Goal: Transaction & Acquisition: Book appointment/travel/reservation

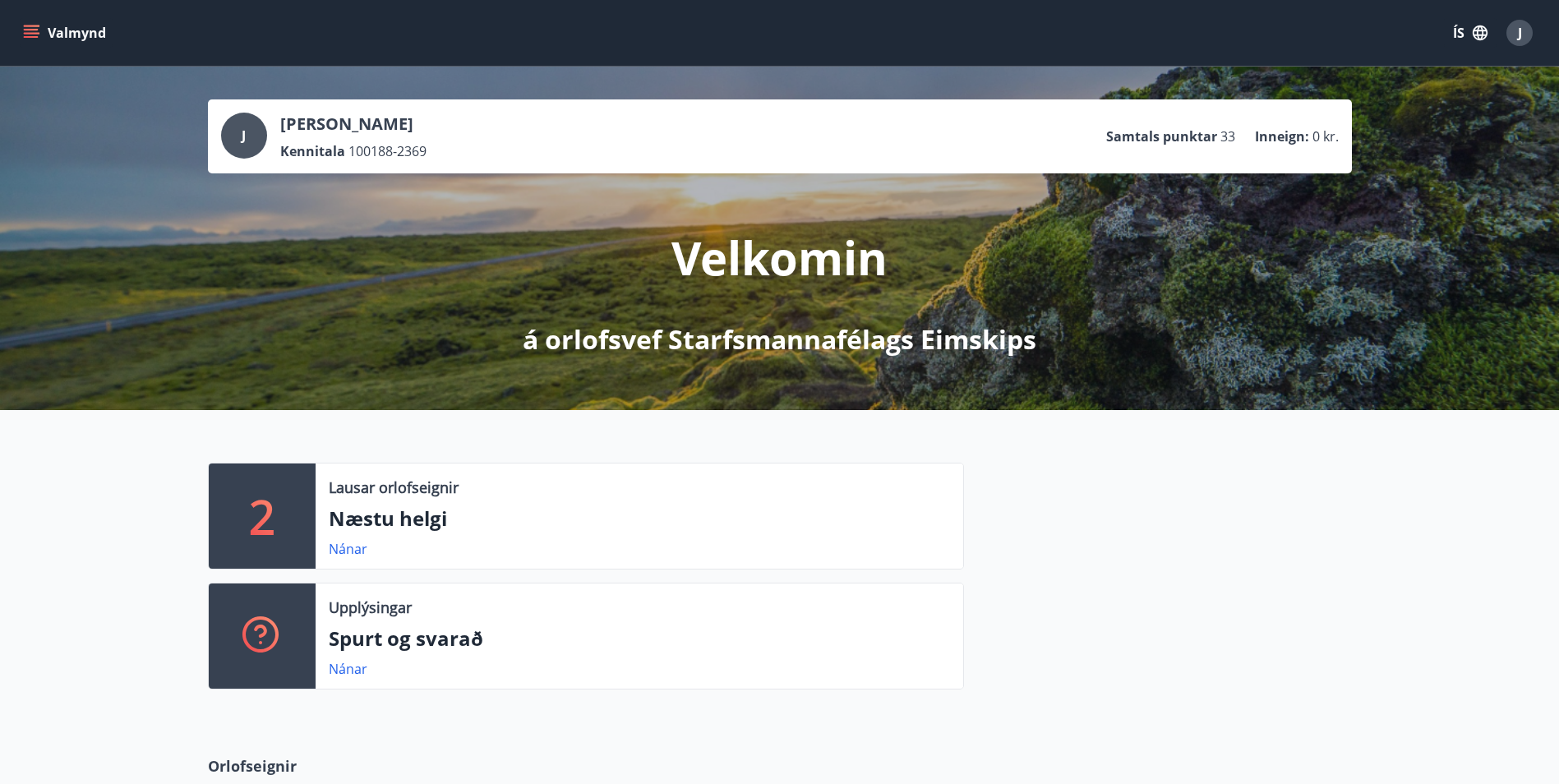
click at [28, 25] on icon "menu" at bounding box center [31, 32] width 16 height 16
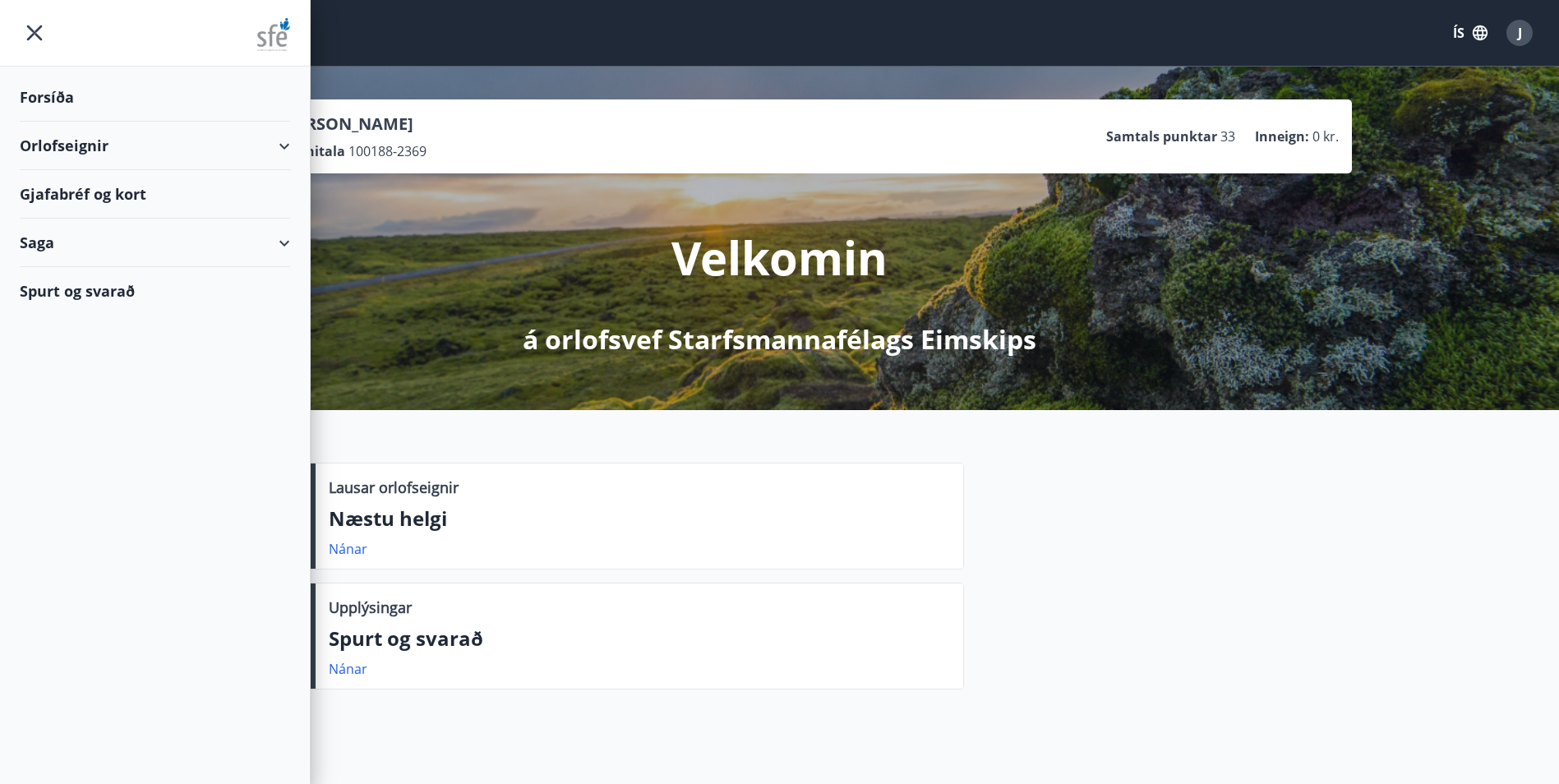
click at [67, 148] on div "Orlofseignir" at bounding box center [154, 146] width 270 height 49
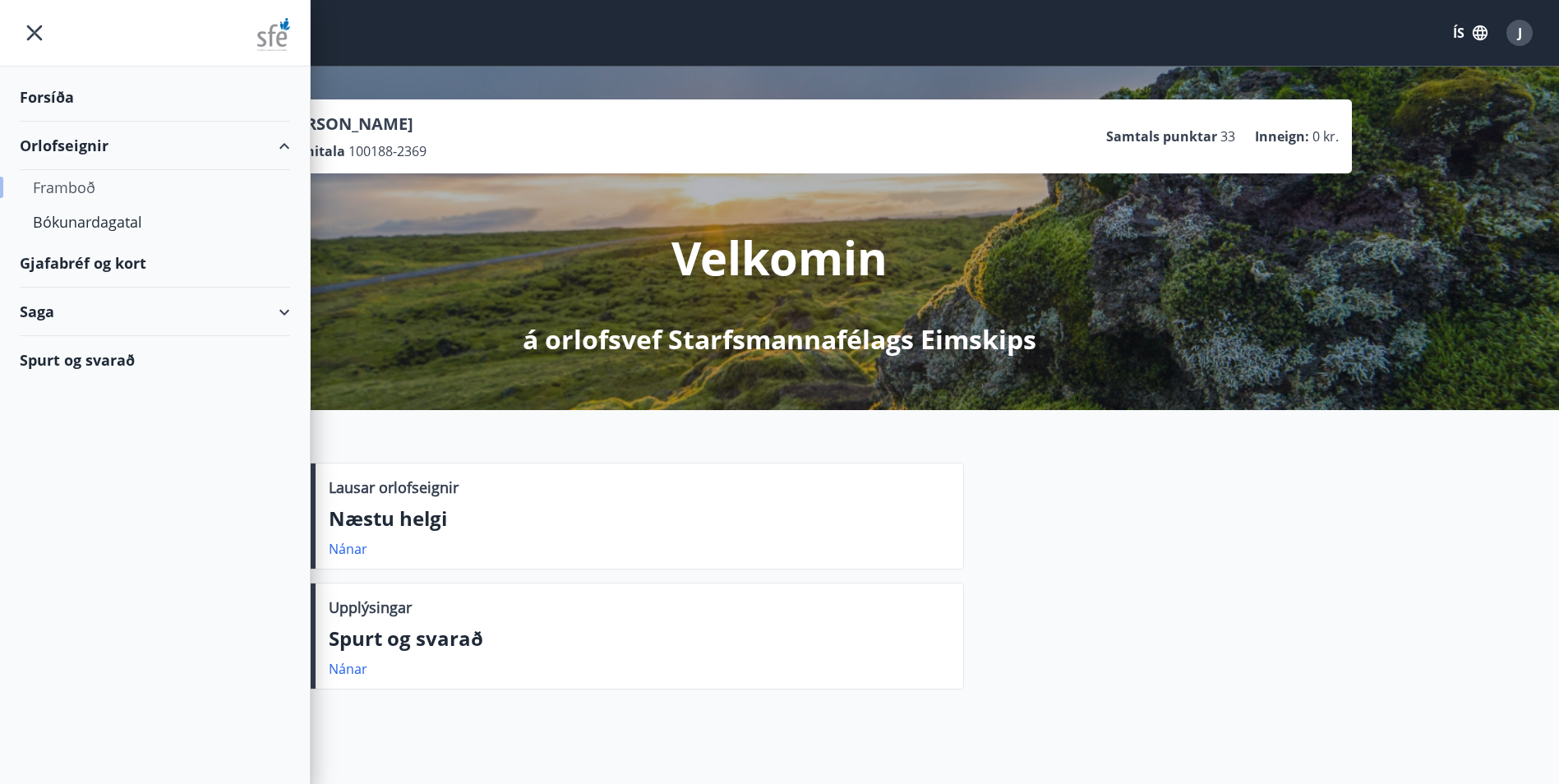
click at [67, 181] on div "Framboð" at bounding box center [155, 187] width 244 height 34
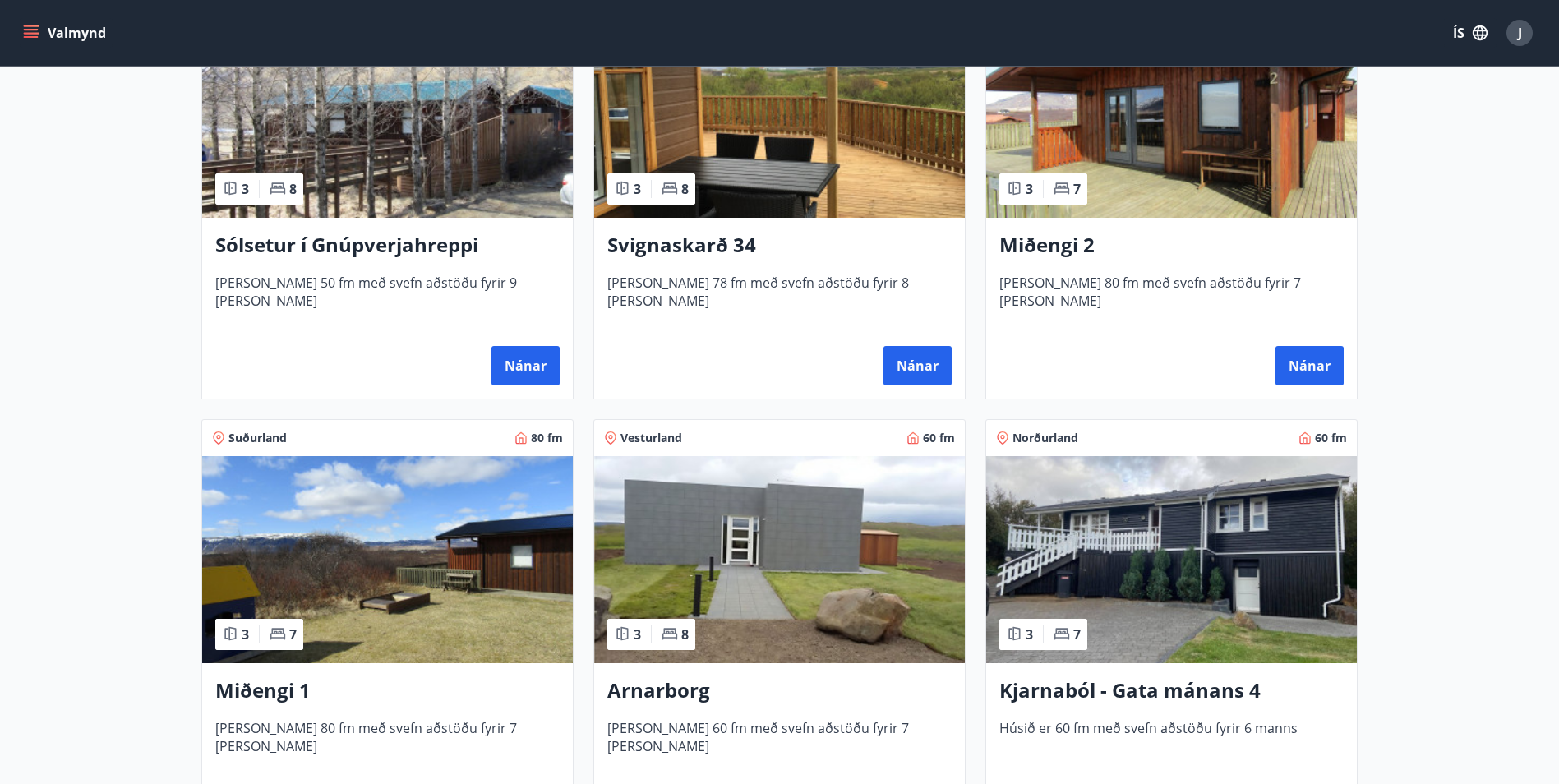
scroll to position [410, 0]
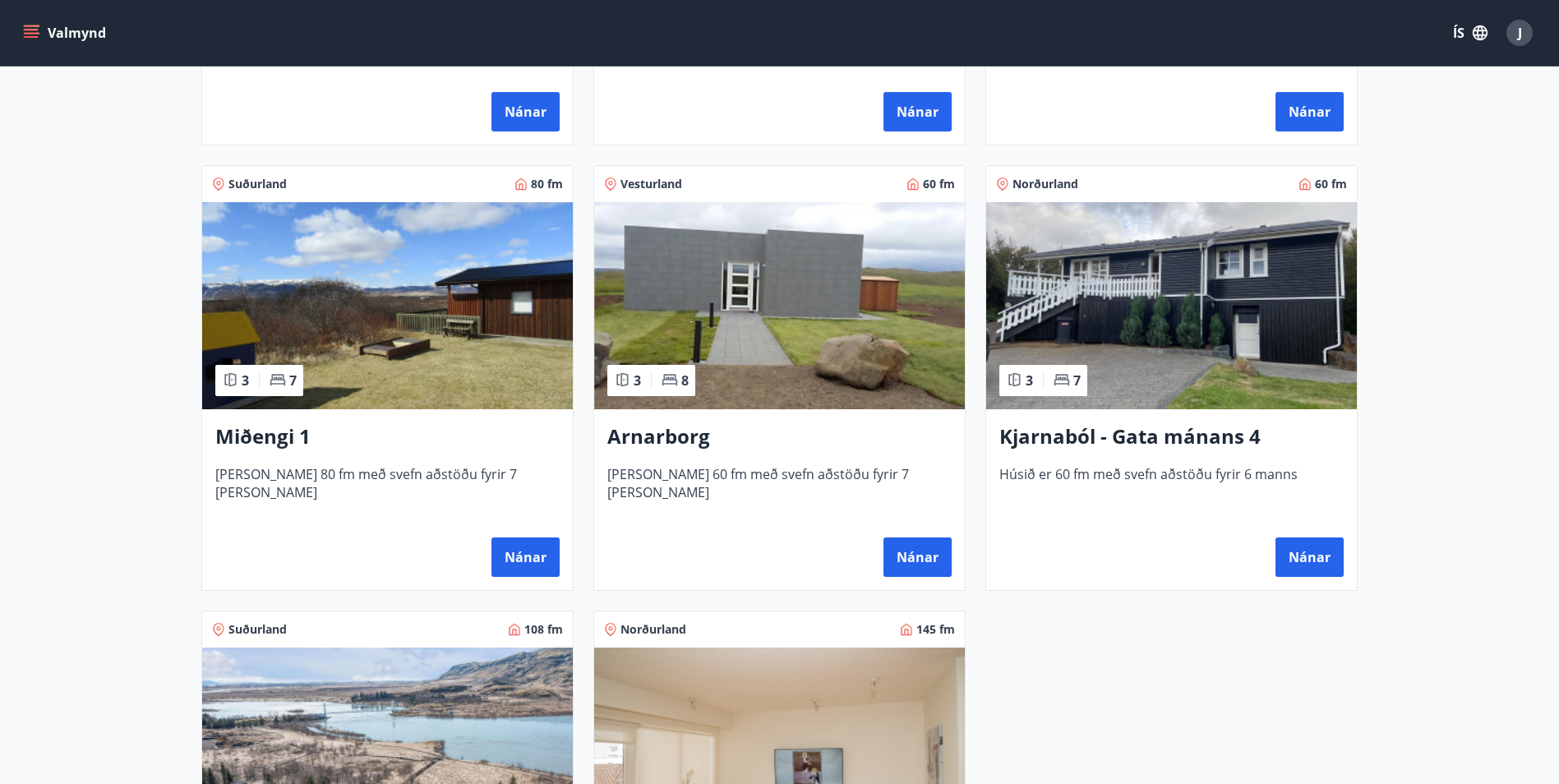
click at [1114, 344] on img at bounding box center [1172, 305] width 370 height 207
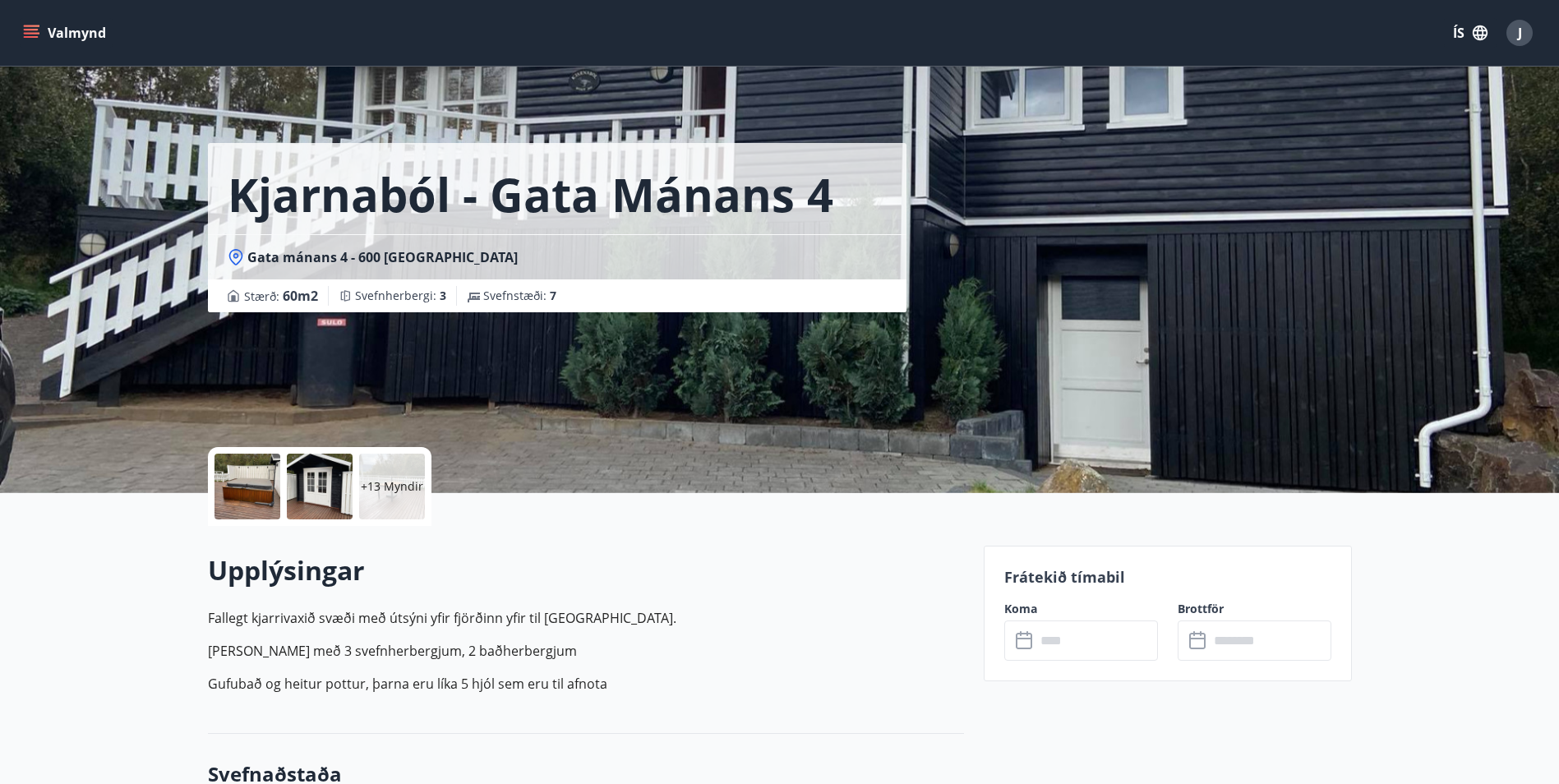
click at [921, 655] on p "Húsið er með 3 svefnherbergjum, 2 baðherbergjum" at bounding box center [586, 650] width 756 height 20
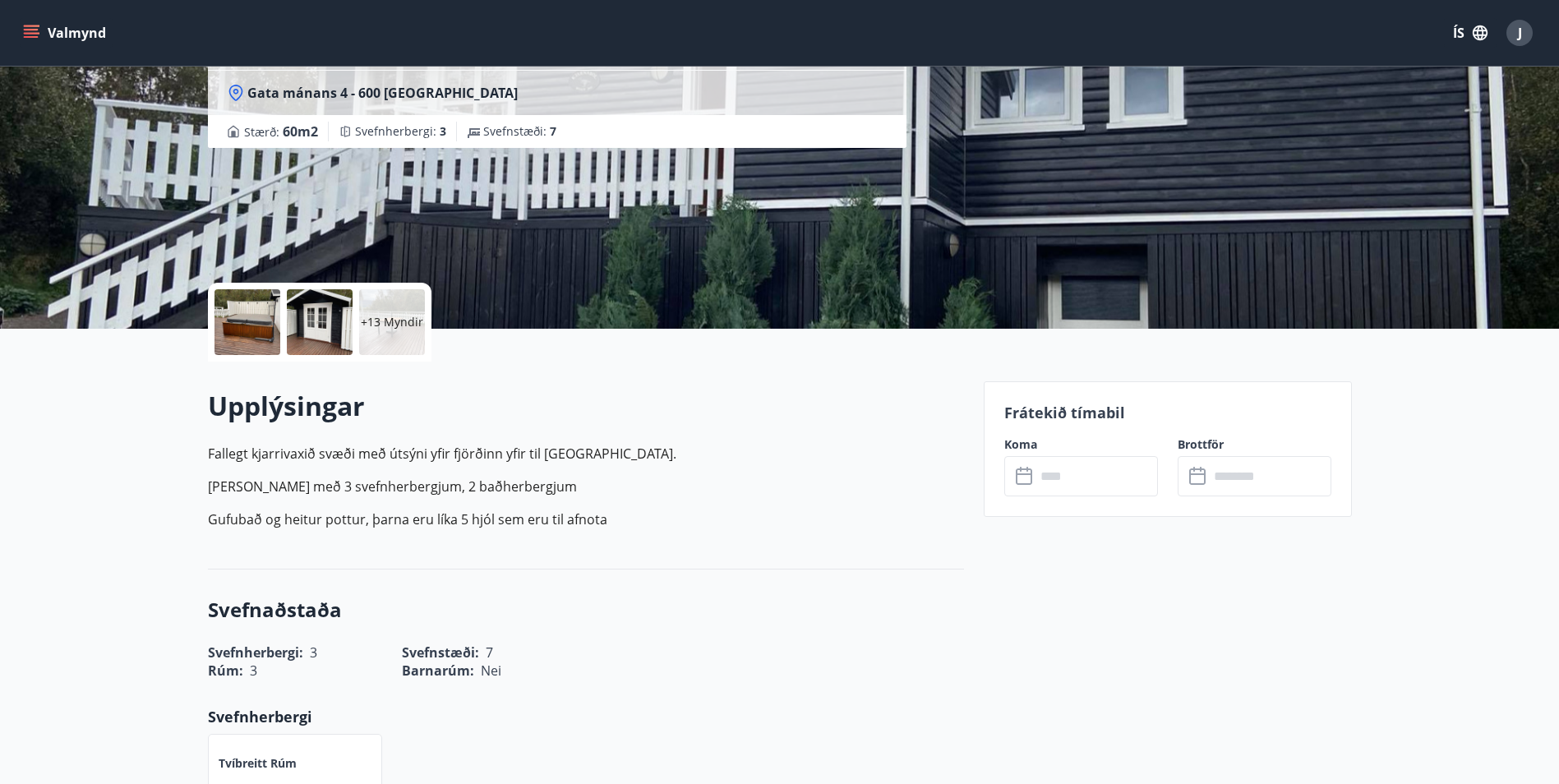
click at [1103, 461] on input "text" at bounding box center [1096, 475] width 122 height 40
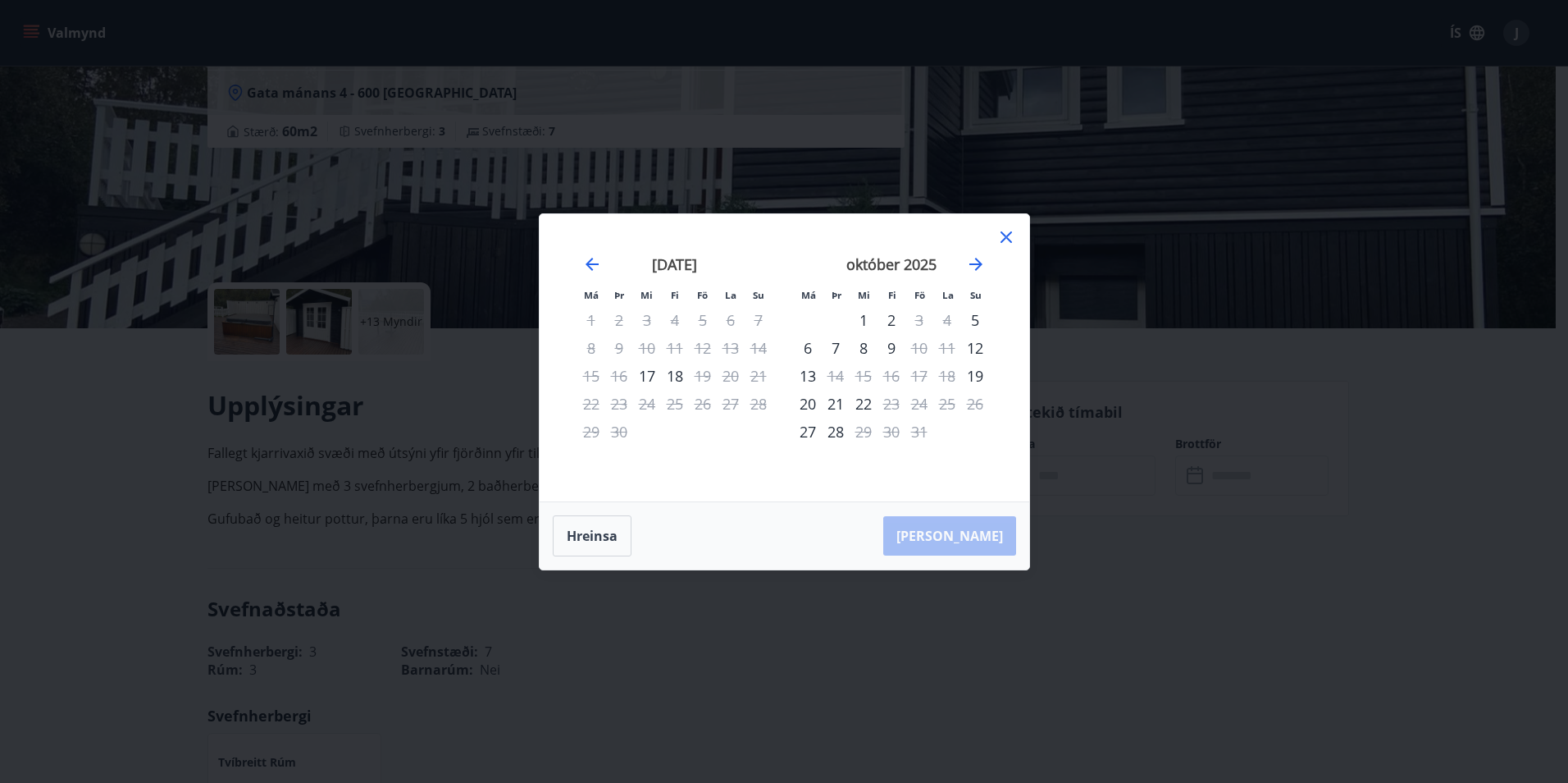
click at [1005, 235] on icon at bounding box center [1006, 237] width 11 height 11
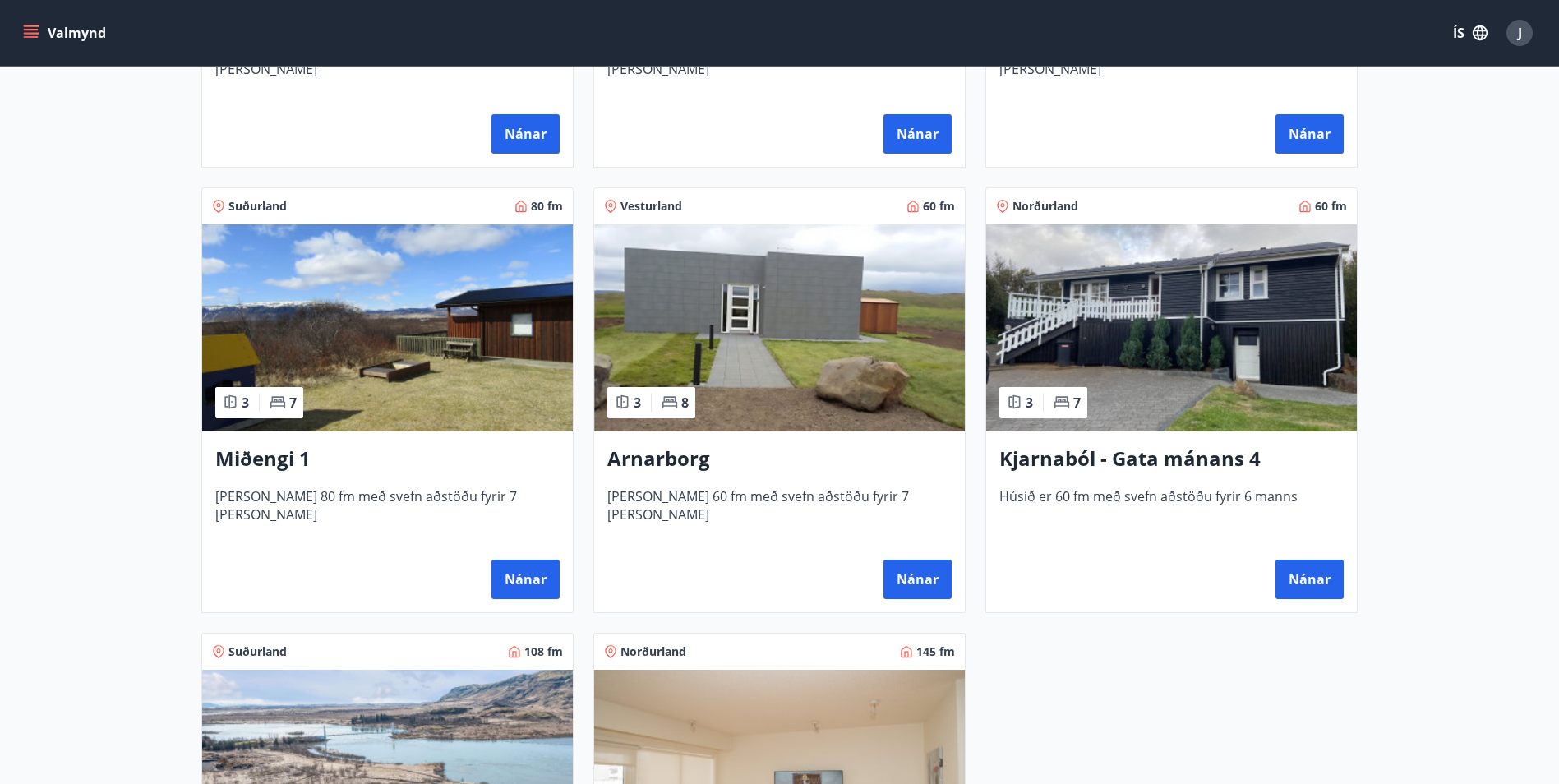
scroll to position [906, 0]
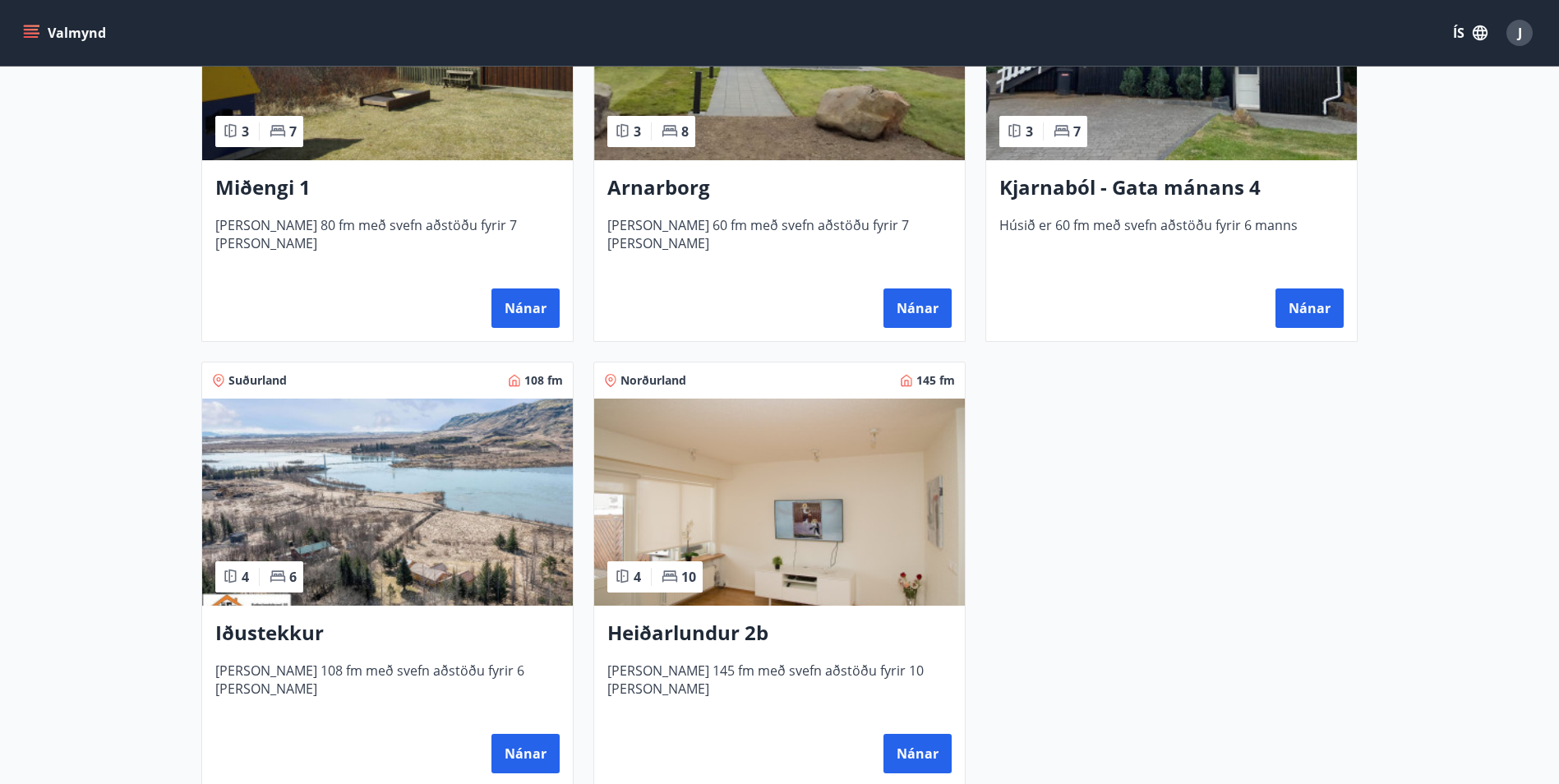
click at [722, 518] on img at bounding box center [779, 502] width 370 height 207
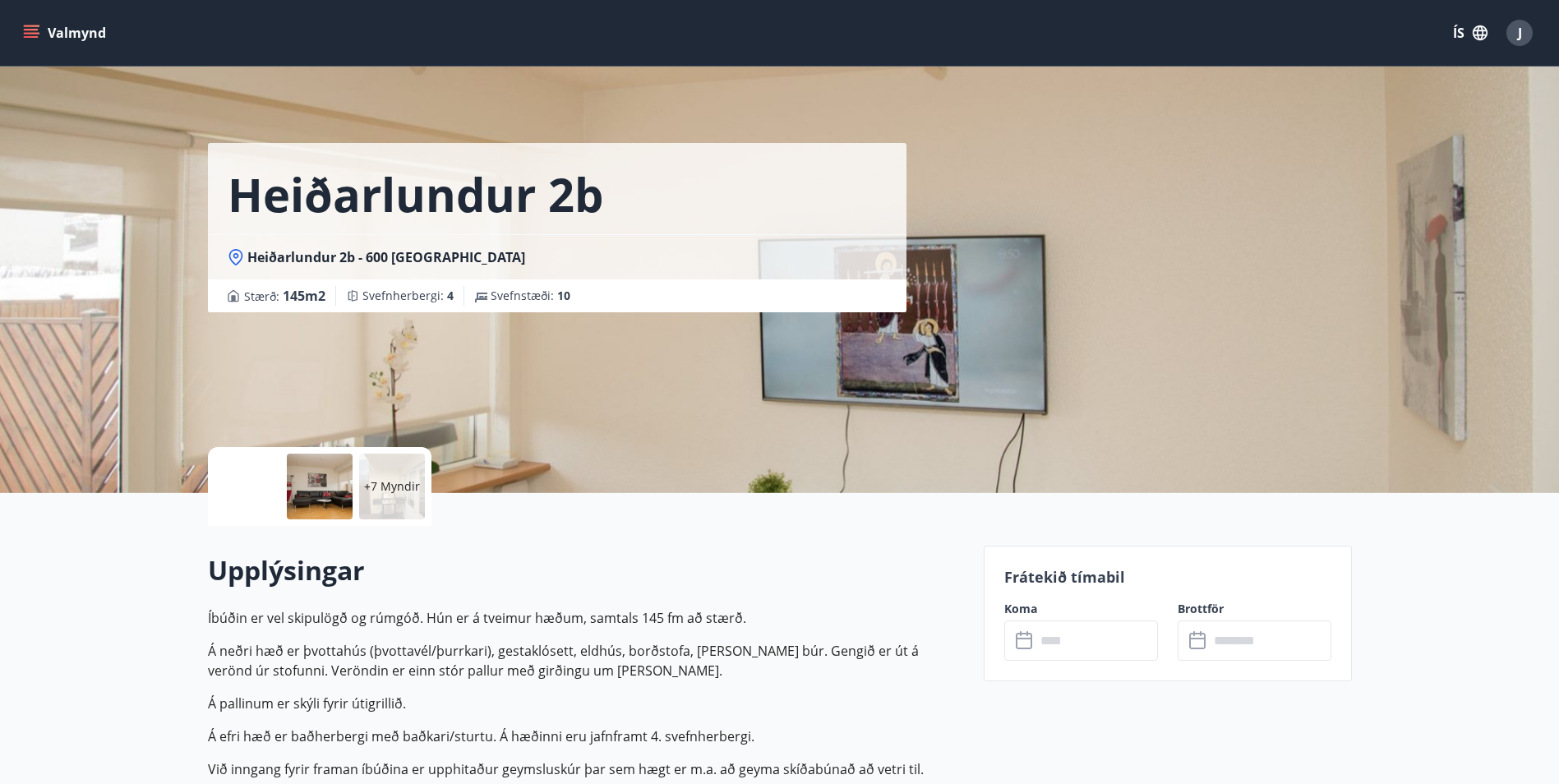
scroll to position [165, 0]
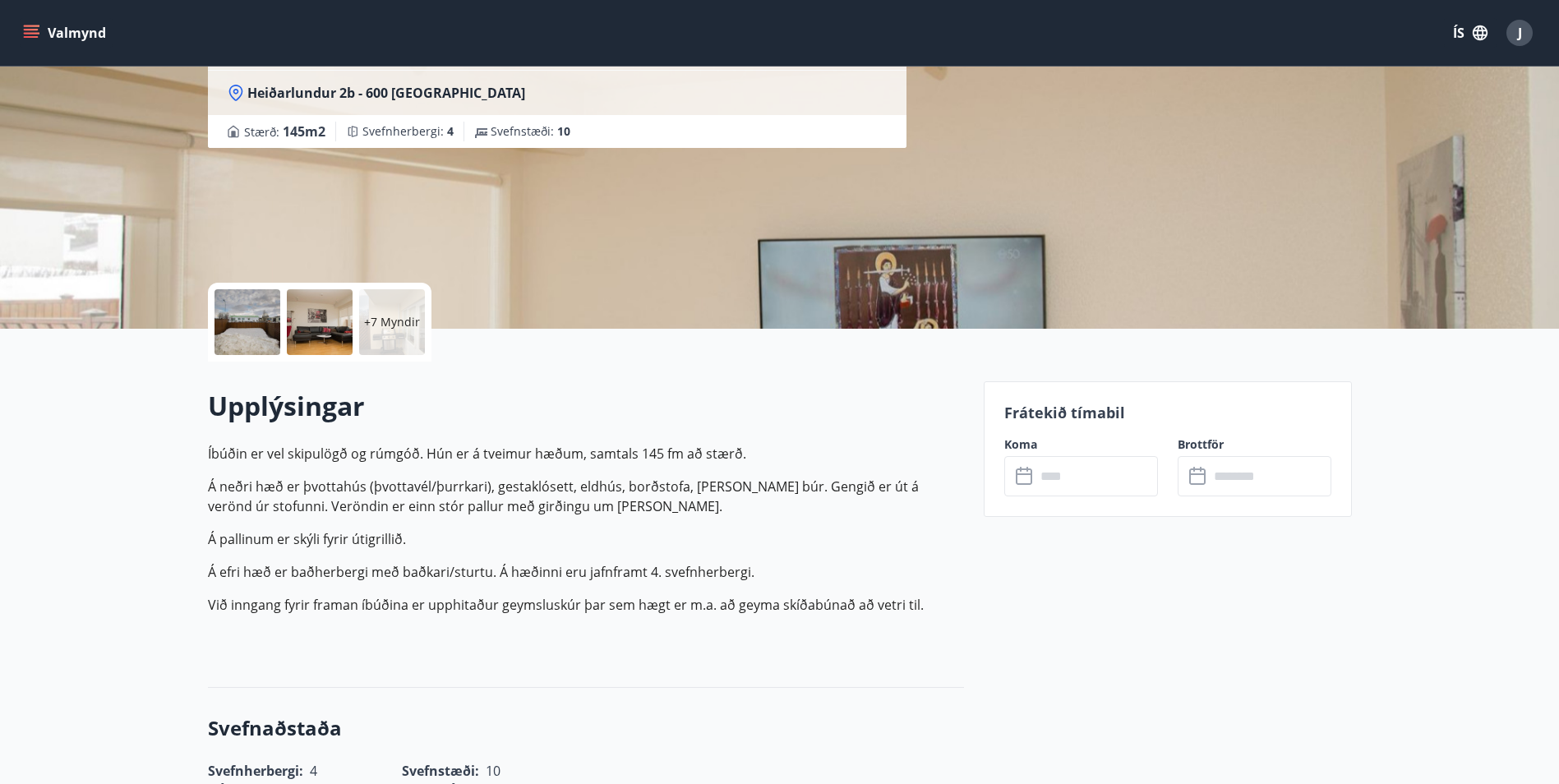
click at [1030, 462] on div "​ ​" at bounding box center [1081, 475] width 154 height 40
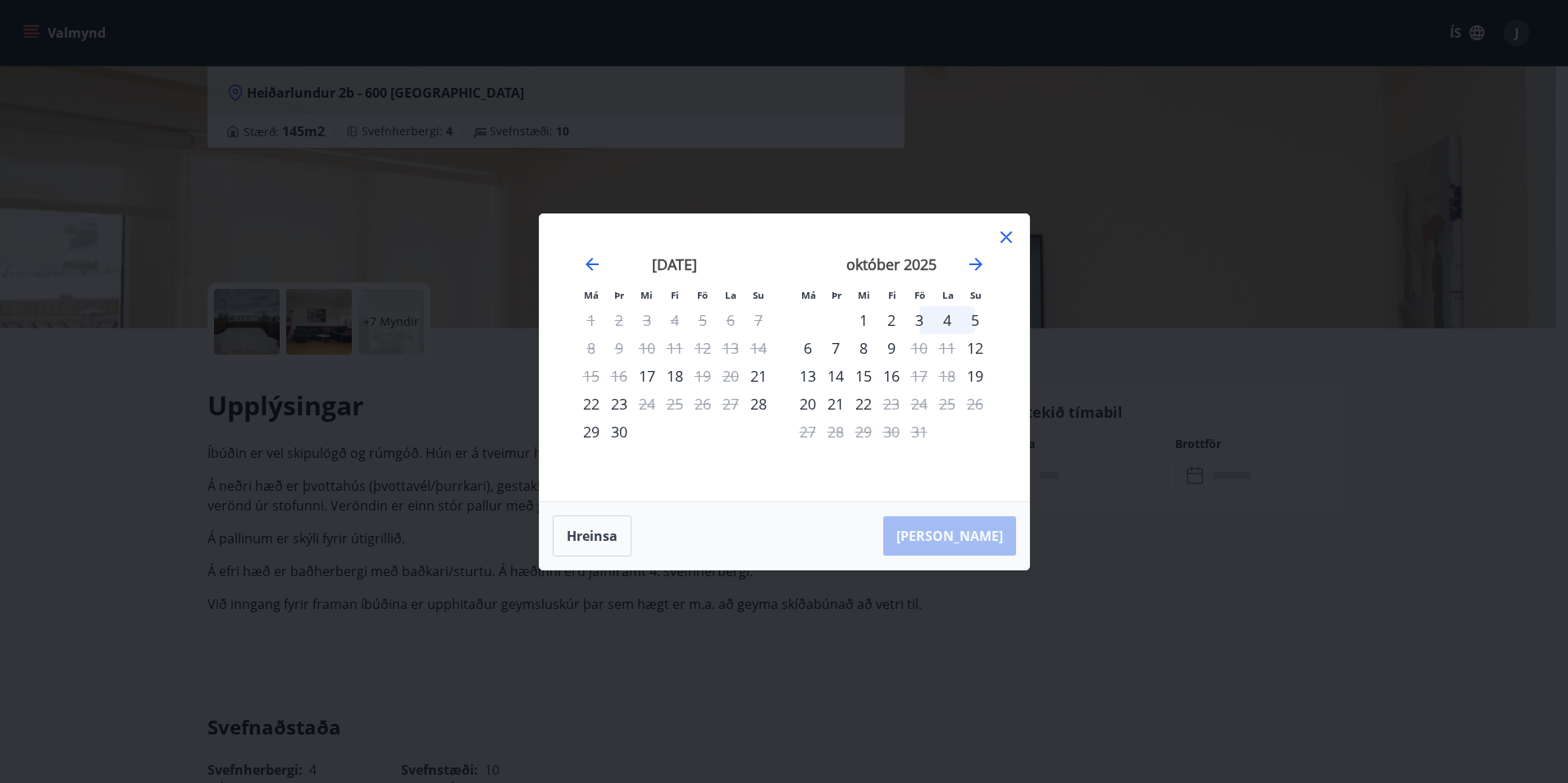
click at [916, 330] on div "3" at bounding box center [919, 320] width 28 height 28
drag, startPoint x: 933, startPoint y: 322, endPoint x: 941, endPoint y: 323, distance: 8.1
click at [941, 323] on div "4" at bounding box center [947, 320] width 28 height 28
click at [918, 320] on div "3" at bounding box center [919, 320] width 28 height 28
click at [916, 328] on div "3" at bounding box center [919, 320] width 28 height 28
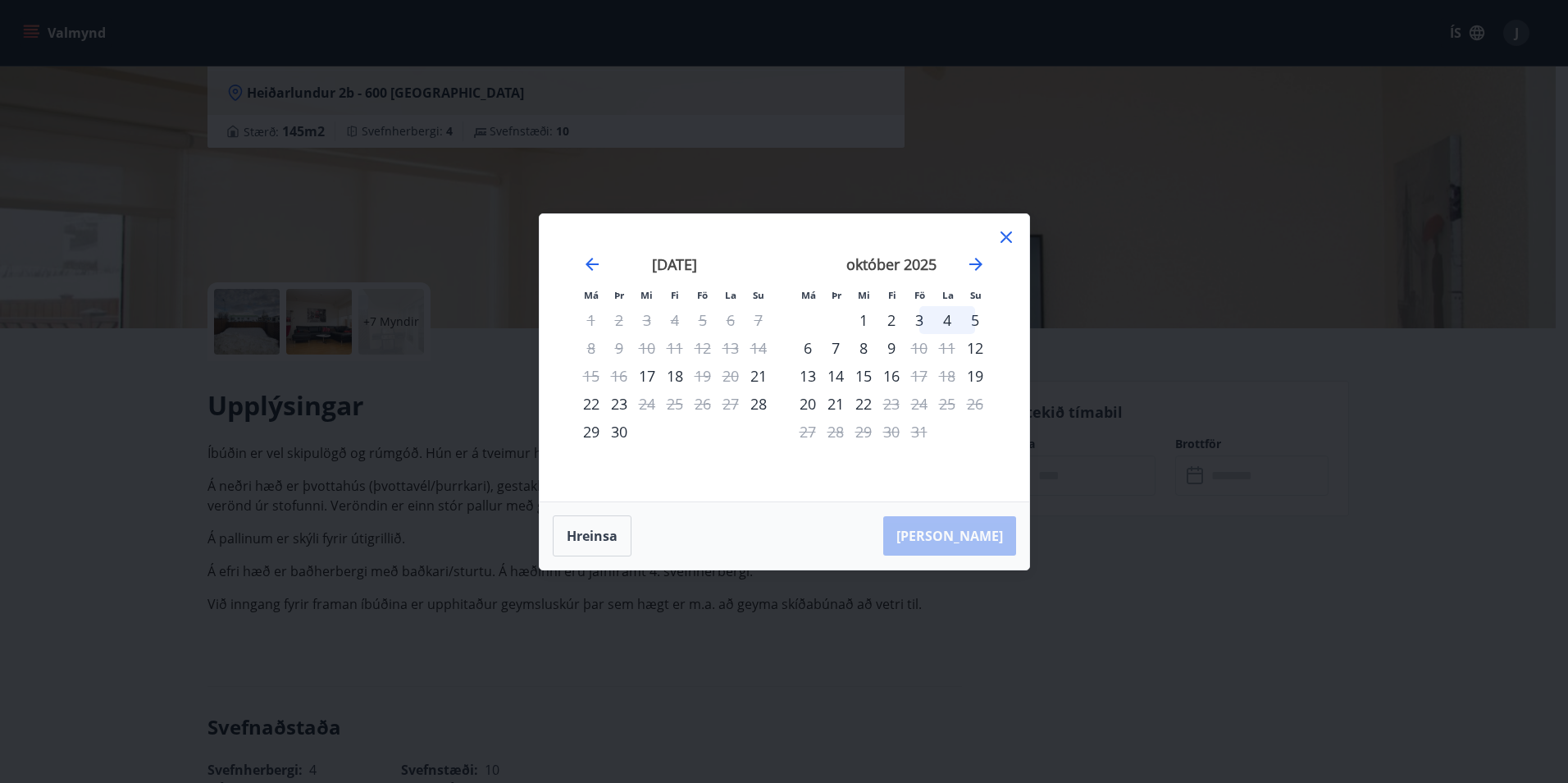
click at [890, 321] on div "2" at bounding box center [891, 320] width 28 height 28
click at [935, 326] on div "4" at bounding box center [947, 320] width 28 height 28
click at [1010, 236] on icon at bounding box center [1006, 237] width 20 height 20
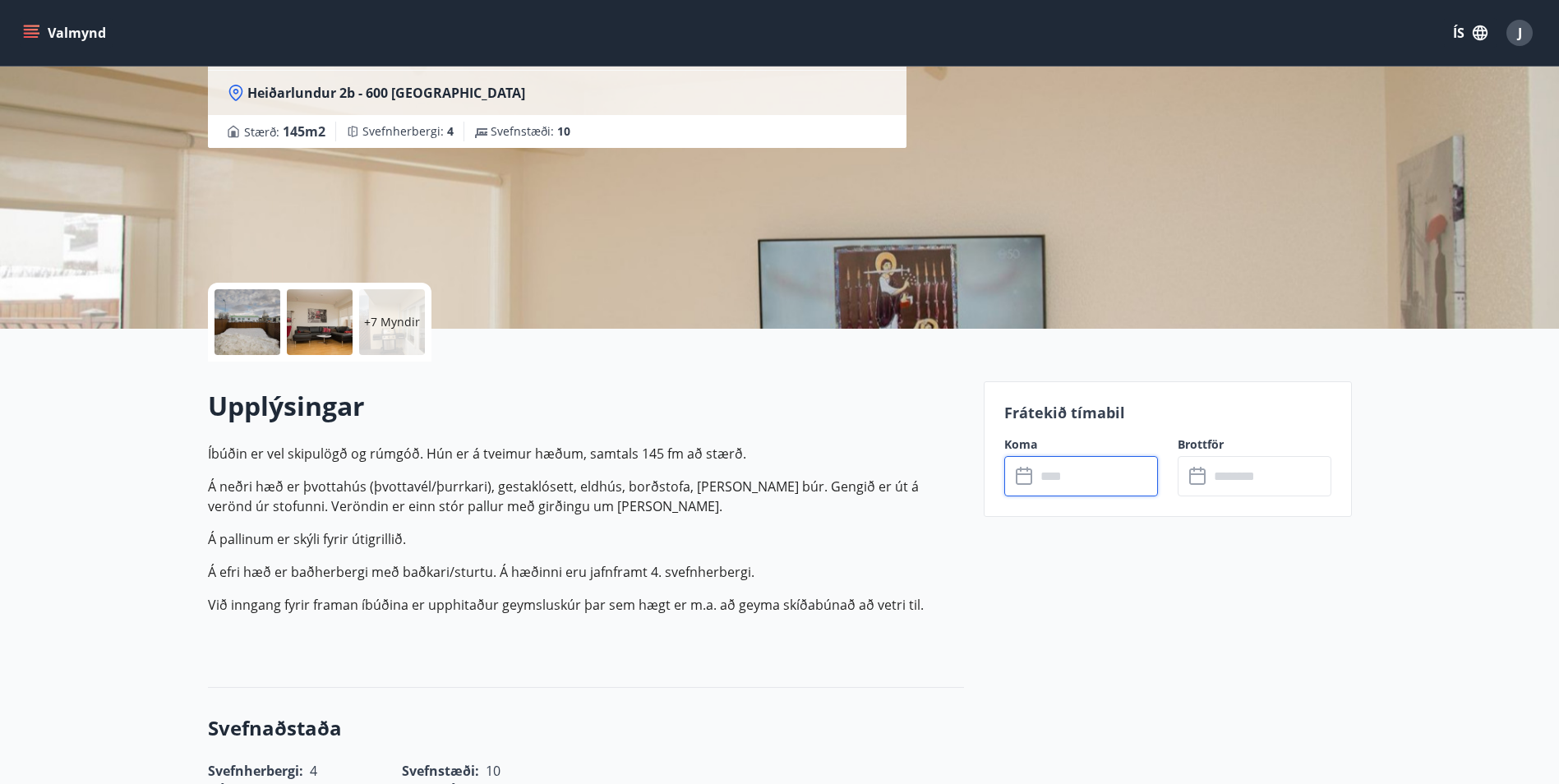
click at [1075, 469] on input "text" at bounding box center [1096, 475] width 122 height 40
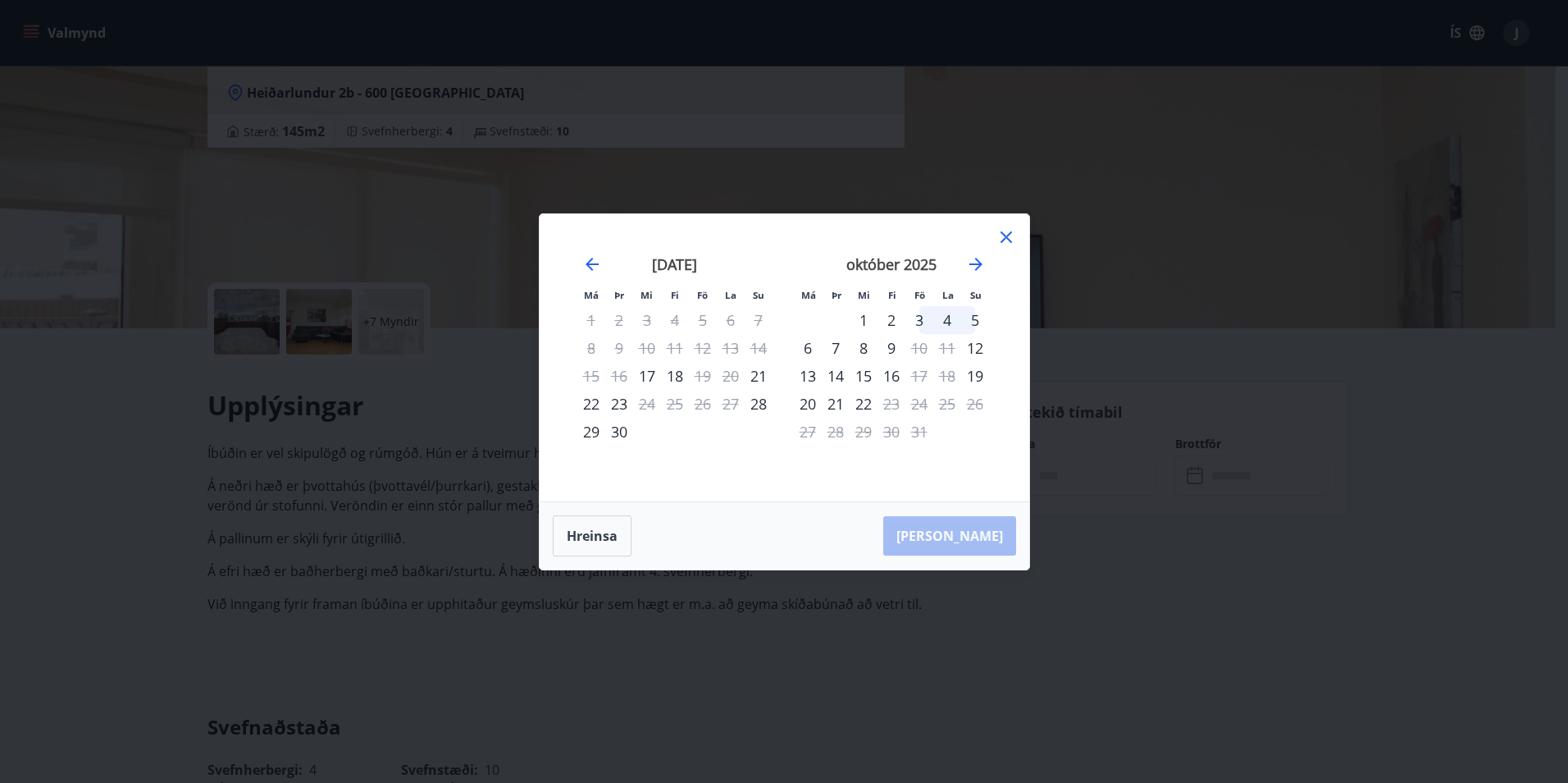
click at [920, 318] on div "3" at bounding box center [919, 320] width 28 height 28
click at [1008, 239] on icon at bounding box center [1006, 237] width 11 height 11
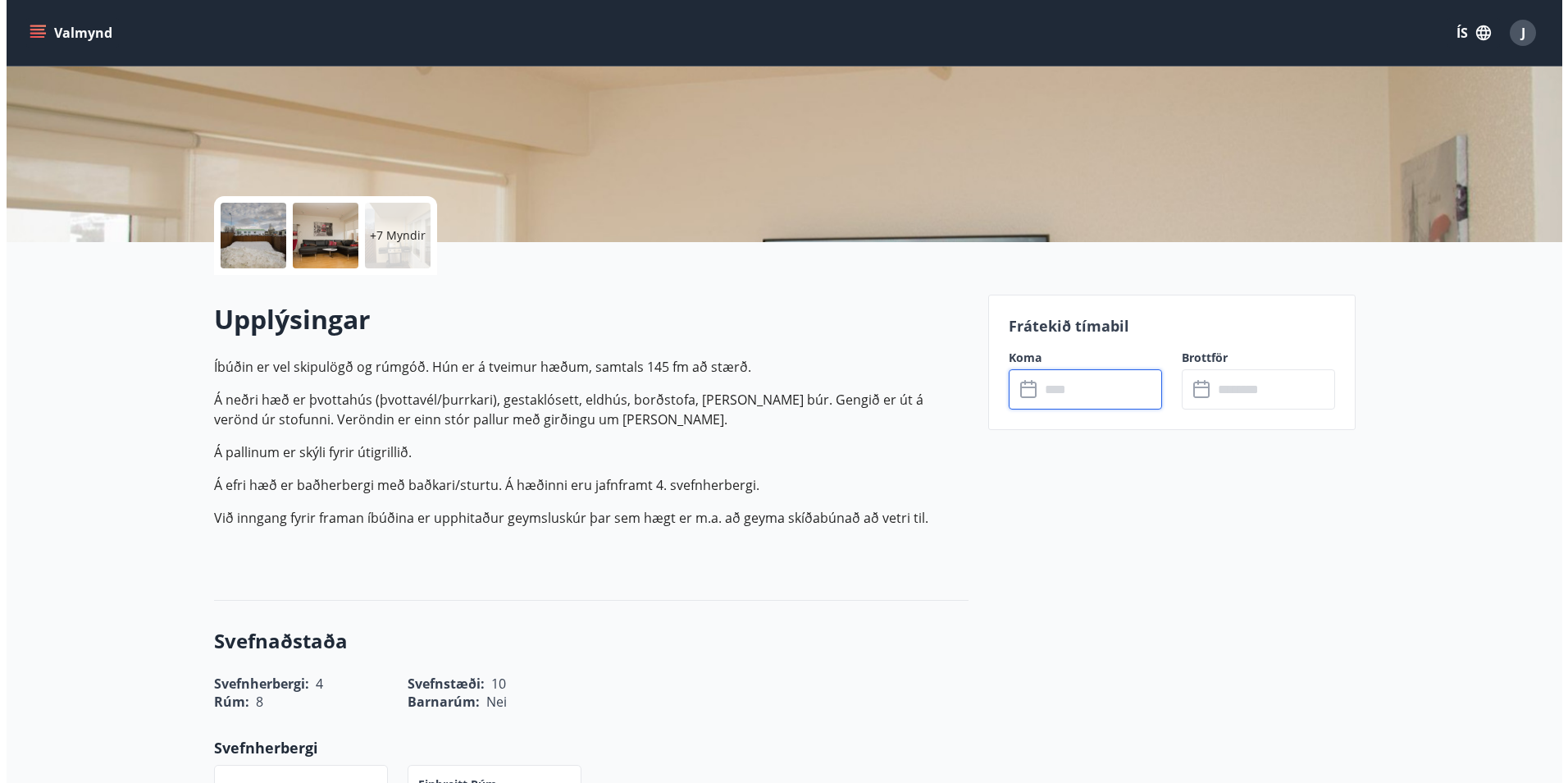
scroll to position [195, 0]
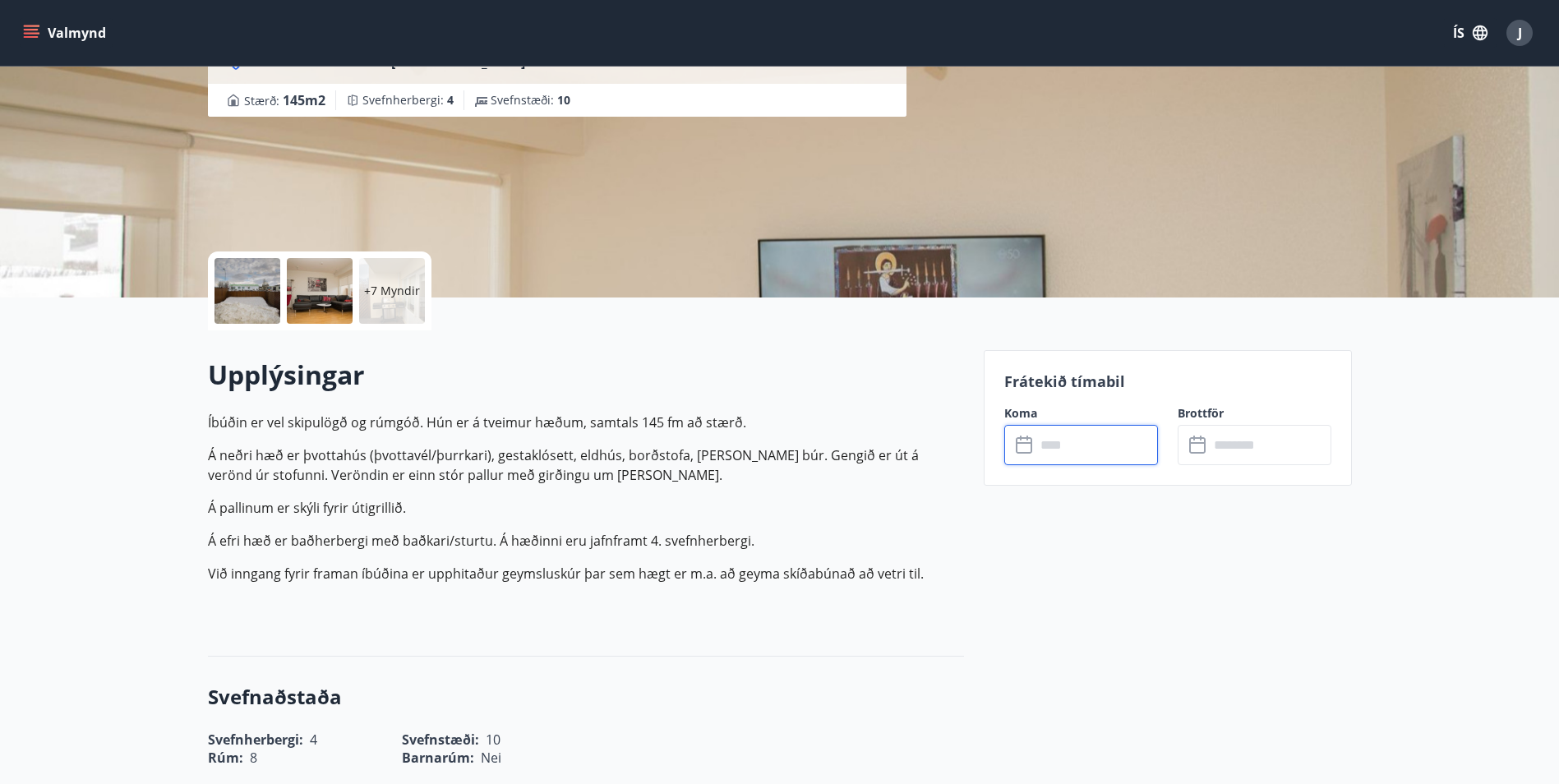
click at [1094, 449] on input "text" at bounding box center [1096, 444] width 122 height 40
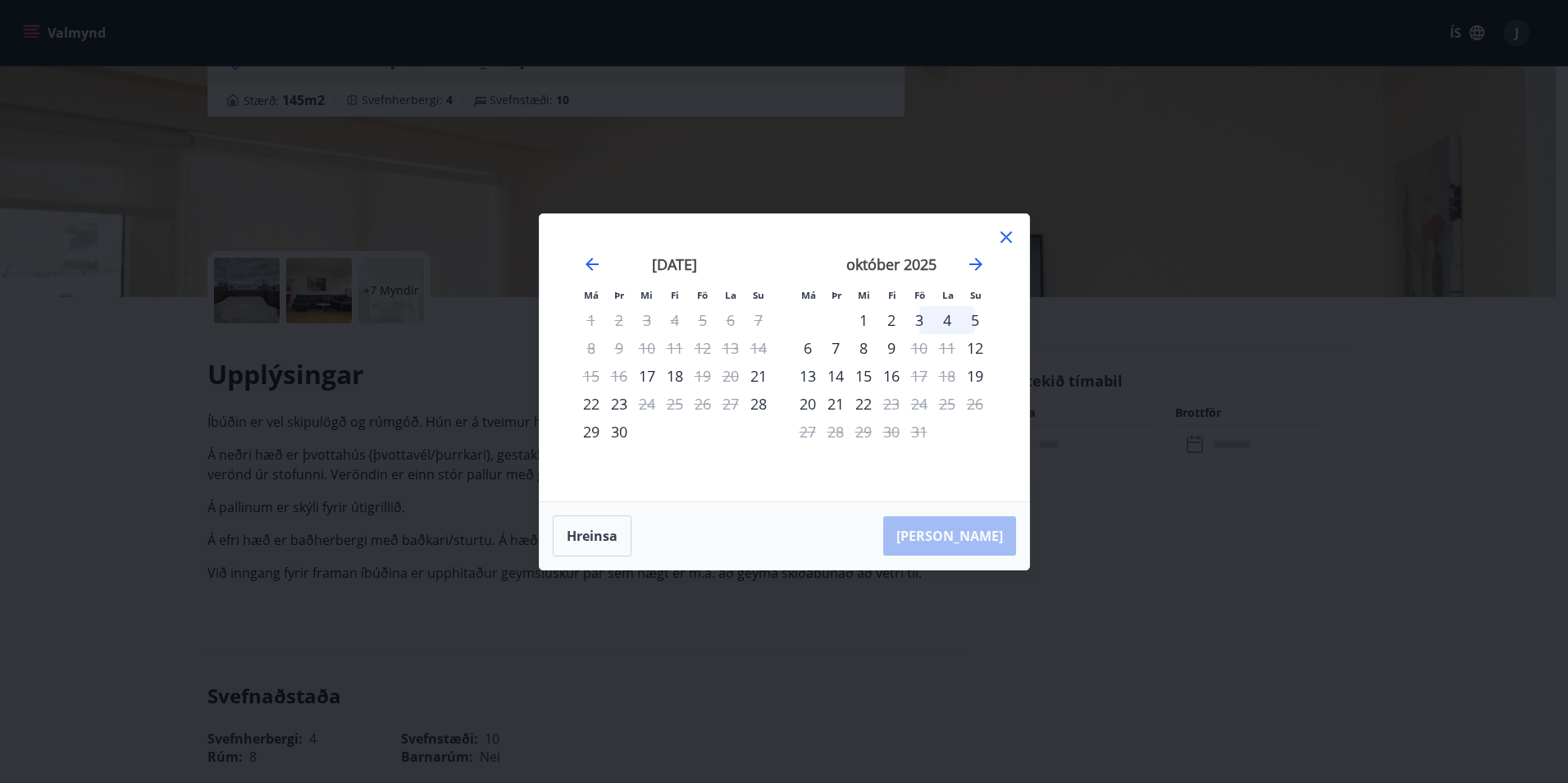
click at [950, 321] on div "4" at bounding box center [947, 320] width 28 height 28
click at [975, 322] on div "5" at bounding box center [975, 320] width 28 height 28
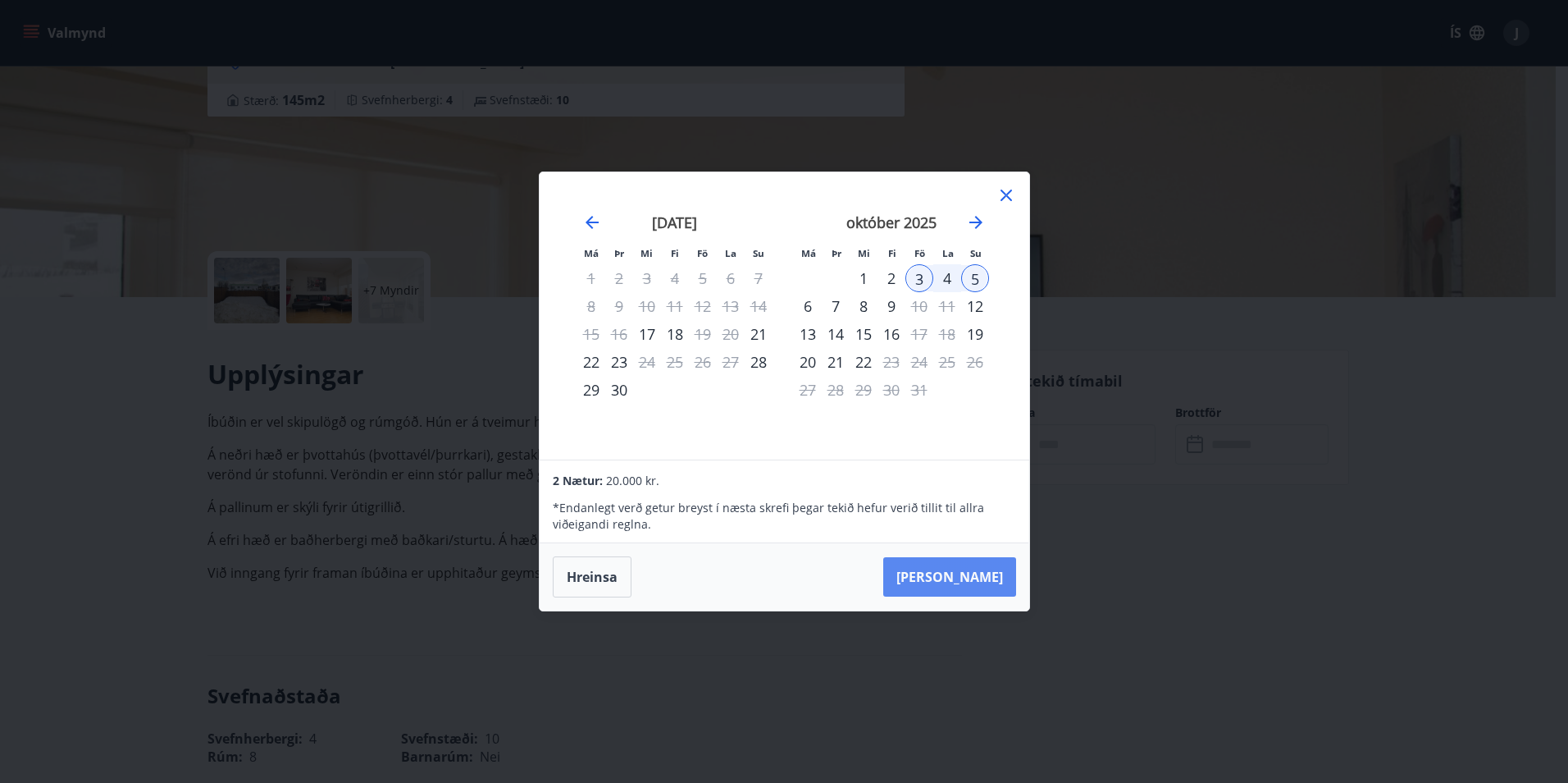
click at [974, 567] on button "Taka Frá" at bounding box center [950, 577] width 133 height 39
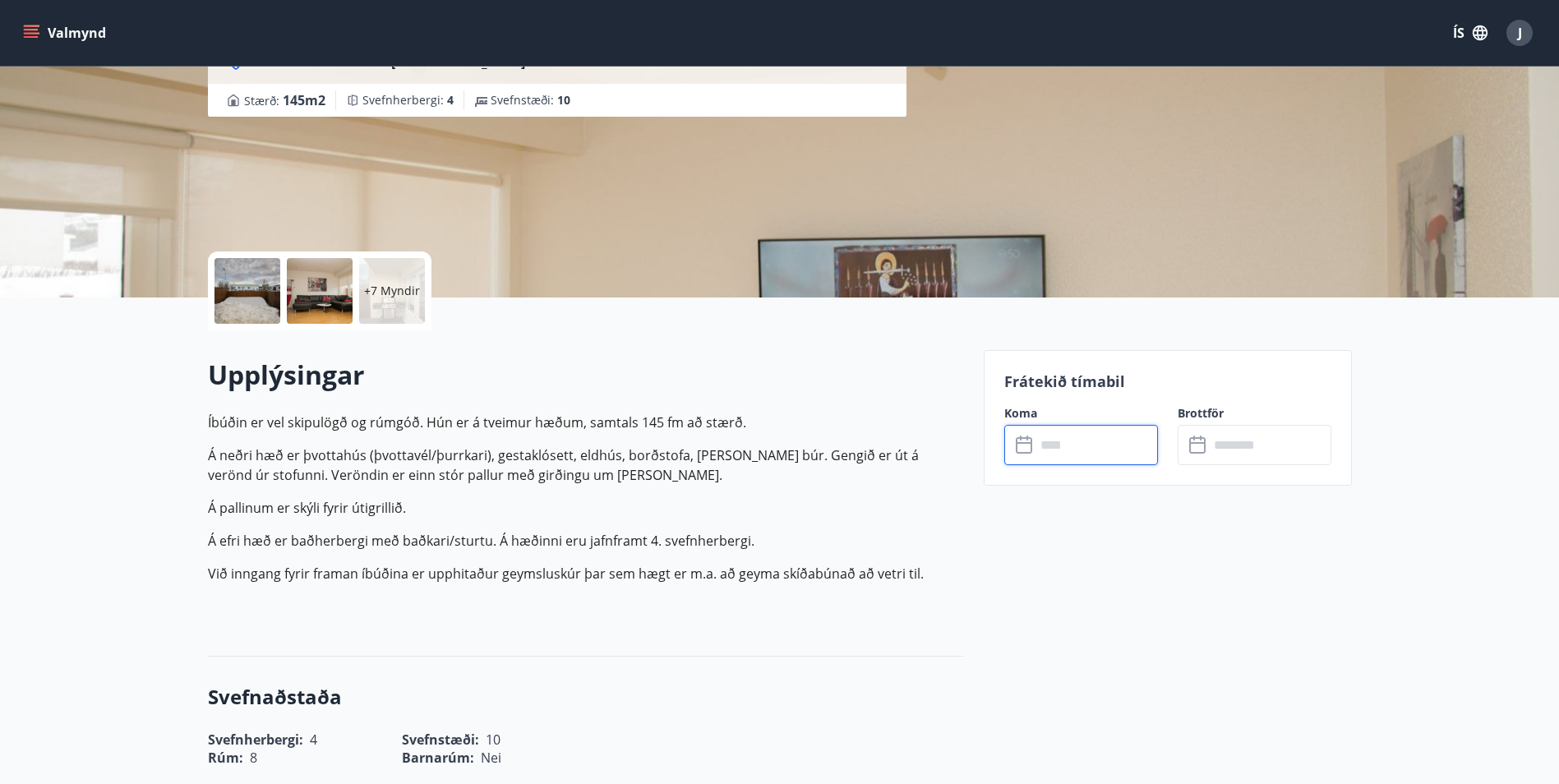
type input "******"
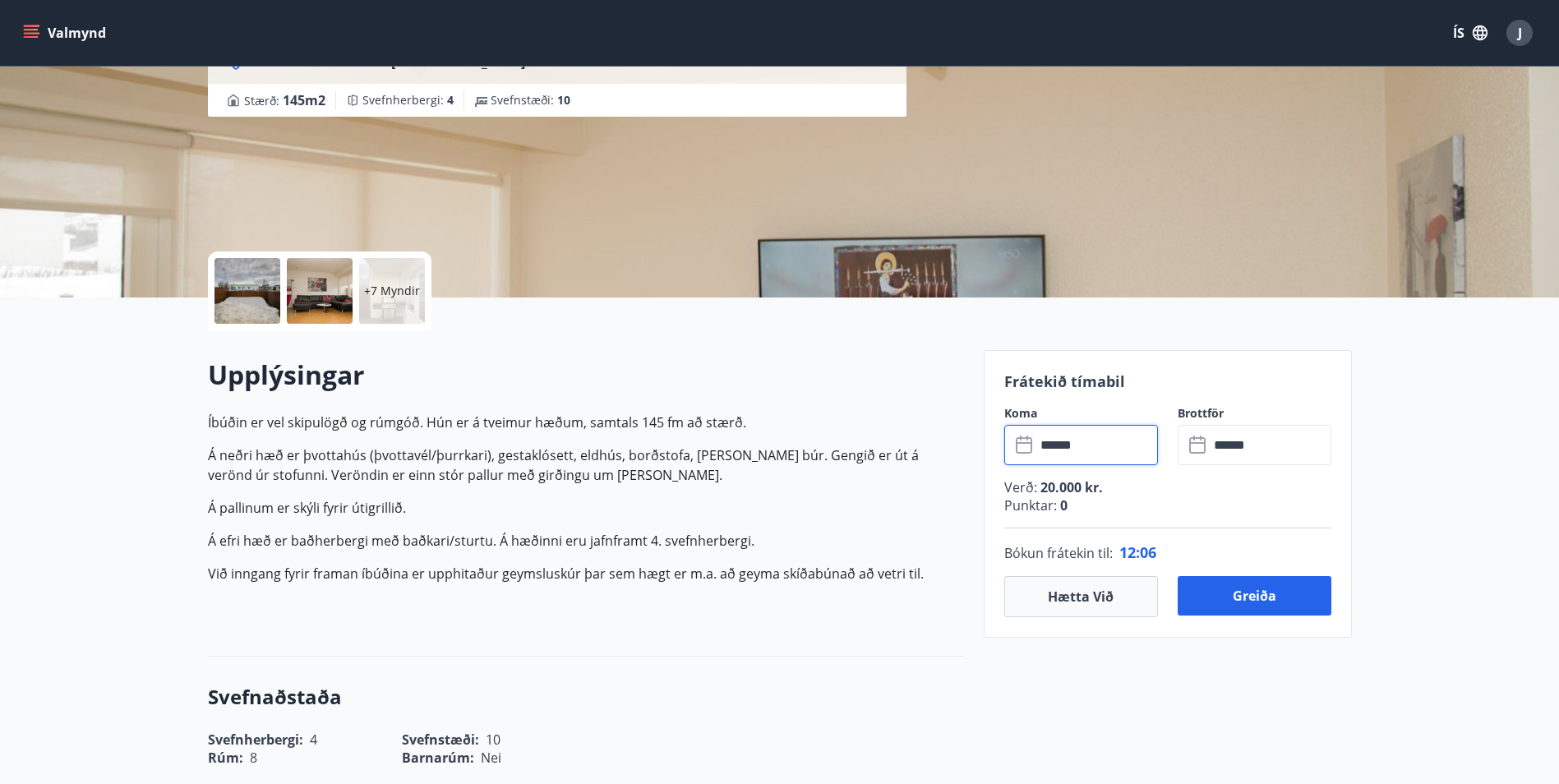
click at [248, 300] on div at bounding box center [247, 290] width 66 height 66
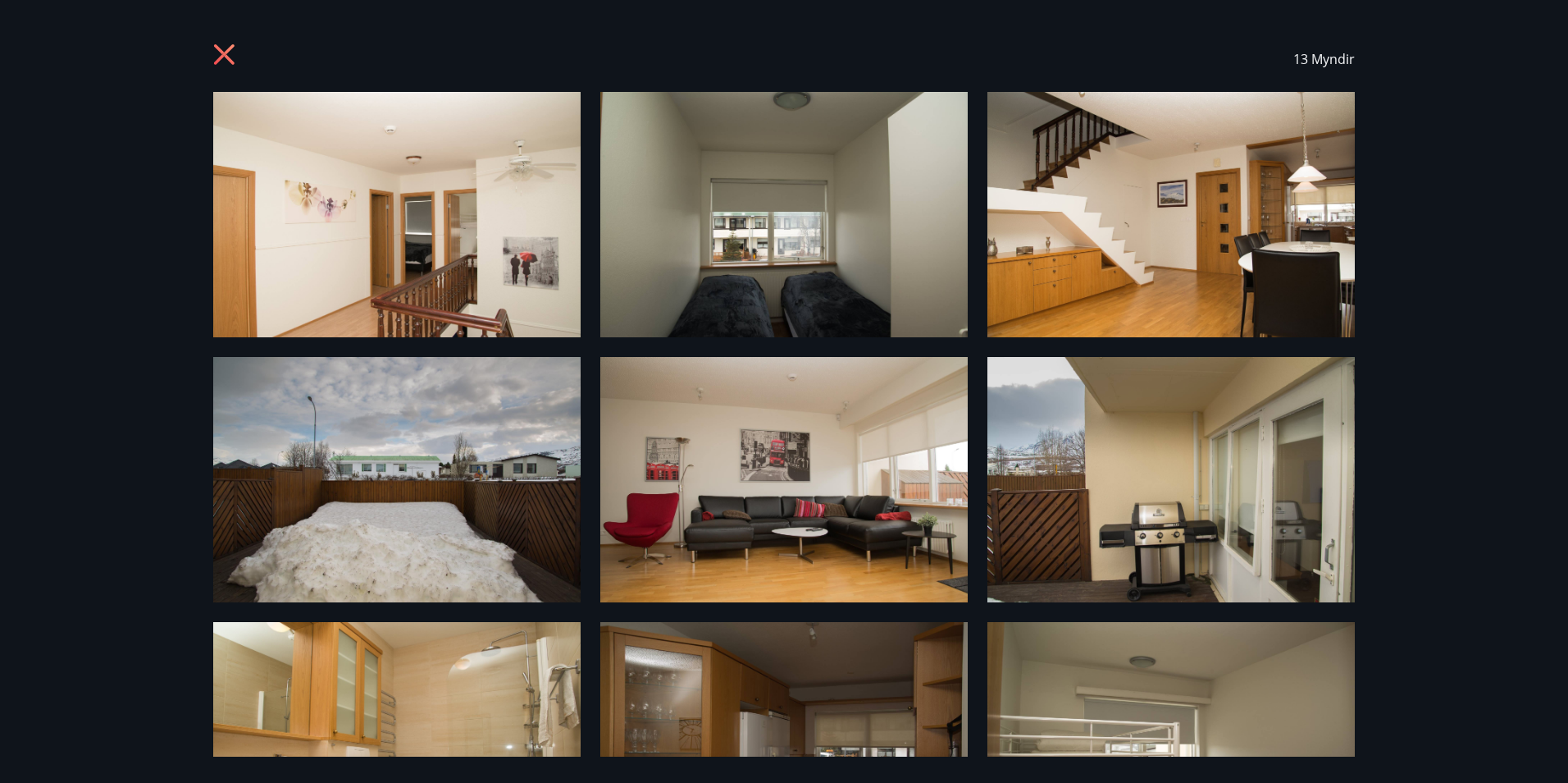
click at [1381, 500] on div "13 Myndir" at bounding box center [784, 391] width 1568 height 783
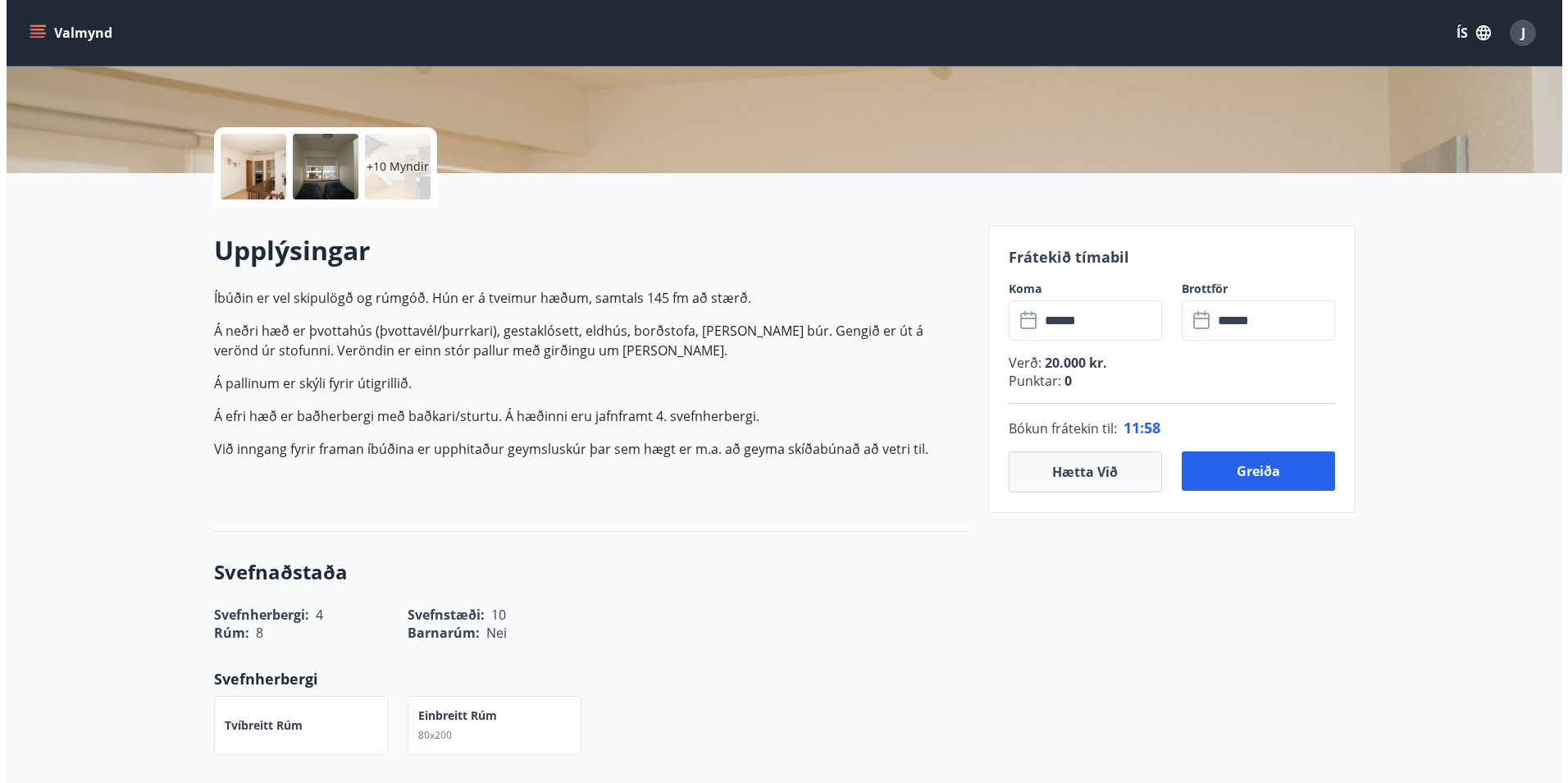
scroll to position [328, 0]
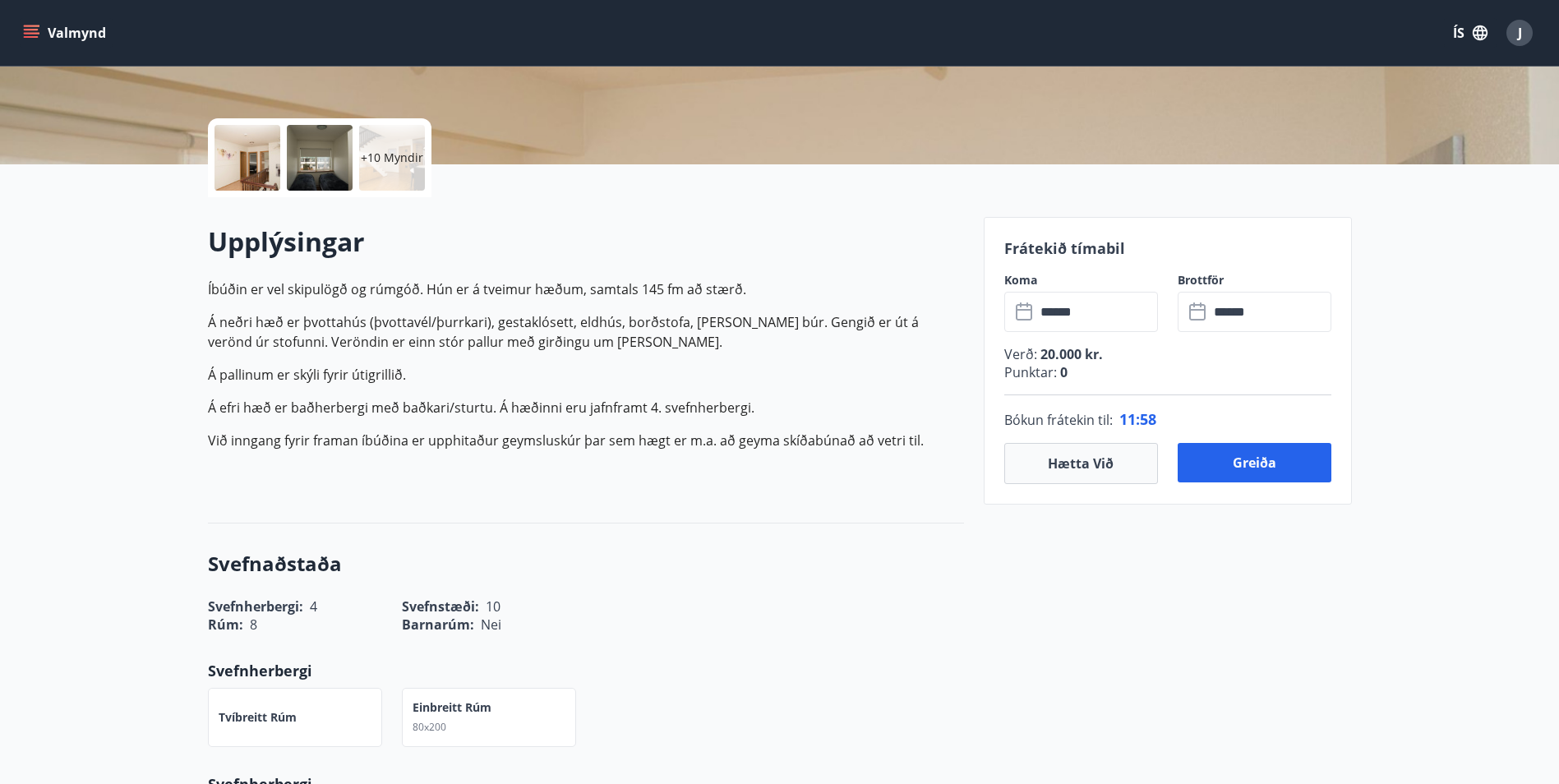
click at [372, 161] on p "+10 Myndir" at bounding box center [392, 157] width 62 height 16
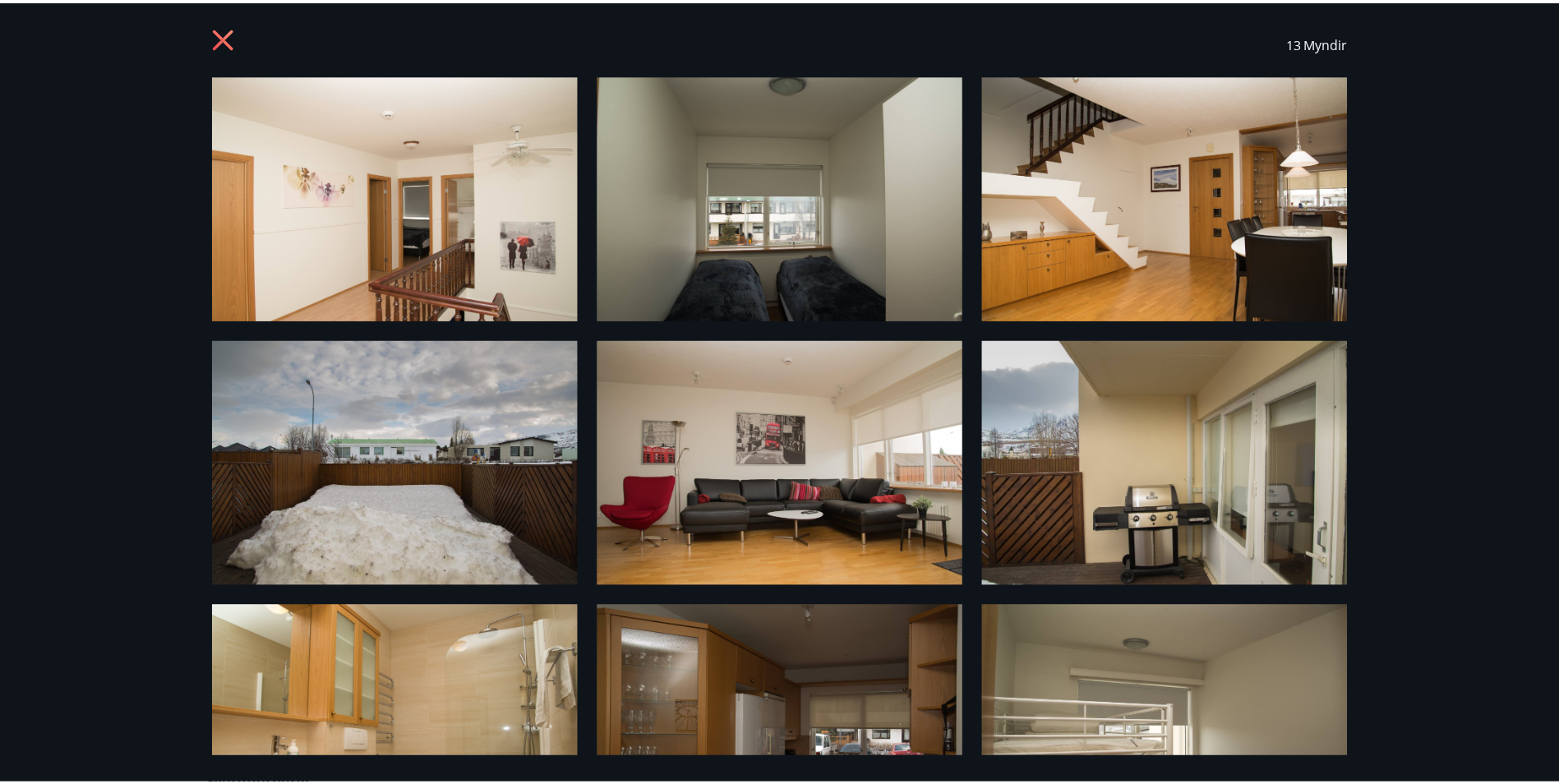
scroll to position [0, 0]
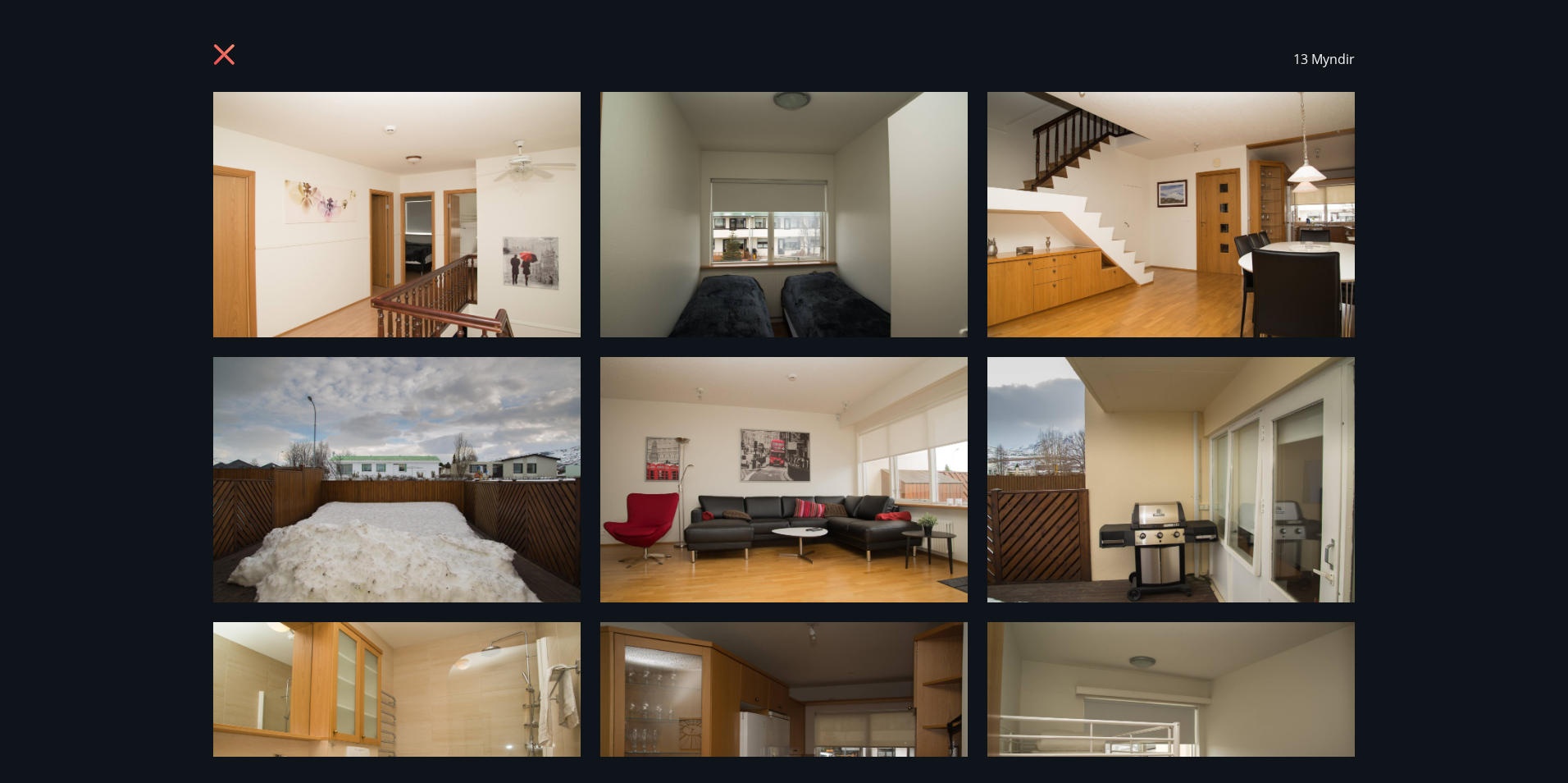
click at [221, 51] on icon at bounding box center [224, 55] width 20 height 20
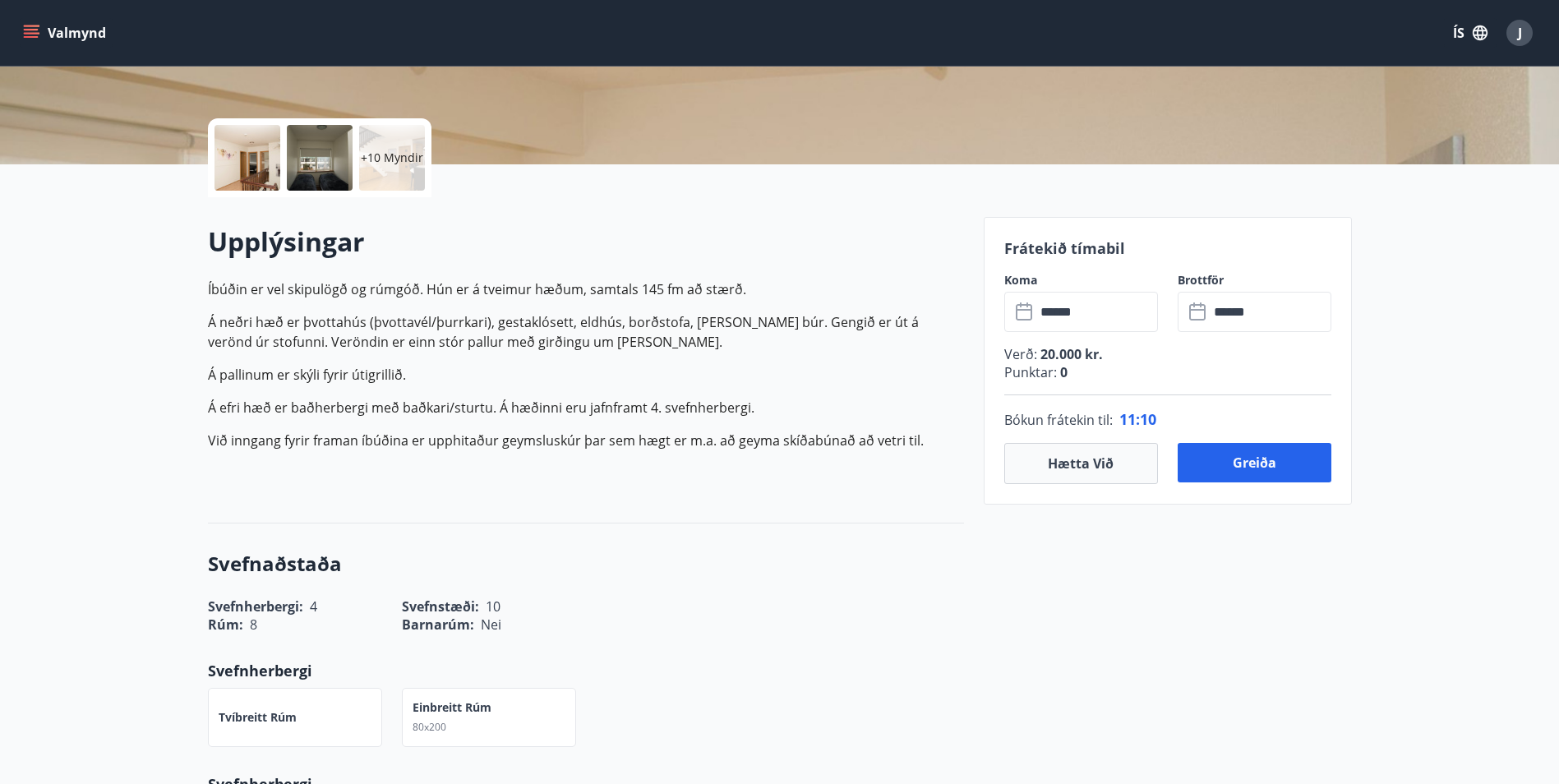
click at [1097, 321] on input "******" at bounding box center [1096, 311] width 122 height 40
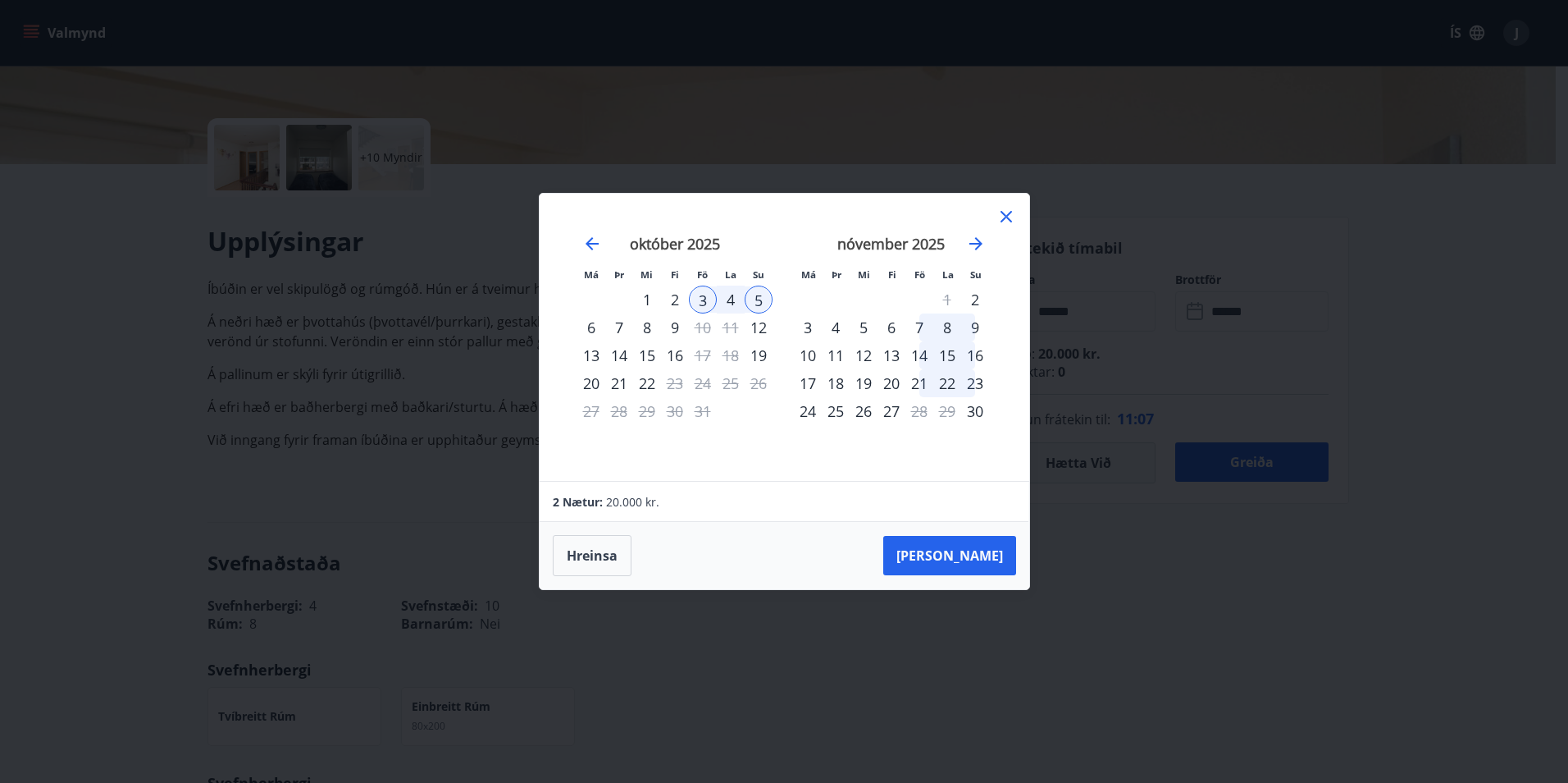
click at [675, 299] on div "2" at bounding box center [675, 299] width 28 height 28
click at [991, 561] on button "Taka Frá" at bounding box center [950, 556] width 133 height 39
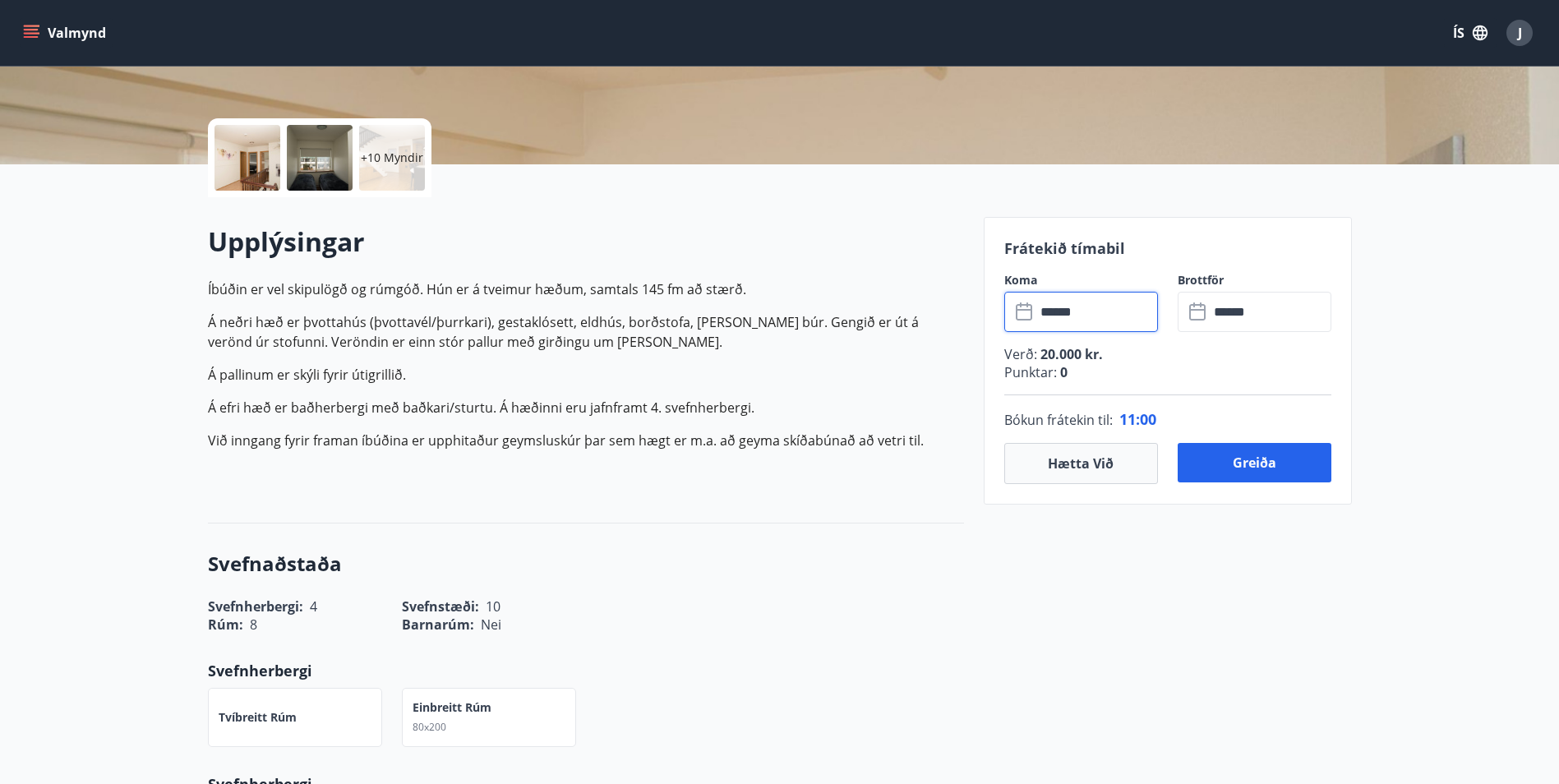
type input "******"
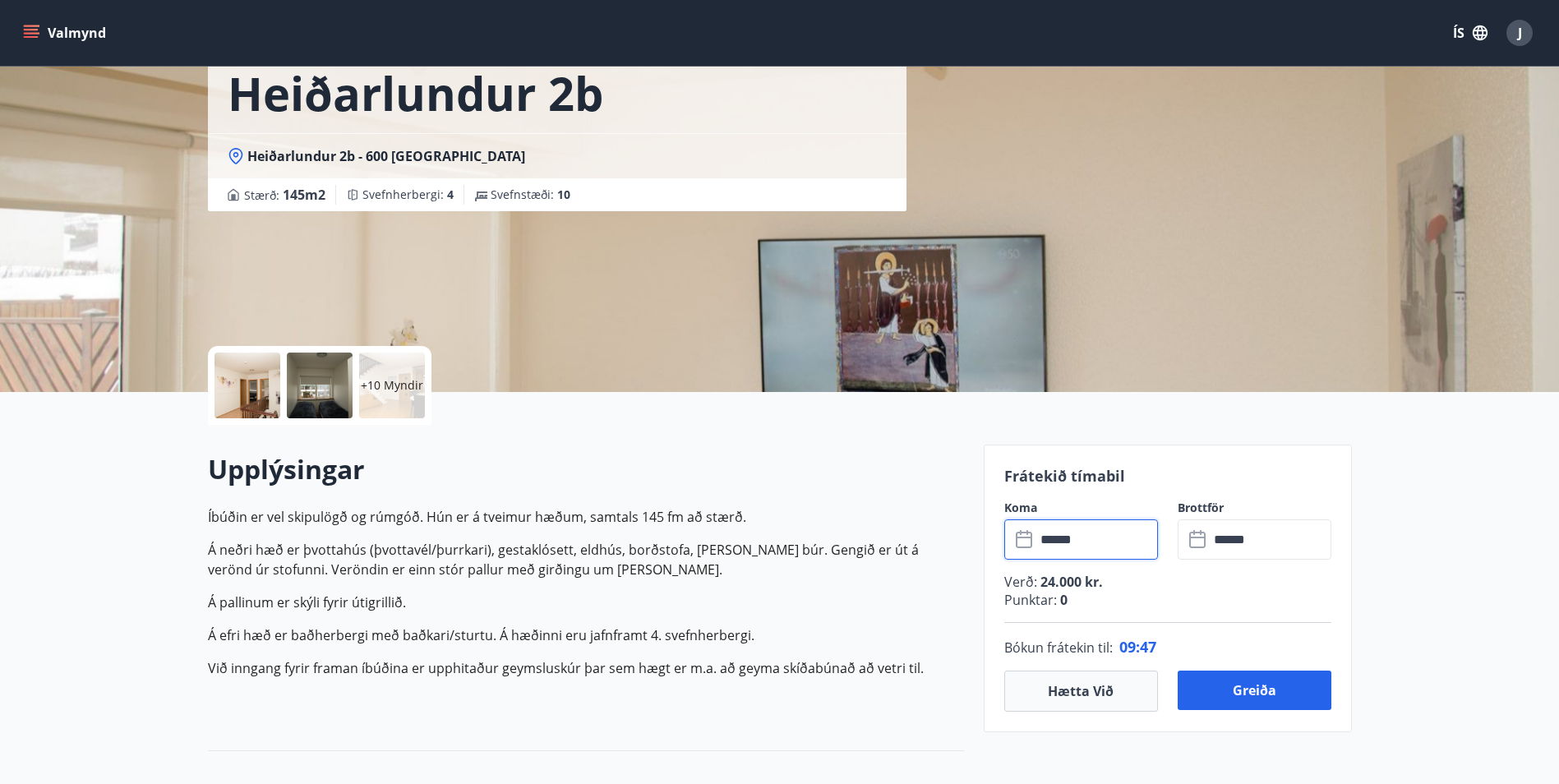
scroll to position [82, 0]
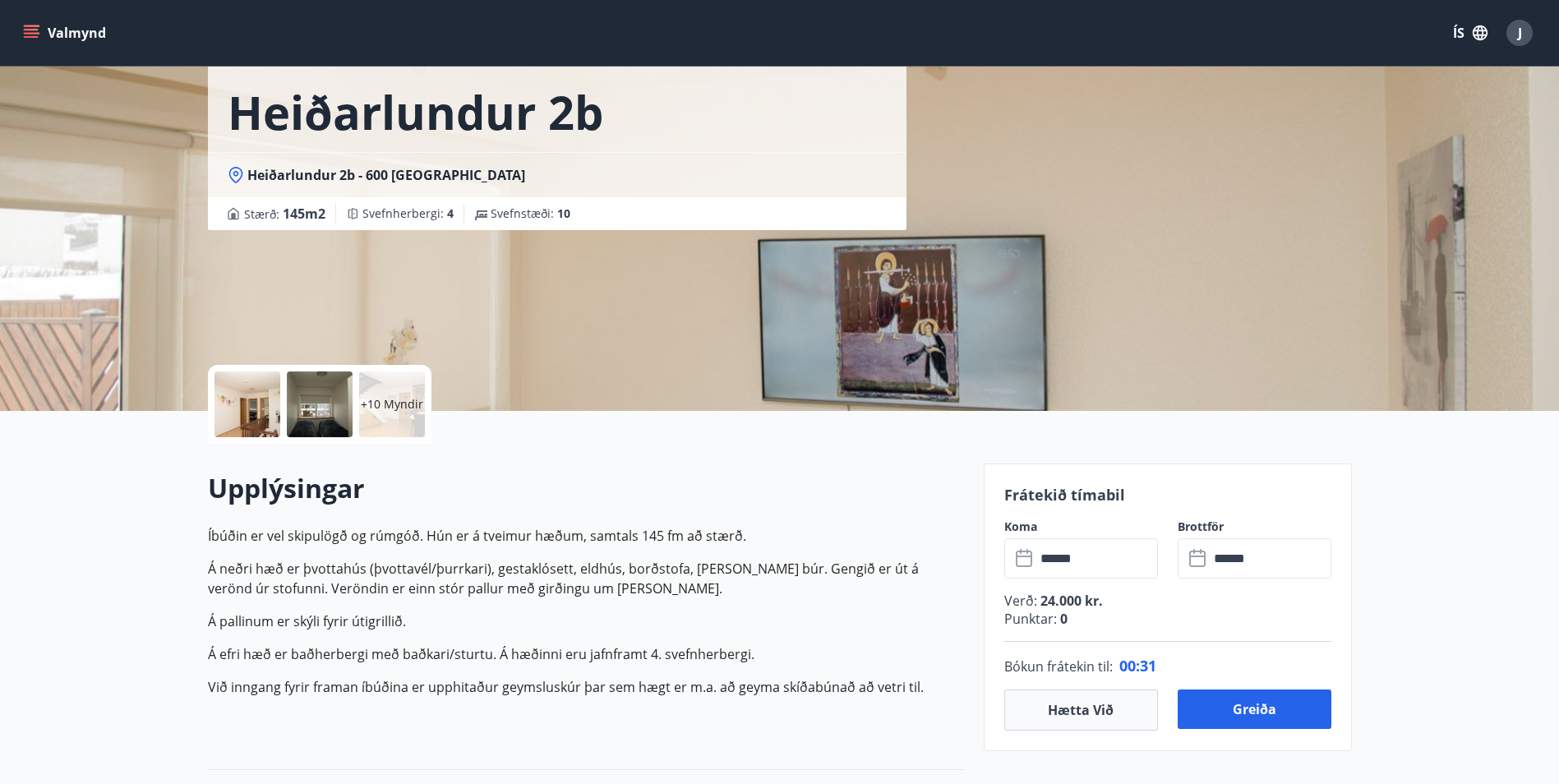
click at [1101, 567] on input "******" at bounding box center [1096, 558] width 122 height 40
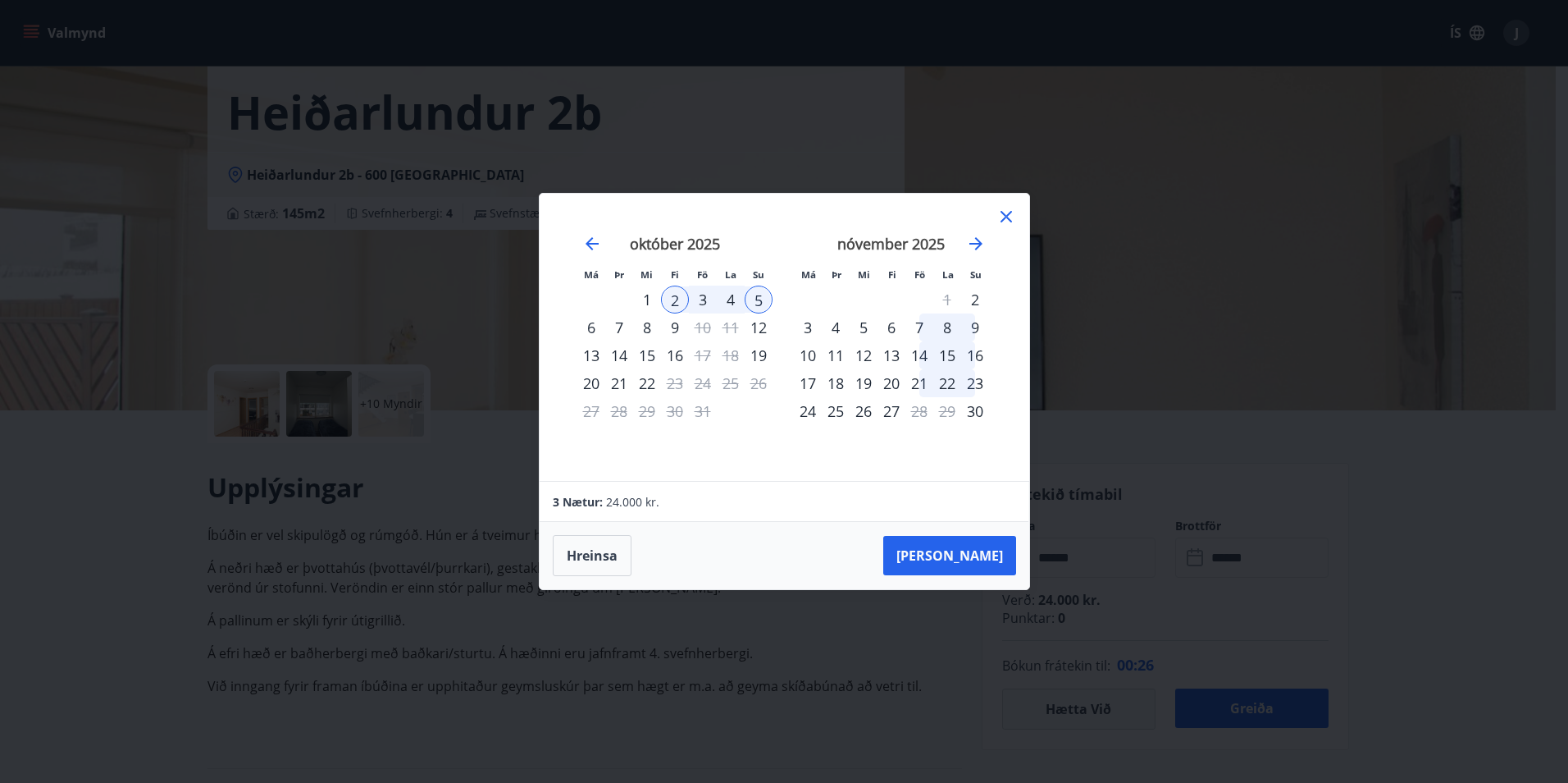
click at [698, 300] on div "3" at bounding box center [703, 299] width 28 height 28
click at [982, 558] on button "Taka Frá" at bounding box center [950, 556] width 133 height 39
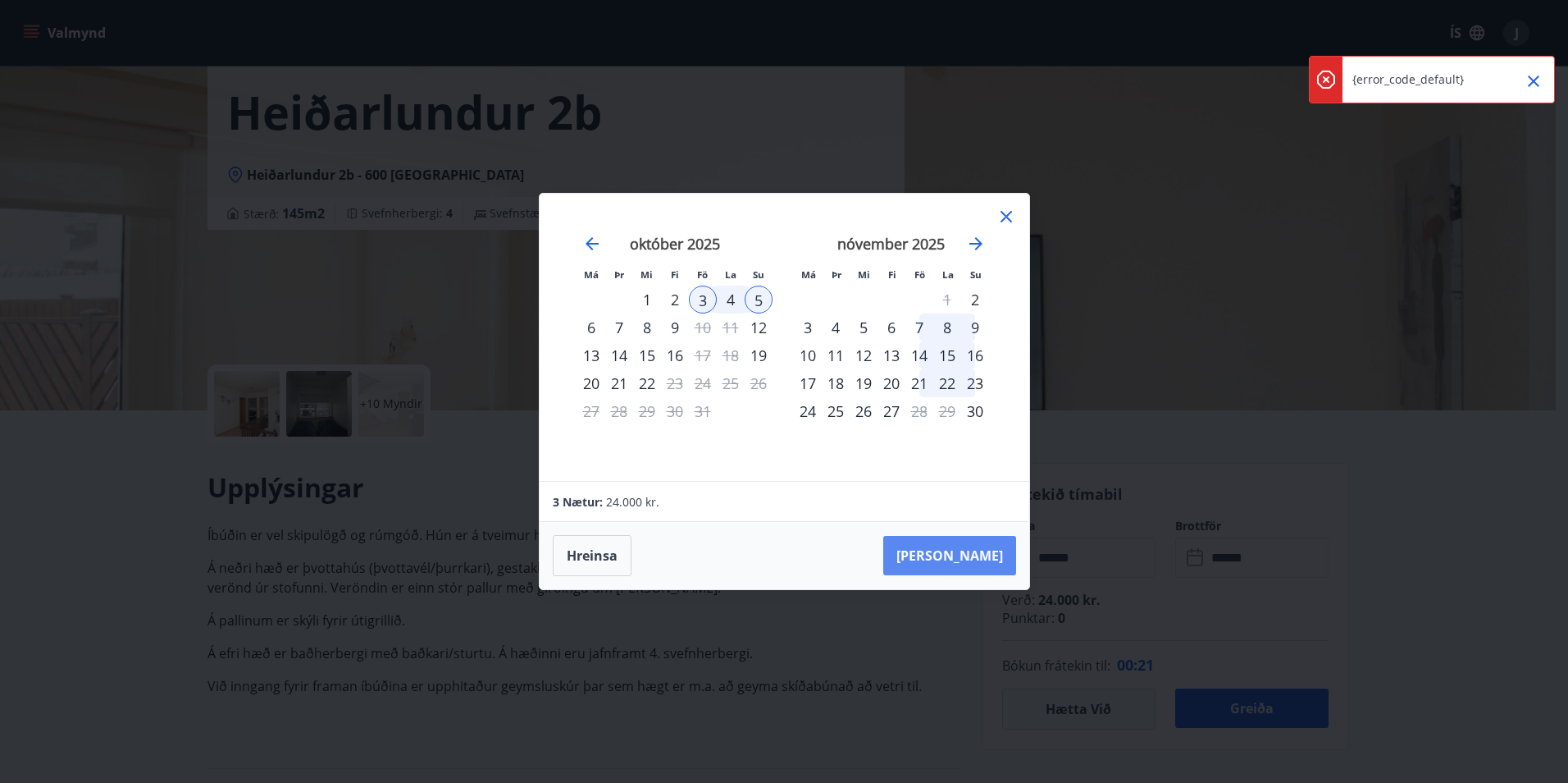
click at [952, 550] on button "Taka Frá" at bounding box center [950, 556] width 133 height 39
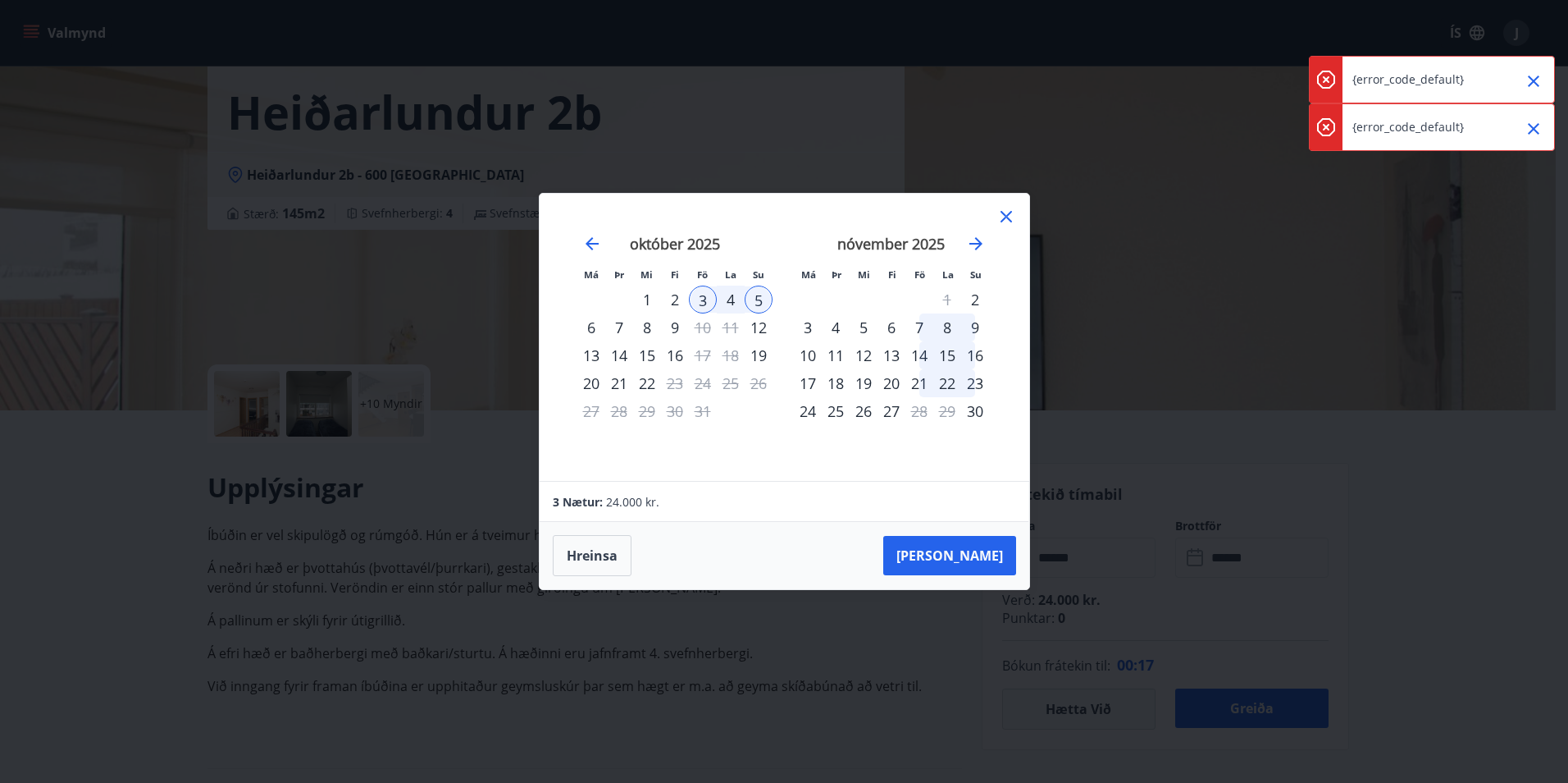
click at [1003, 210] on icon at bounding box center [1006, 216] width 20 height 20
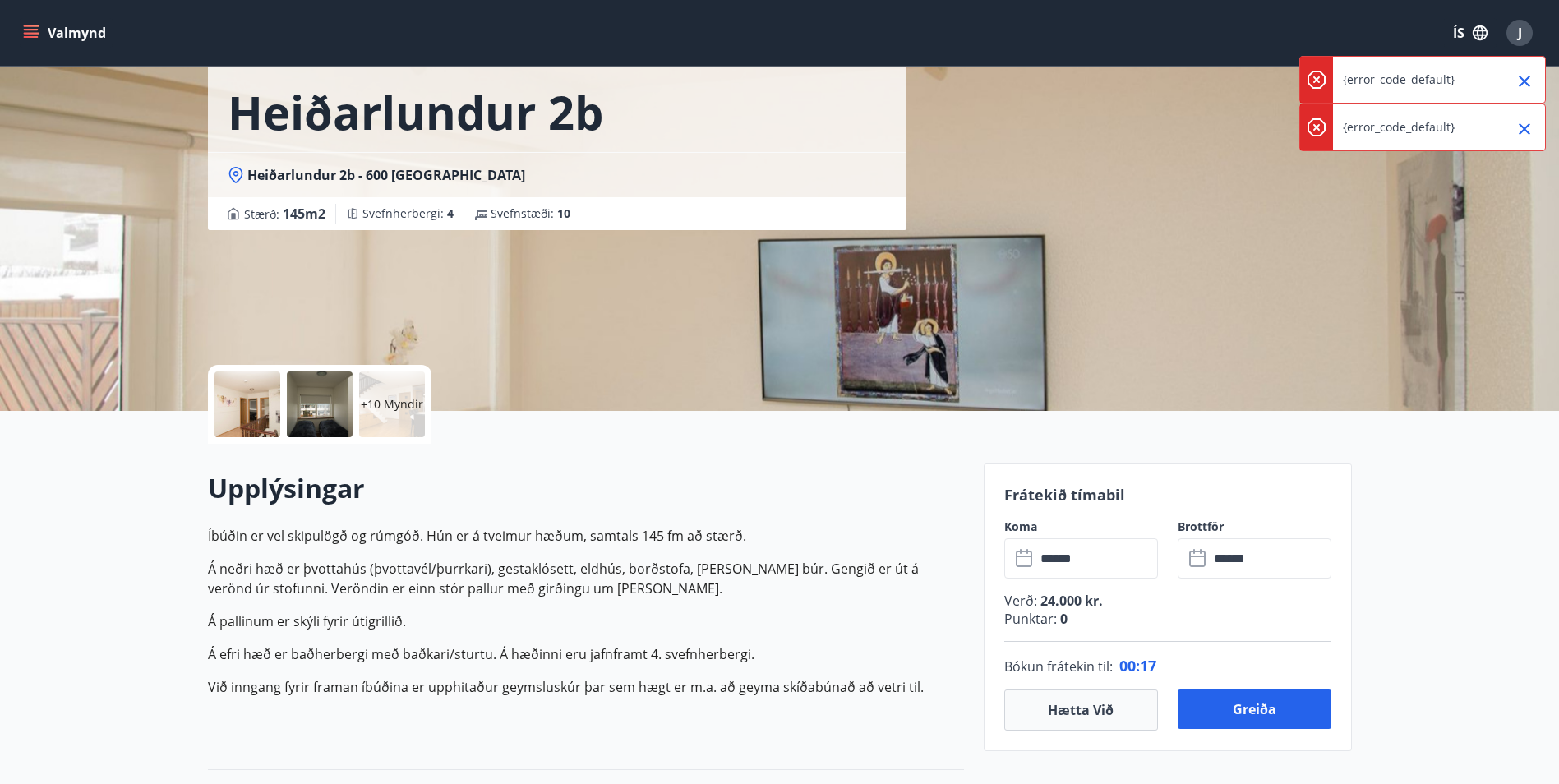
click at [67, 32] on button "Valmynd" at bounding box center [66, 32] width 93 height 30
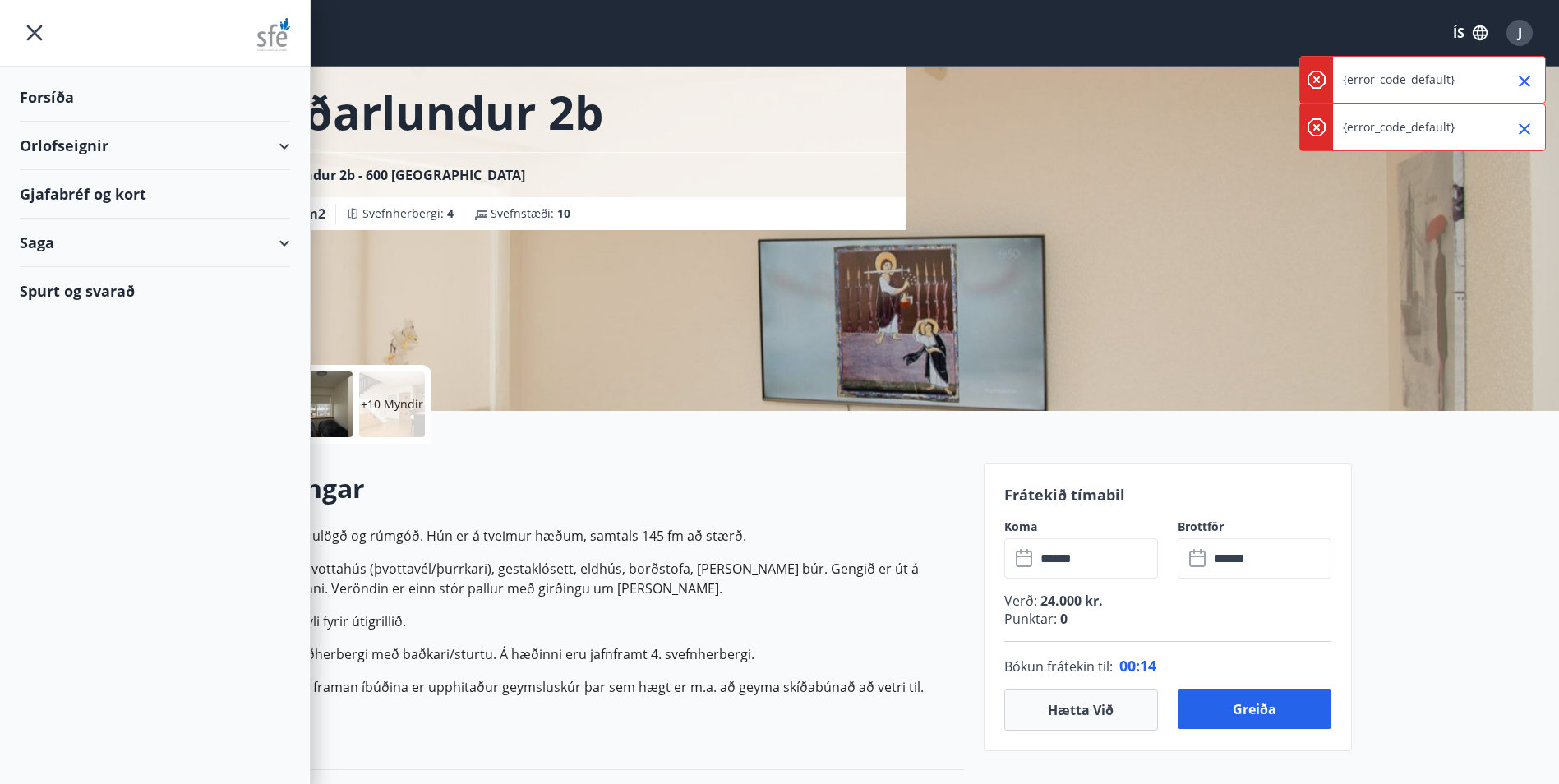
click at [72, 136] on div "Orlofseignir" at bounding box center [154, 146] width 270 height 49
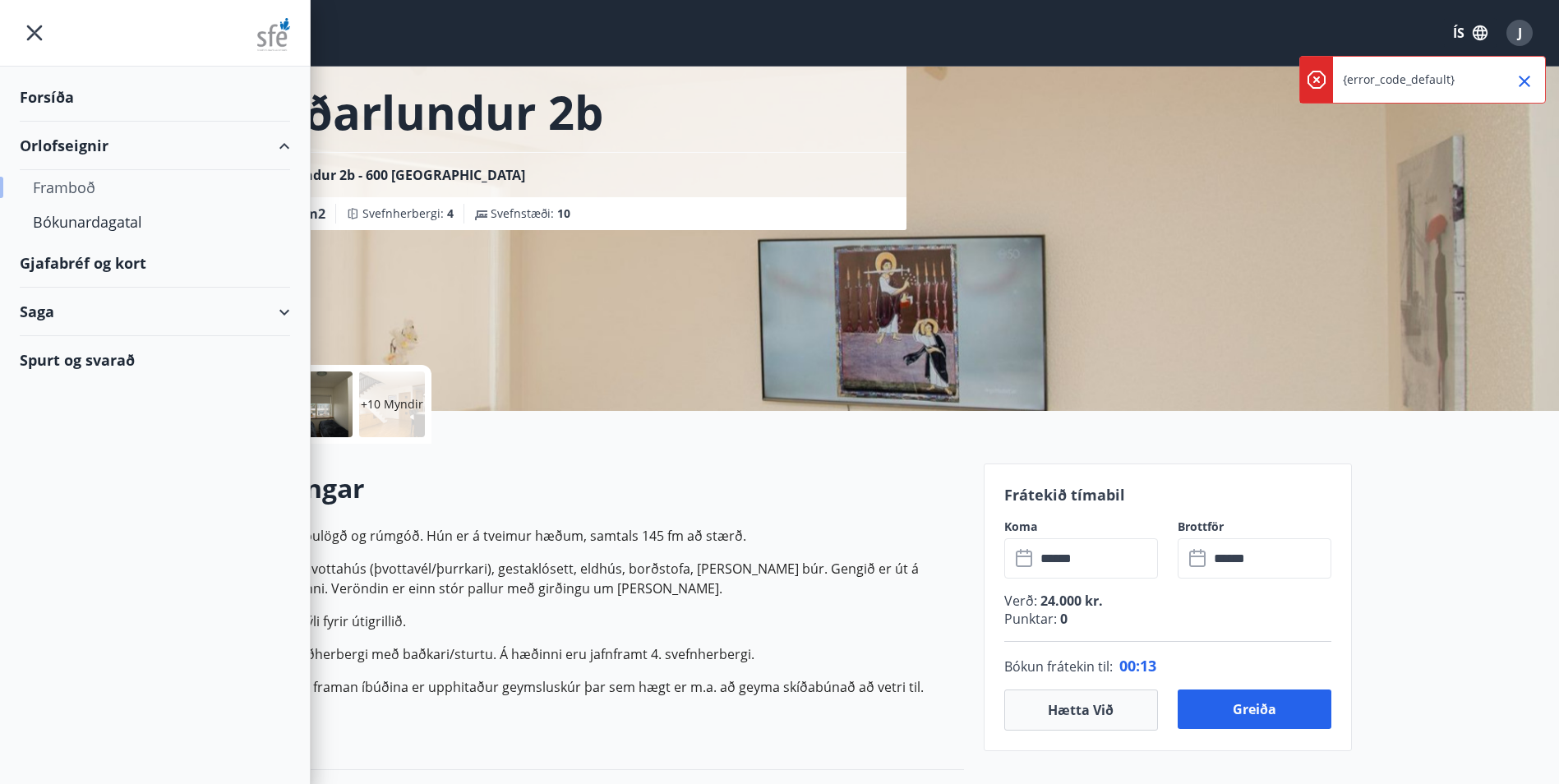
click at [73, 189] on div "Framboð" at bounding box center [155, 187] width 244 height 34
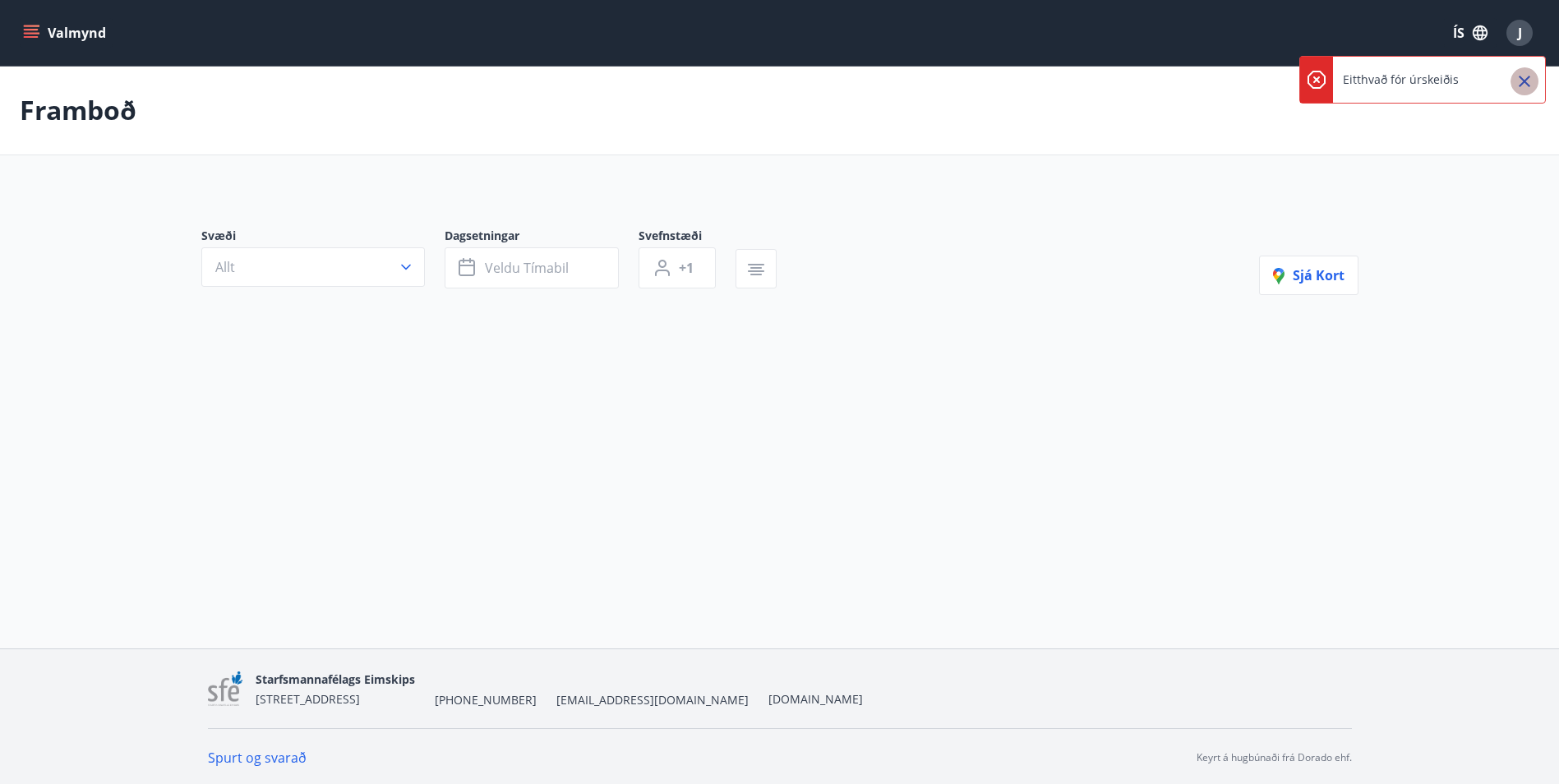
click at [1519, 80] on icon "Close" at bounding box center [1524, 81] width 20 height 20
click at [1440, 380] on main "Framboð Svæði Allt Dagsetningar Veldu tímabil Svefnstæði +1 Sjá kort" at bounding box center [779, 226] width 1559 height 322
click at [300, 274] on button "Allt" at bounding box center [313, 264] width 224 height 39
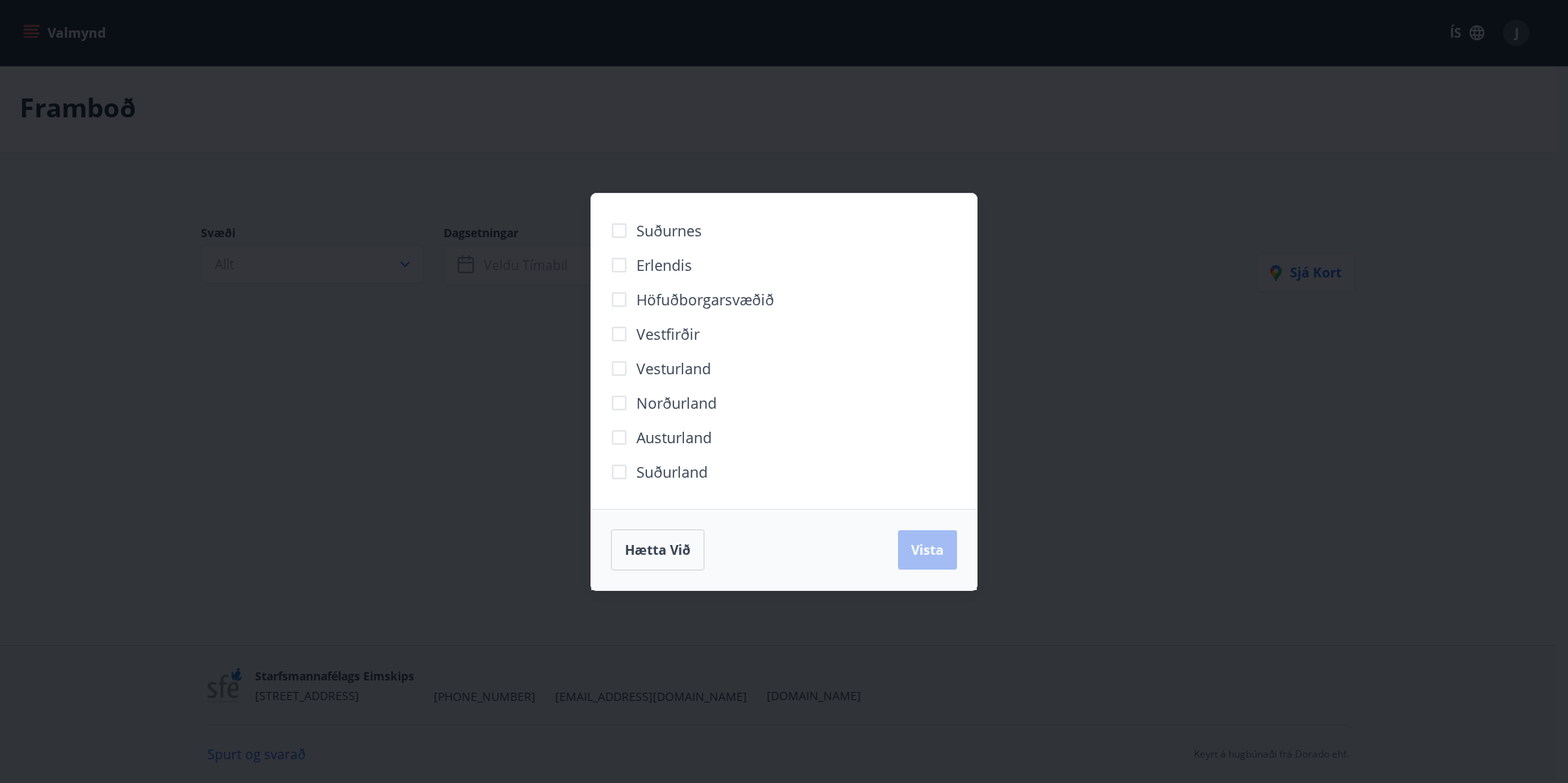
click at [658, 400] on span "Norðurland" at bounding box center [676, 402] width 80 height 21
click at [930, 548] on span "Vista" at bounding box center [928, 550] width 33 height 18
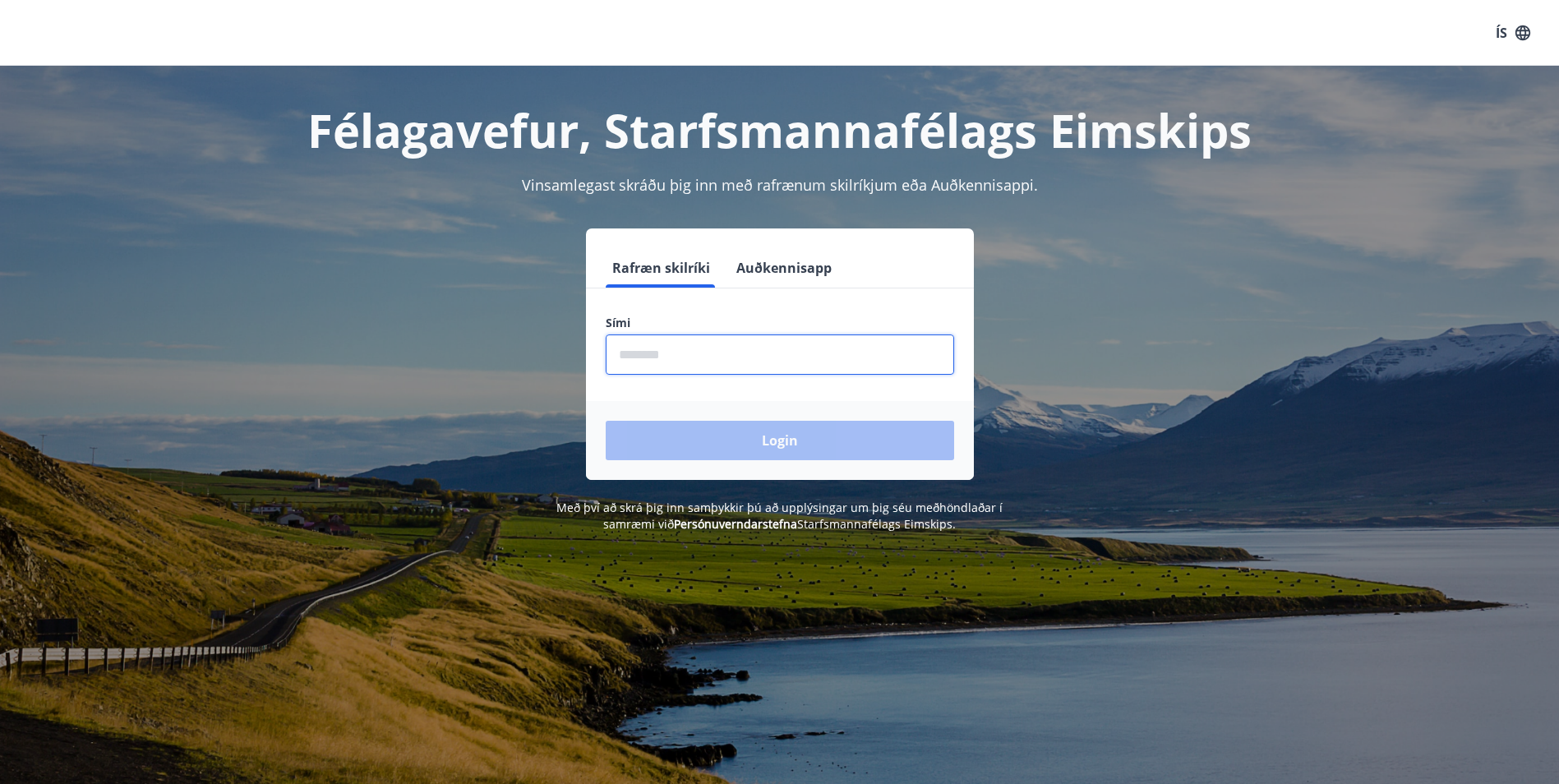
click at [711, 347] on input "phone" at bounding box center [780, 354] width 348 height 40
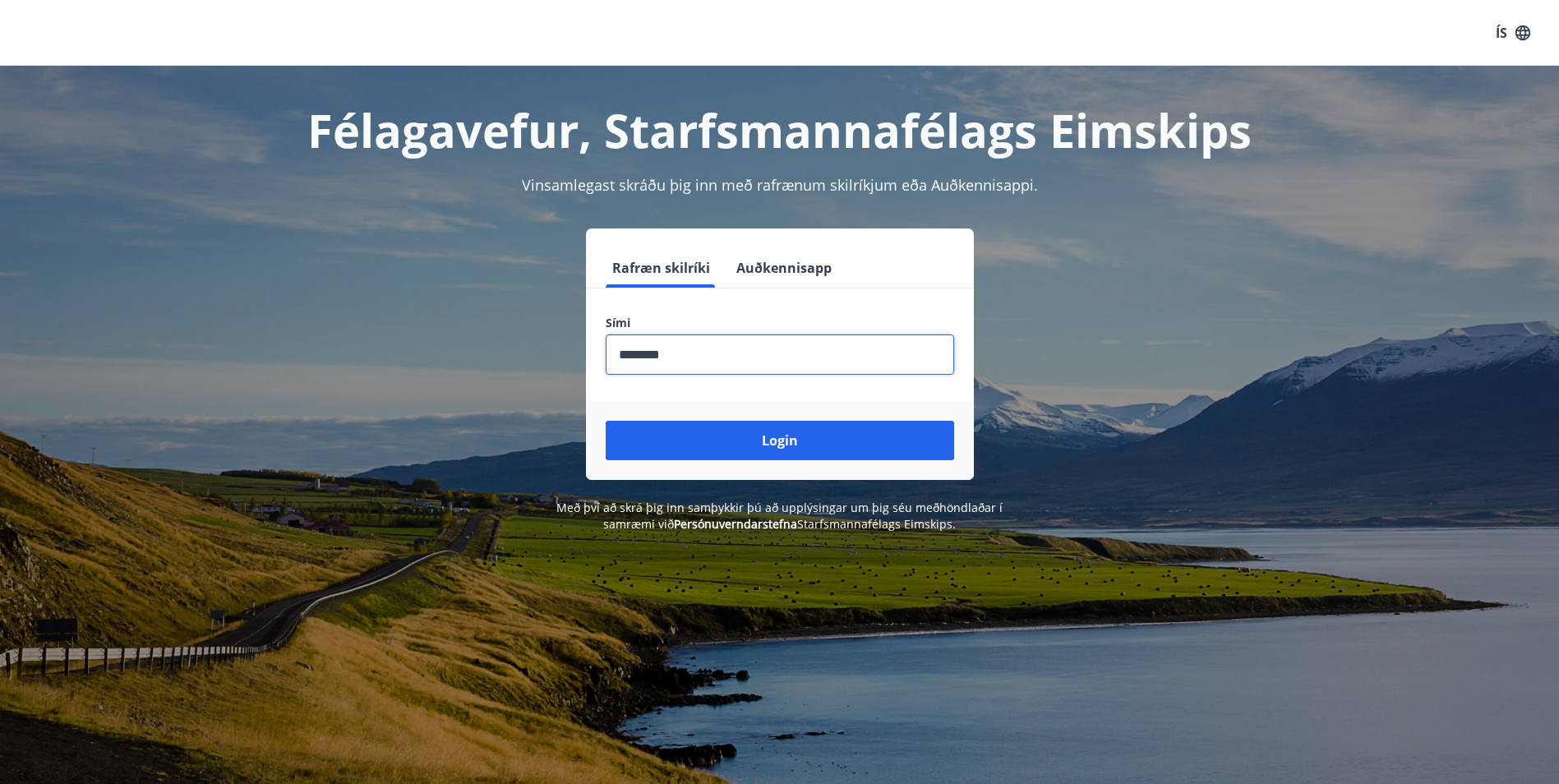
type input "********"
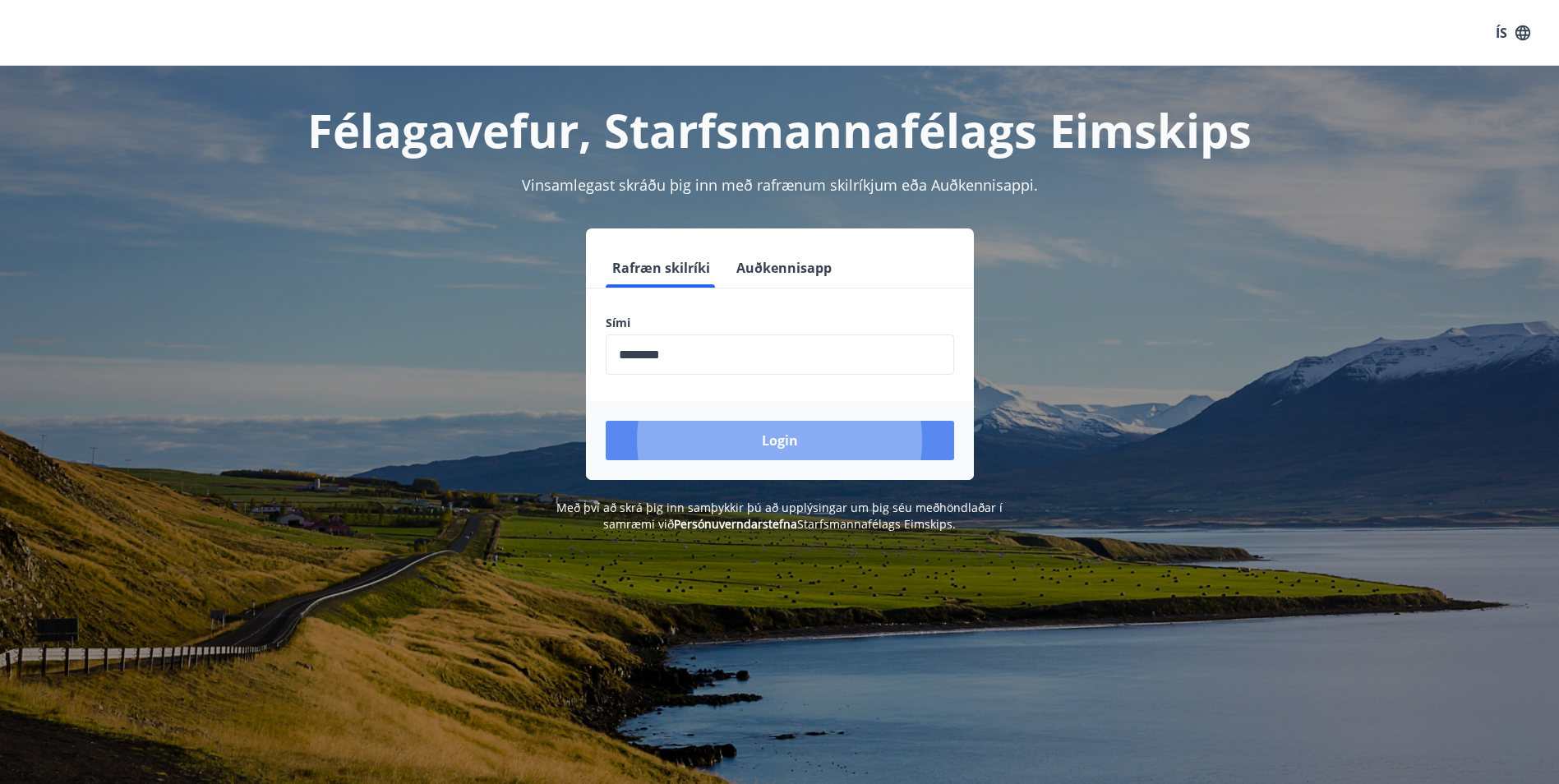
click at [748, 436] on button "Login" at bounding box center [780, 440] width 348 height 39
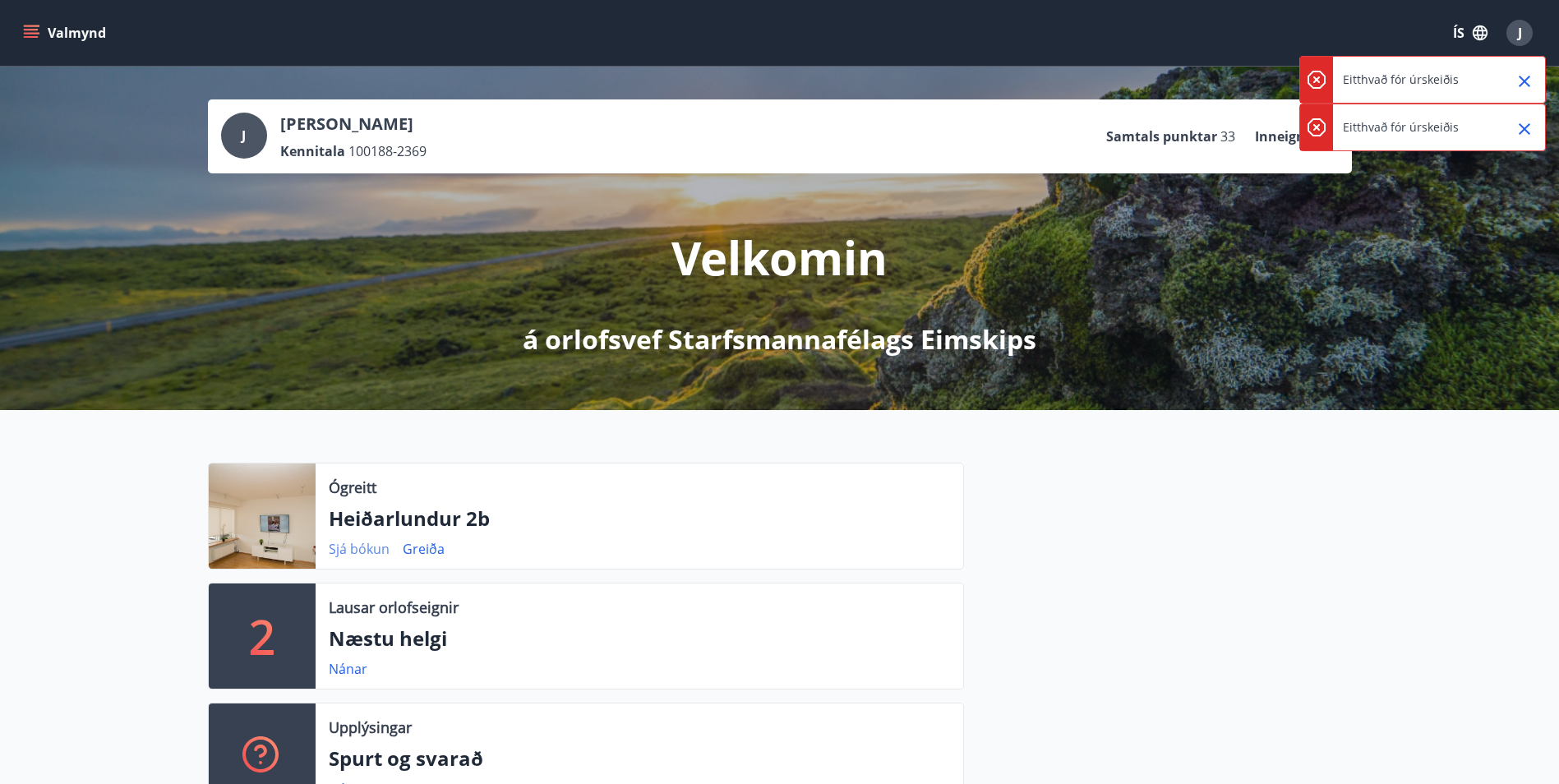
click at [354, 554] on link "Sjá bókun" at bounding box center [358, 549] width 61 height 18
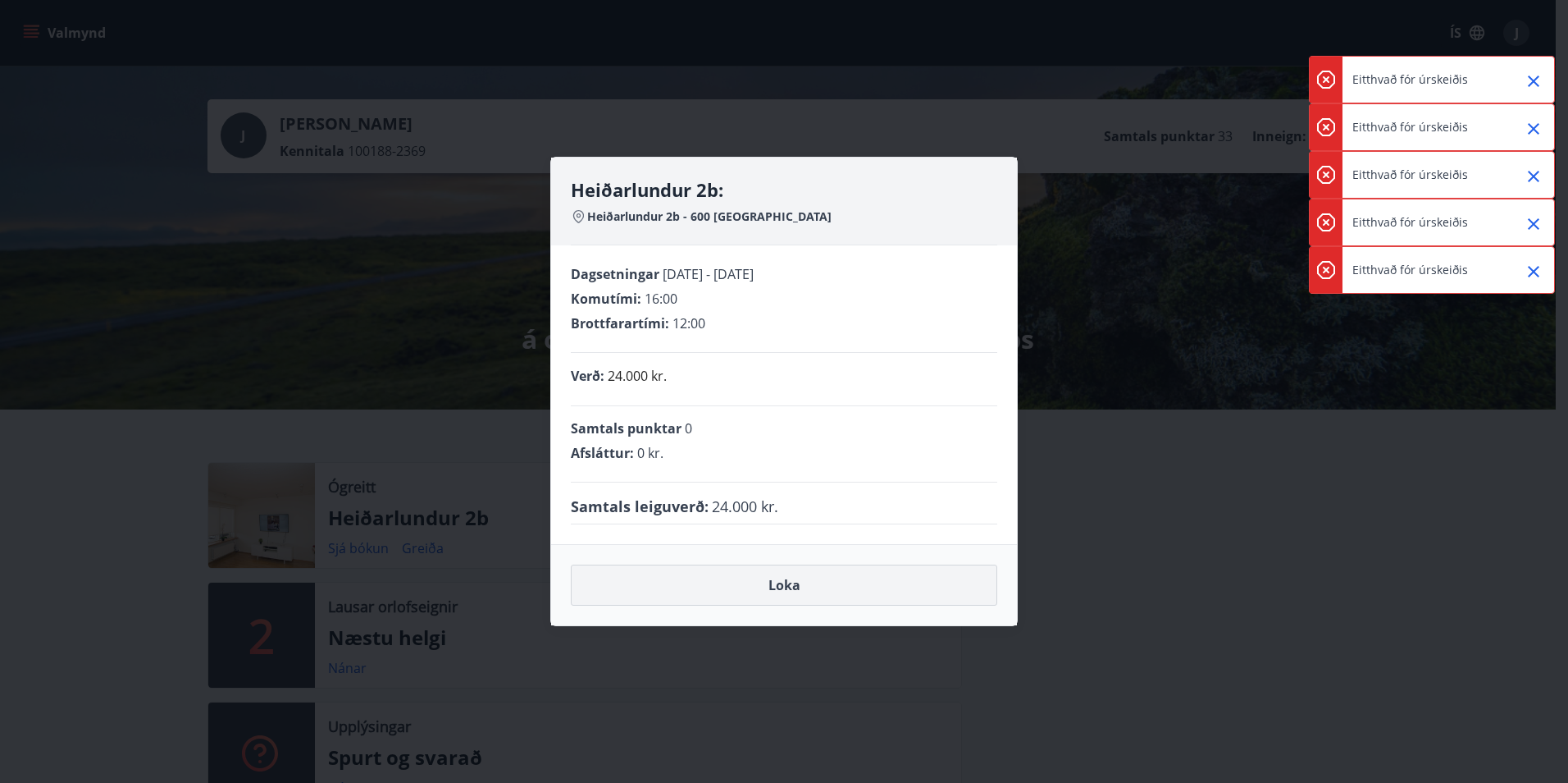
click at [824, 587] on button "Loka" at bounding box center [784, 585] width 427 height 41
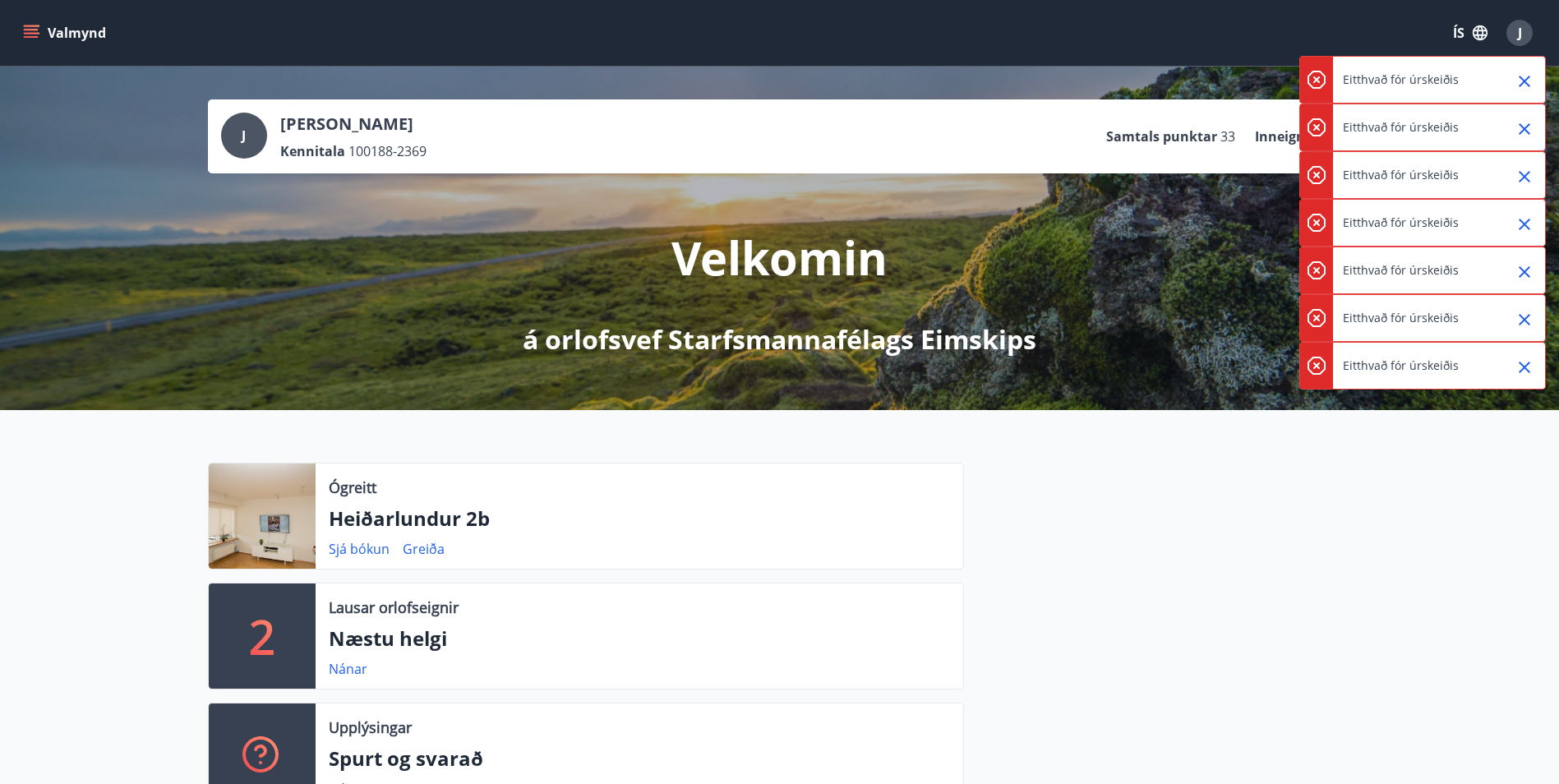
click at [1521, 85] on icon "Close" at bounding box center [1524, 81] width 11 height 11
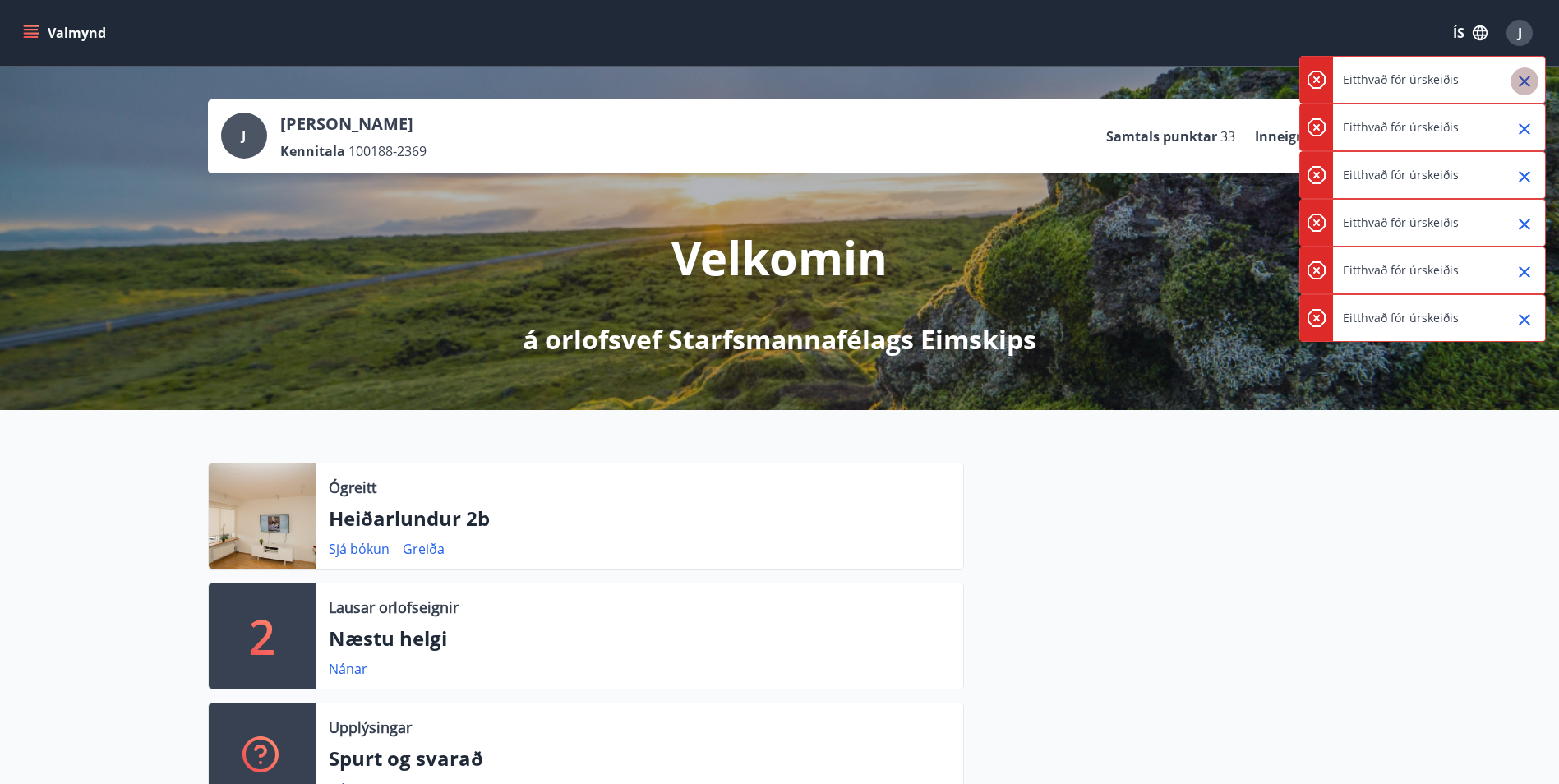
click at [1521, 85] on icon "Close" at bounding box center [1524, 81] width 11 height 11
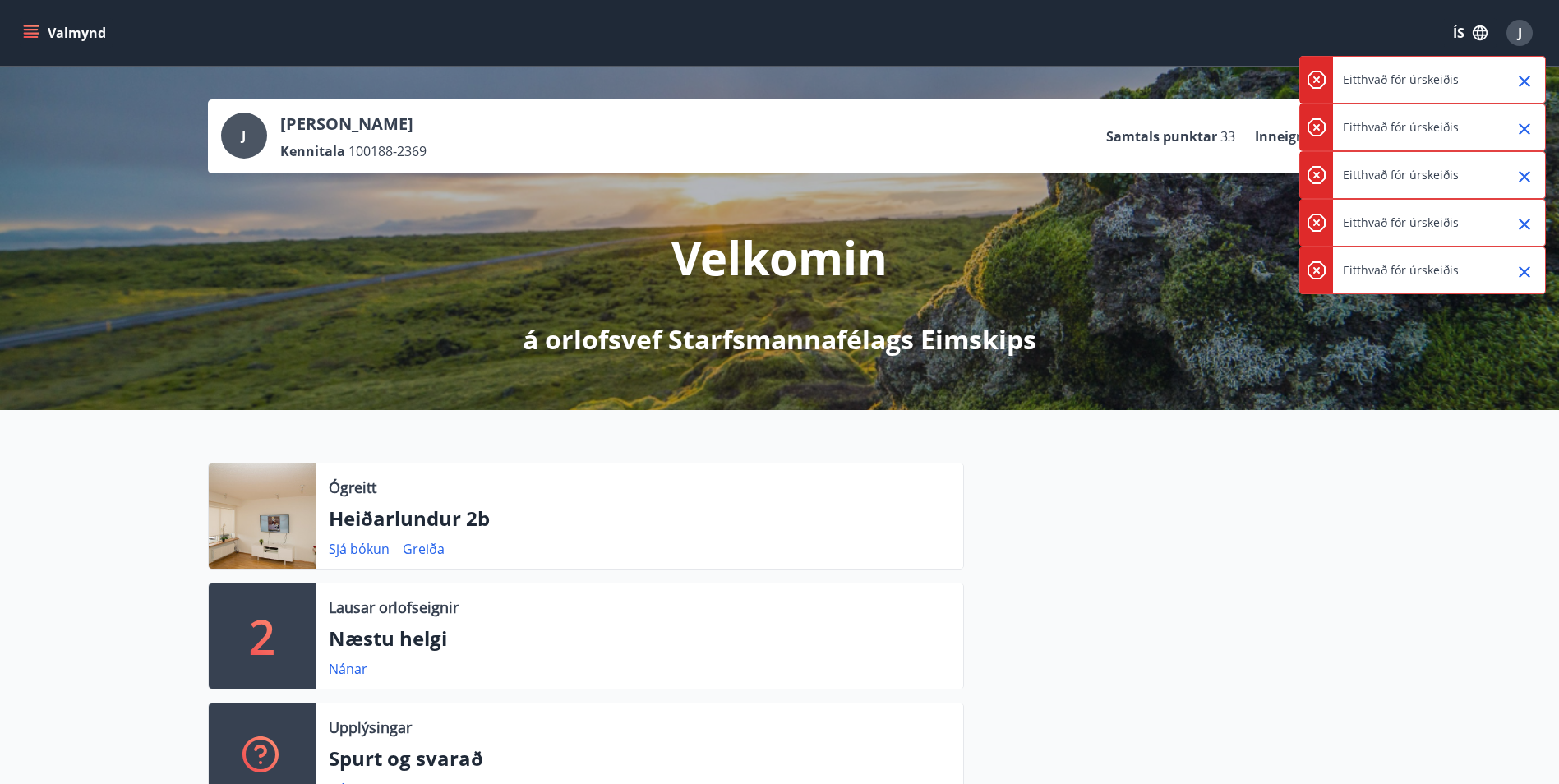
click at [1521, 85] on icon "Close" at bounding box center [1524, 81] width 11 height 11
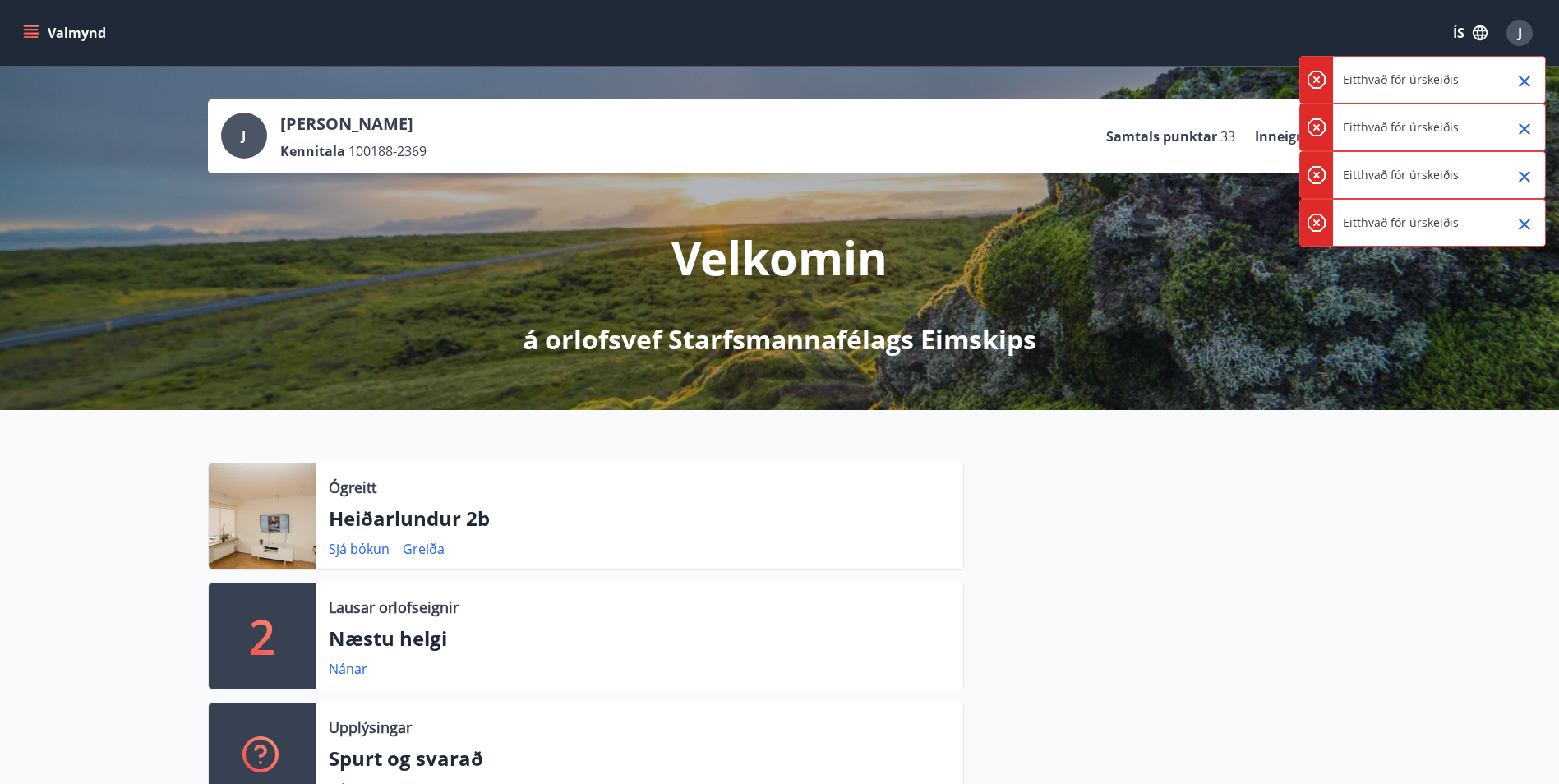
click at [1521, 85] on icon "Close" at bounding box center [1524, 81] width 11 height 11
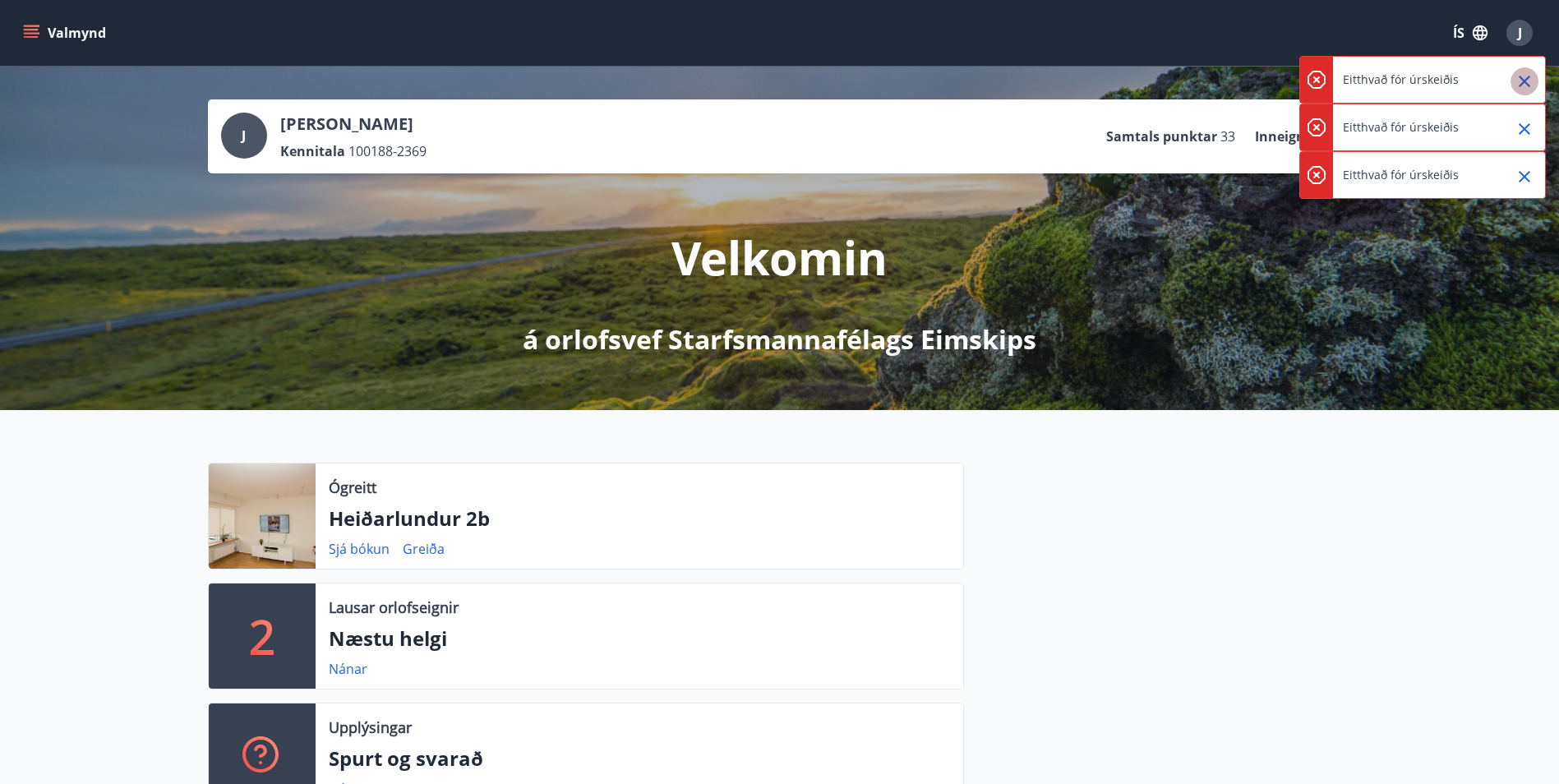
click at [1521, 85] on icon "Close" at bounding box center [1524, 81] width 11 height 11
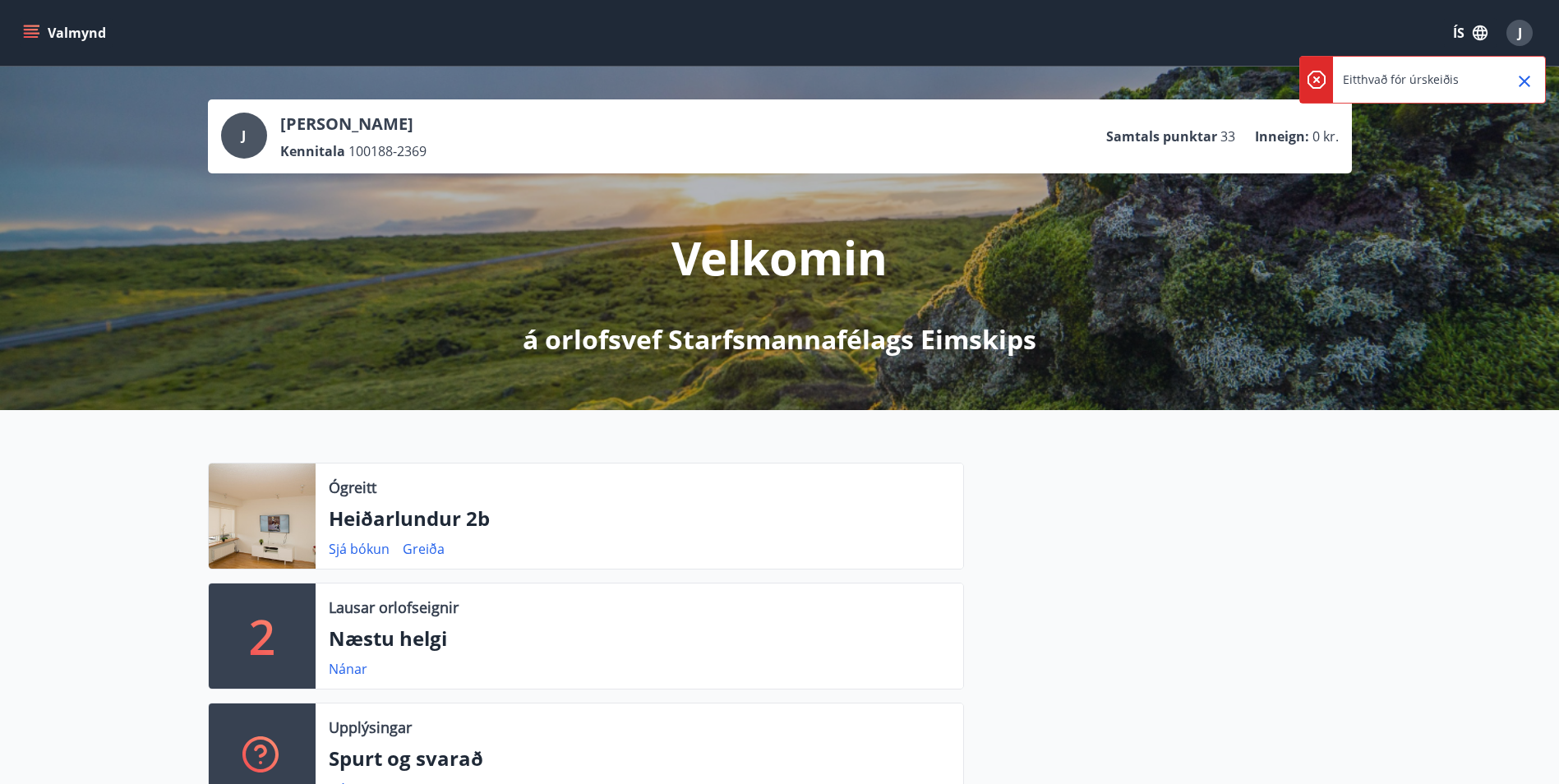
click at [1521, 85] on icon "Close" at bounding box center [1524, 81] width 11 height 11
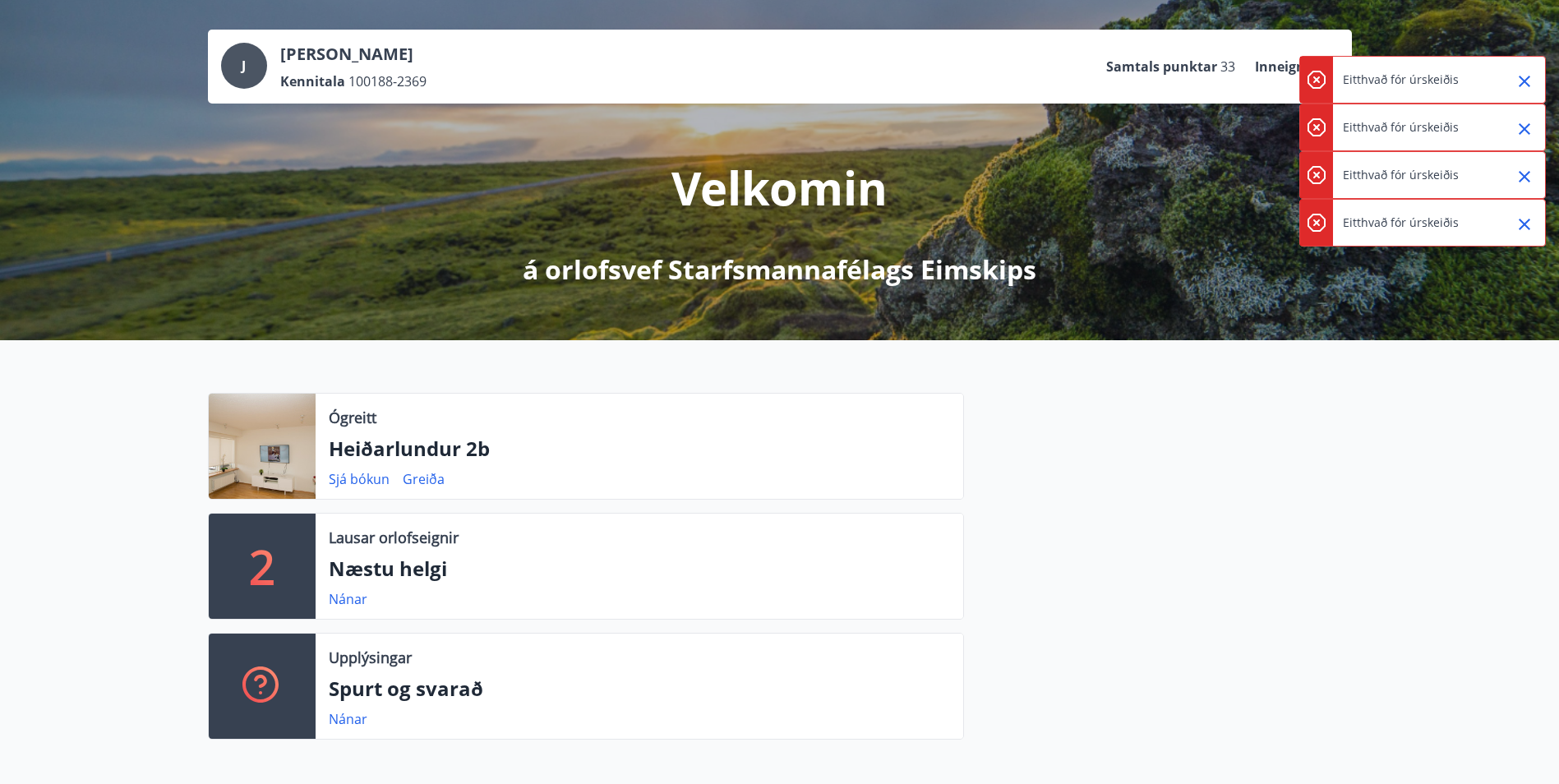
scroll to position [247, 0]
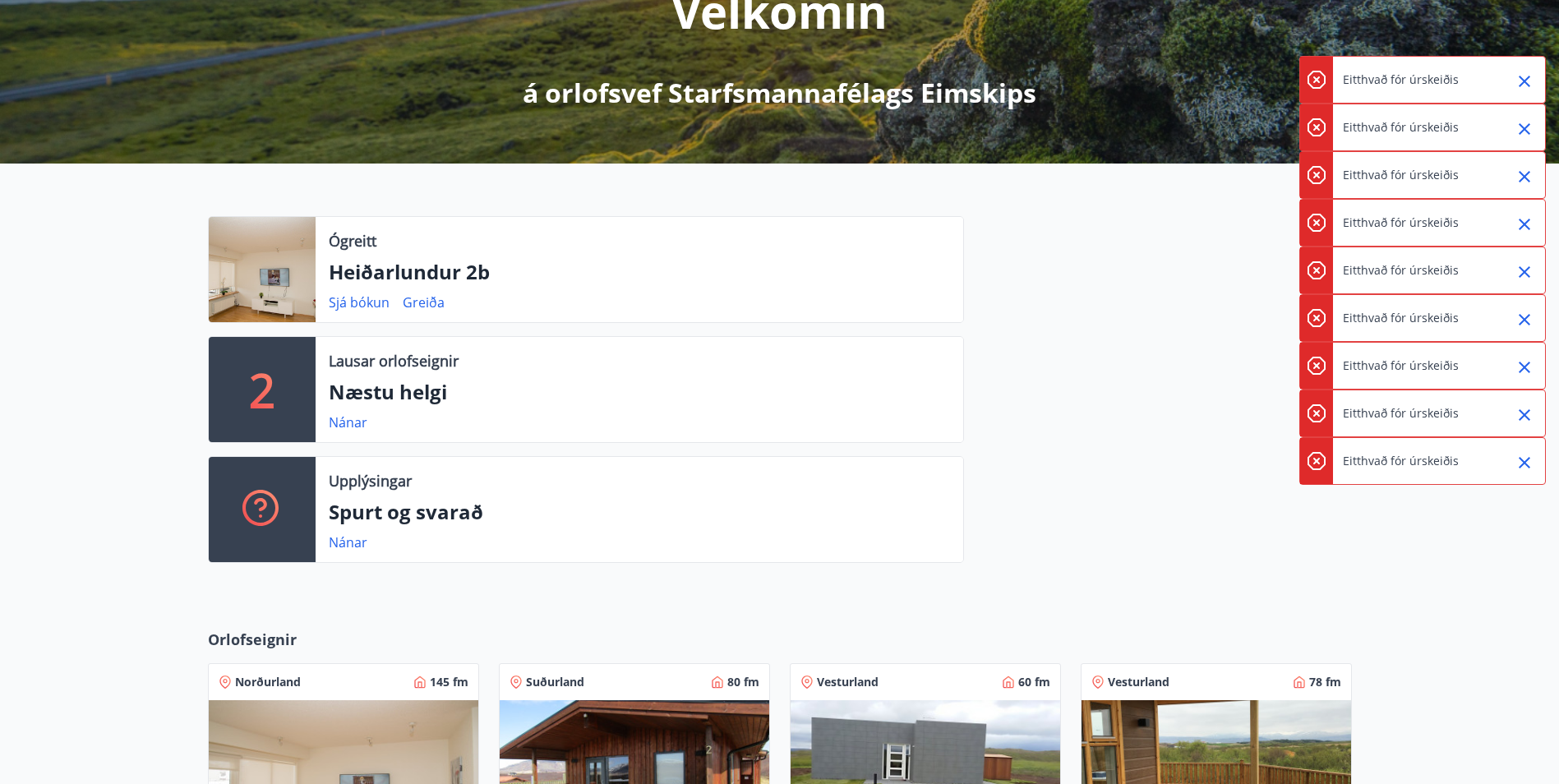
click at [1531, 71] on button "Close" at bounding box center [1524, 81] width 28 height 28
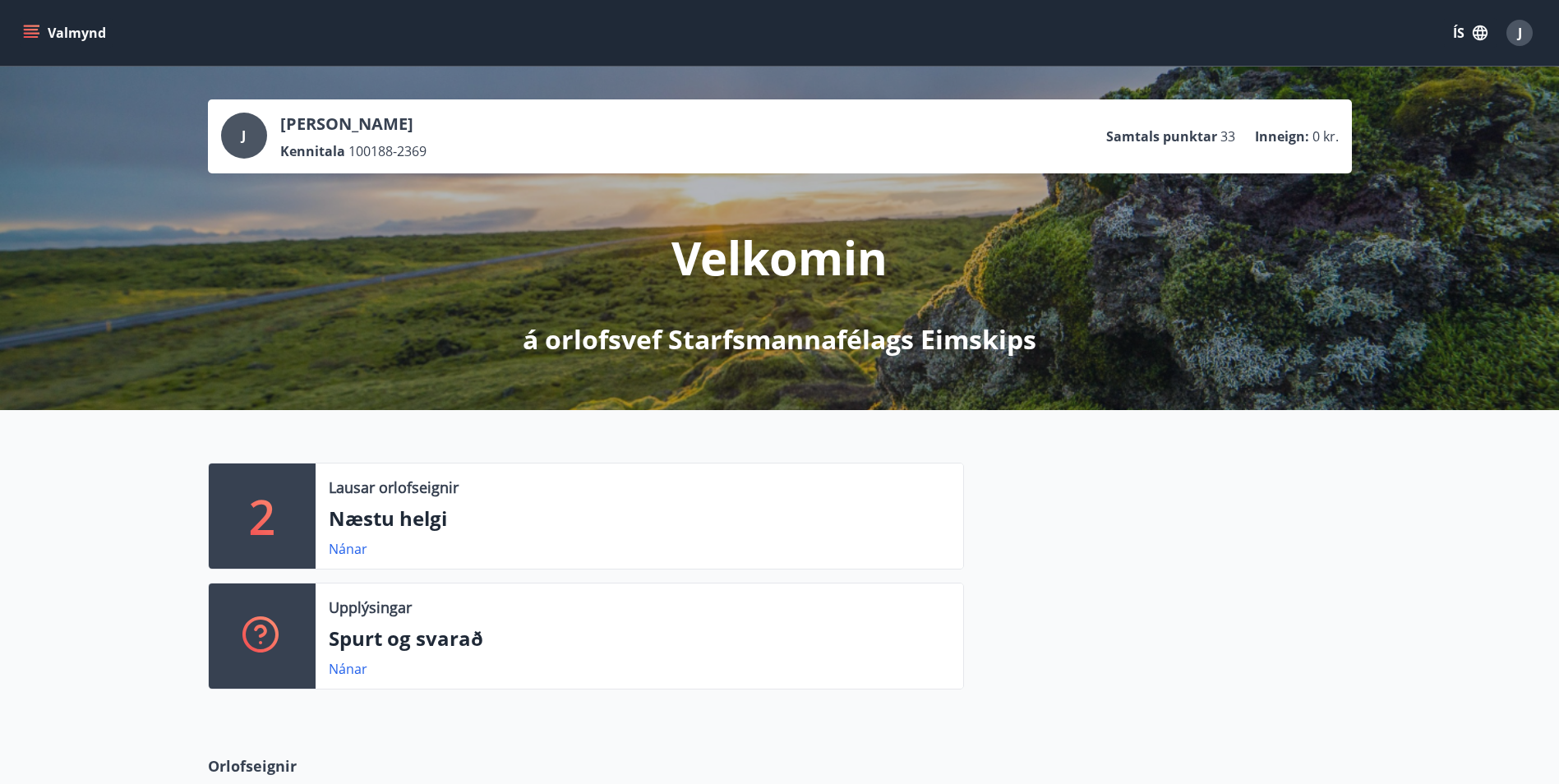
click at [54, 23] on button "Valmynd" at bounding box center [66, 32] width 93 height 30
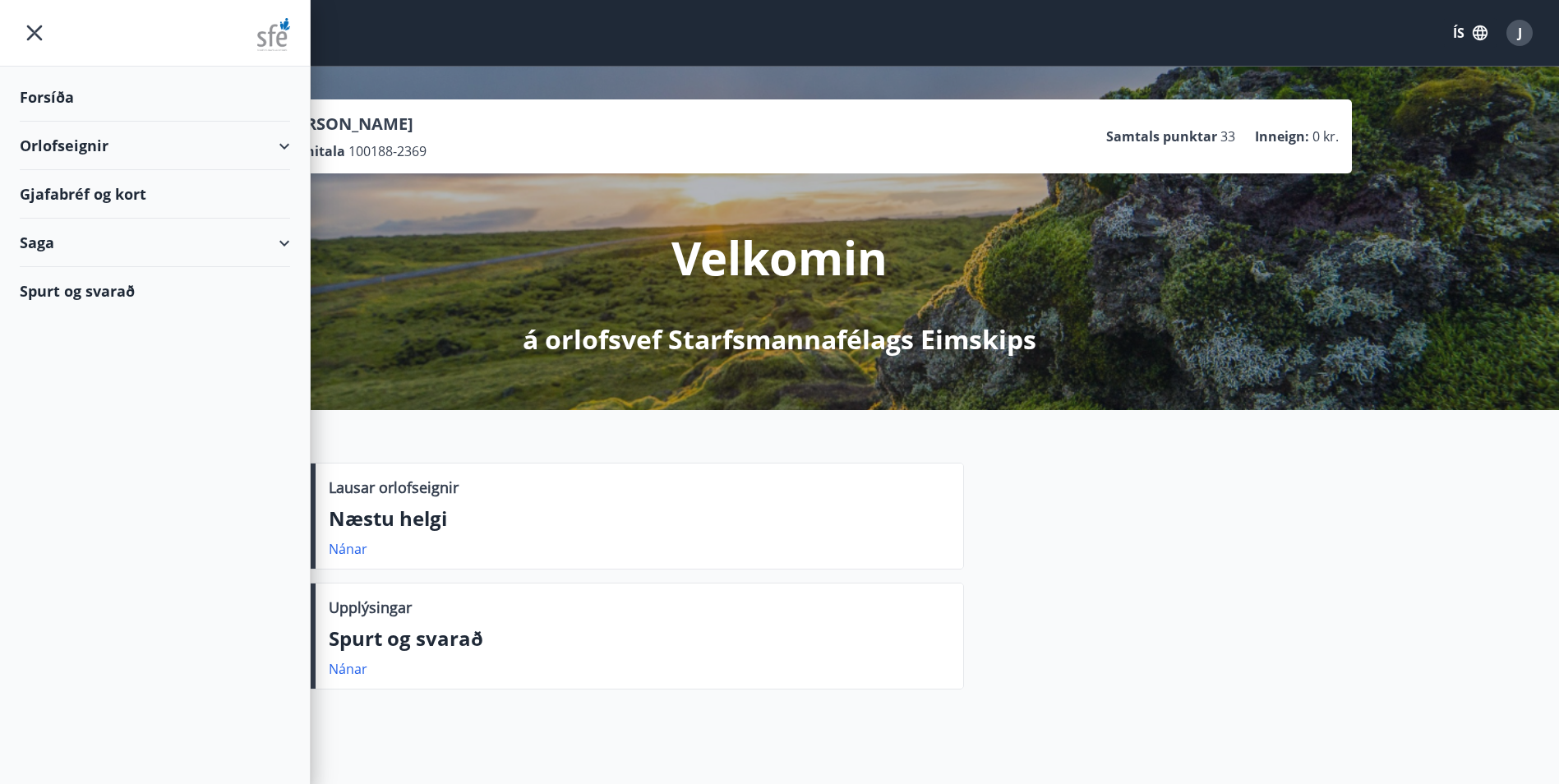
click at [66, 148] on div "Orlofseignir" at bounding box center [154, 146] width 270 height 49
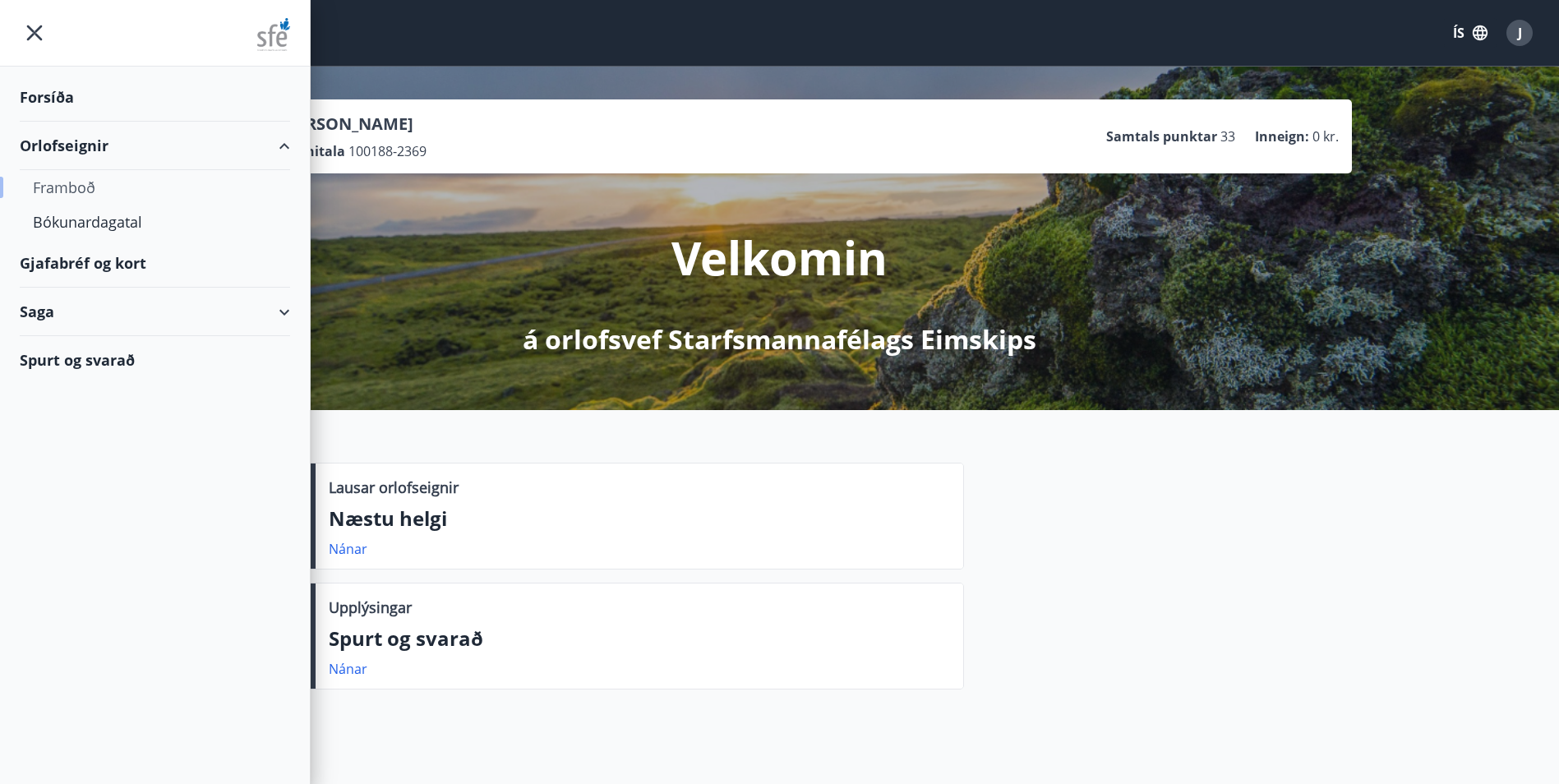
click at [75, 195] on div "Framboð" at bounding box center [155, 187] width 244 height 34
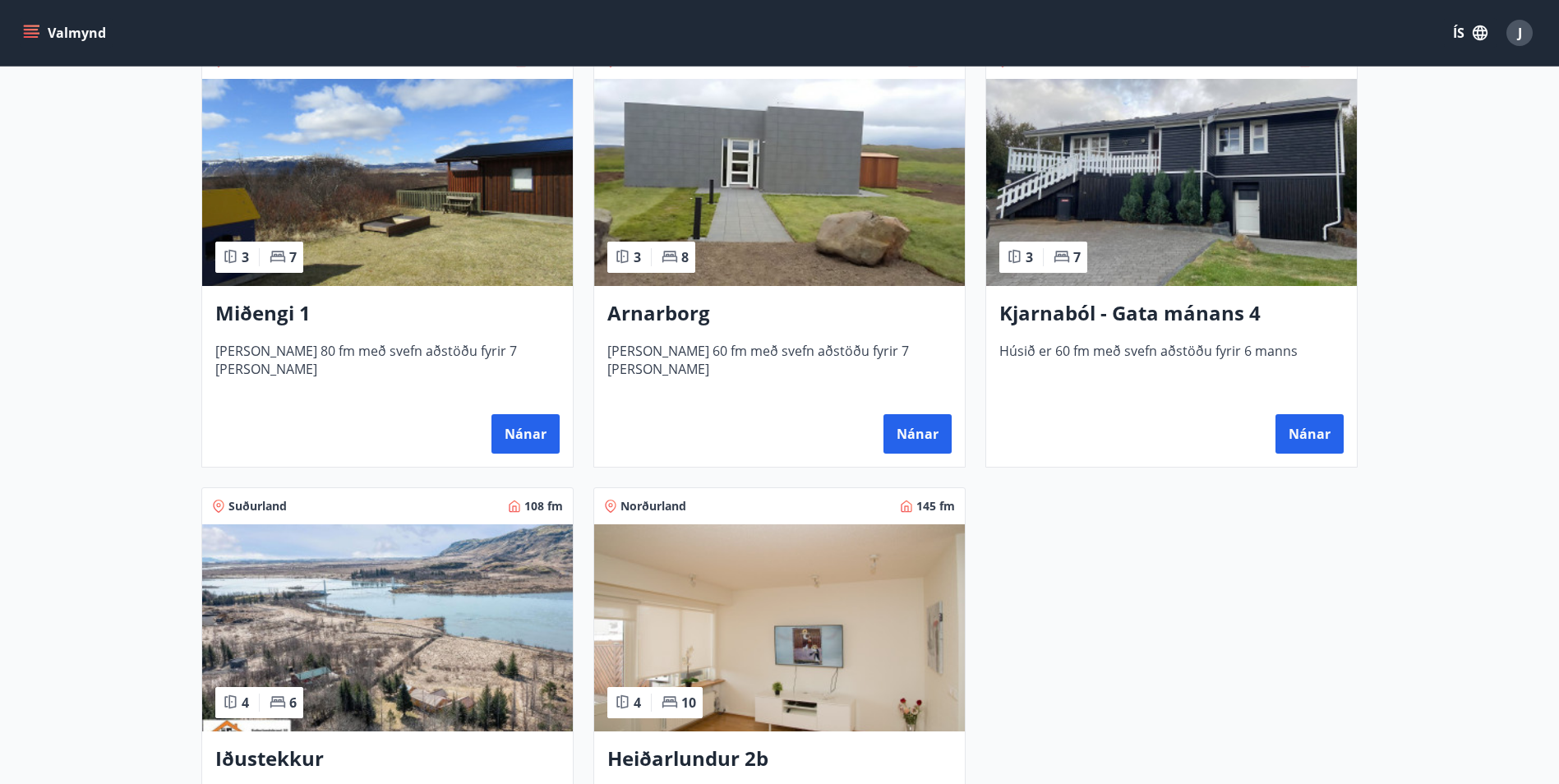
scroll to position [822, 0]
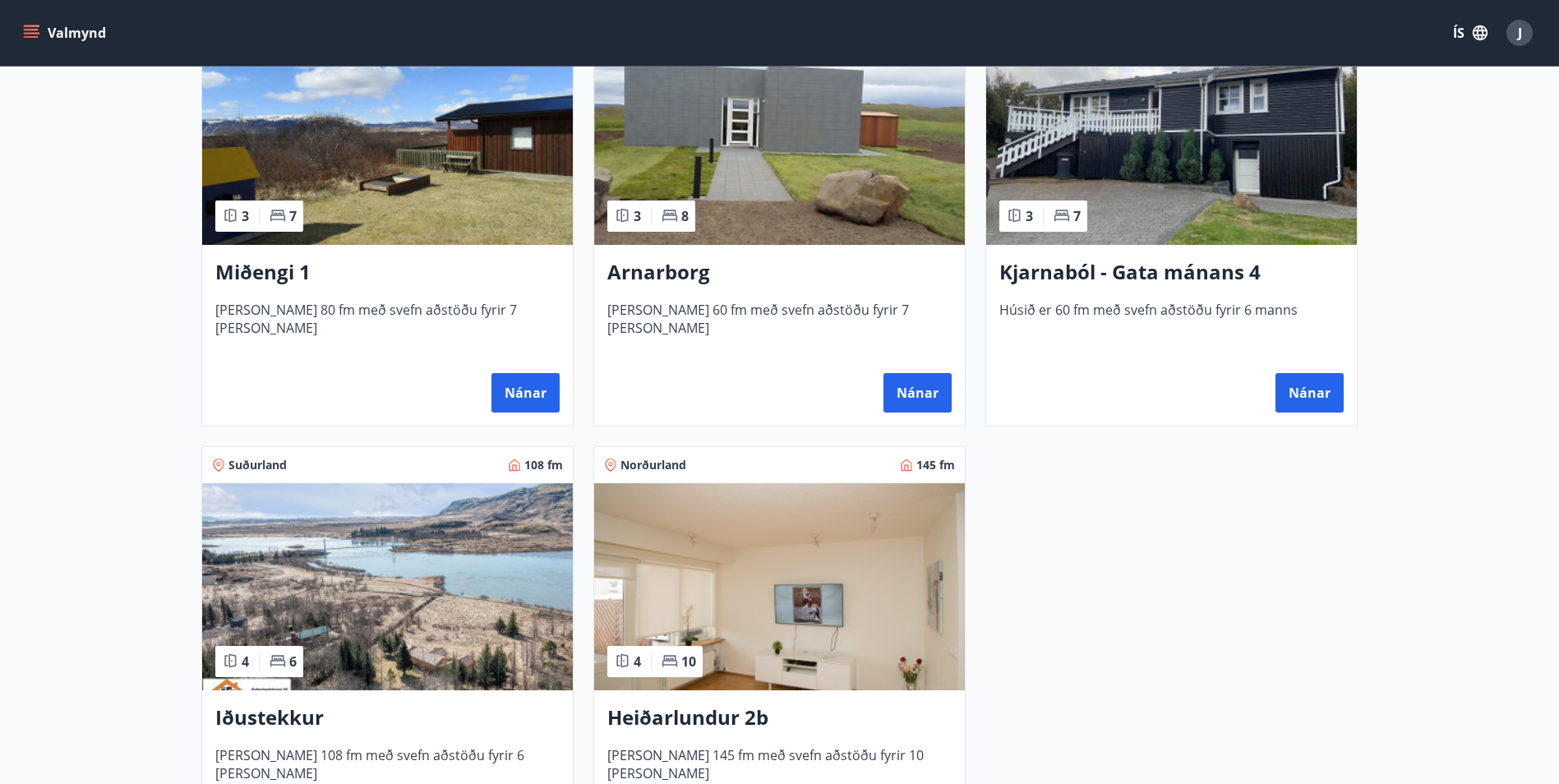
click at [745, 582] on img at bounding box center [779, 586] width 370 height 207
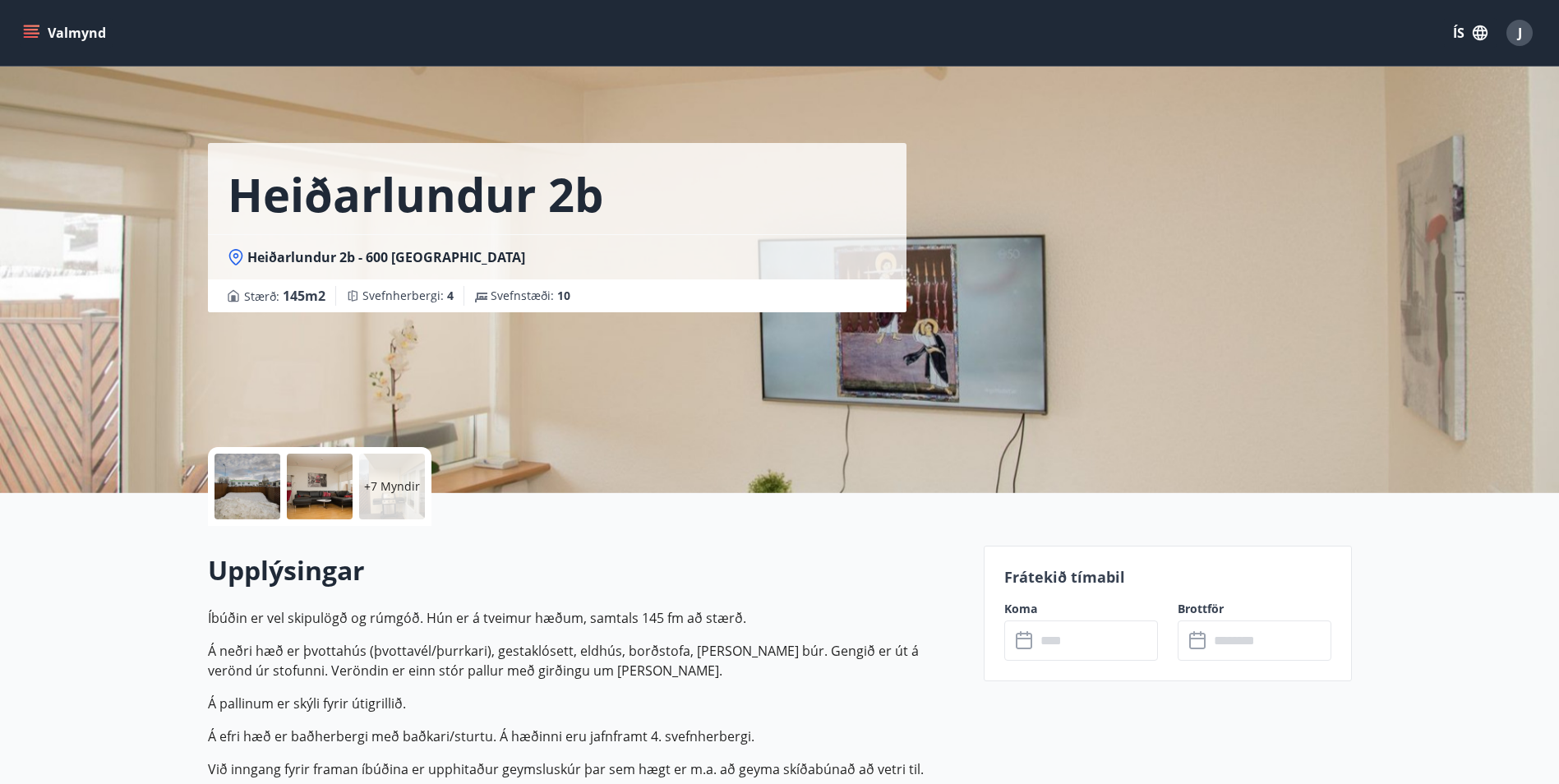
click at [1073, 628] on input "text" at bounding box center [1096, 640] width 122 height 40
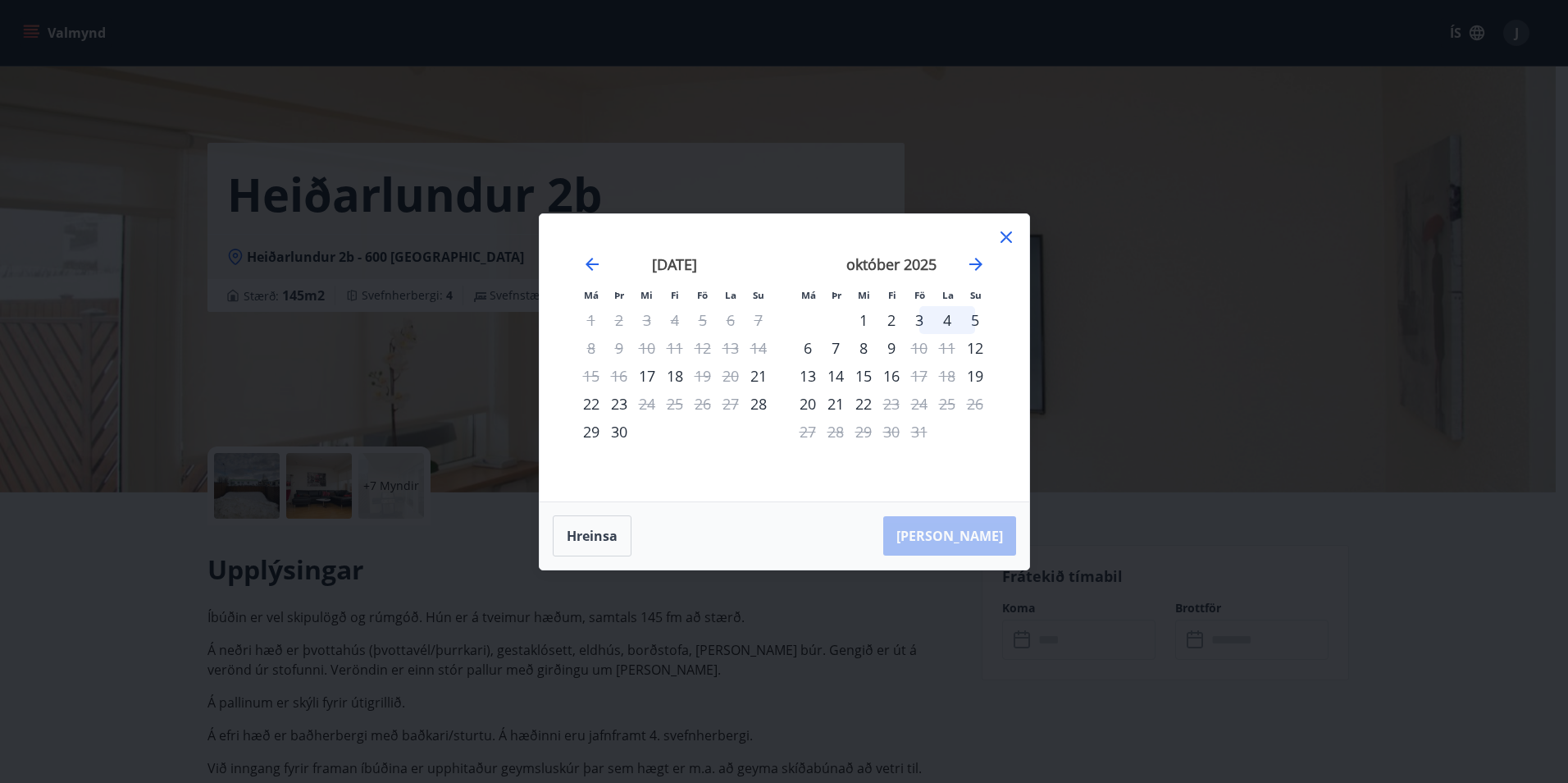
click at [921, 321] on div "3" at bounding box center [919, 320] width 28 height 28
click at [974, 321] on div "5" at bounding box center [975, 320] width 28 height 28
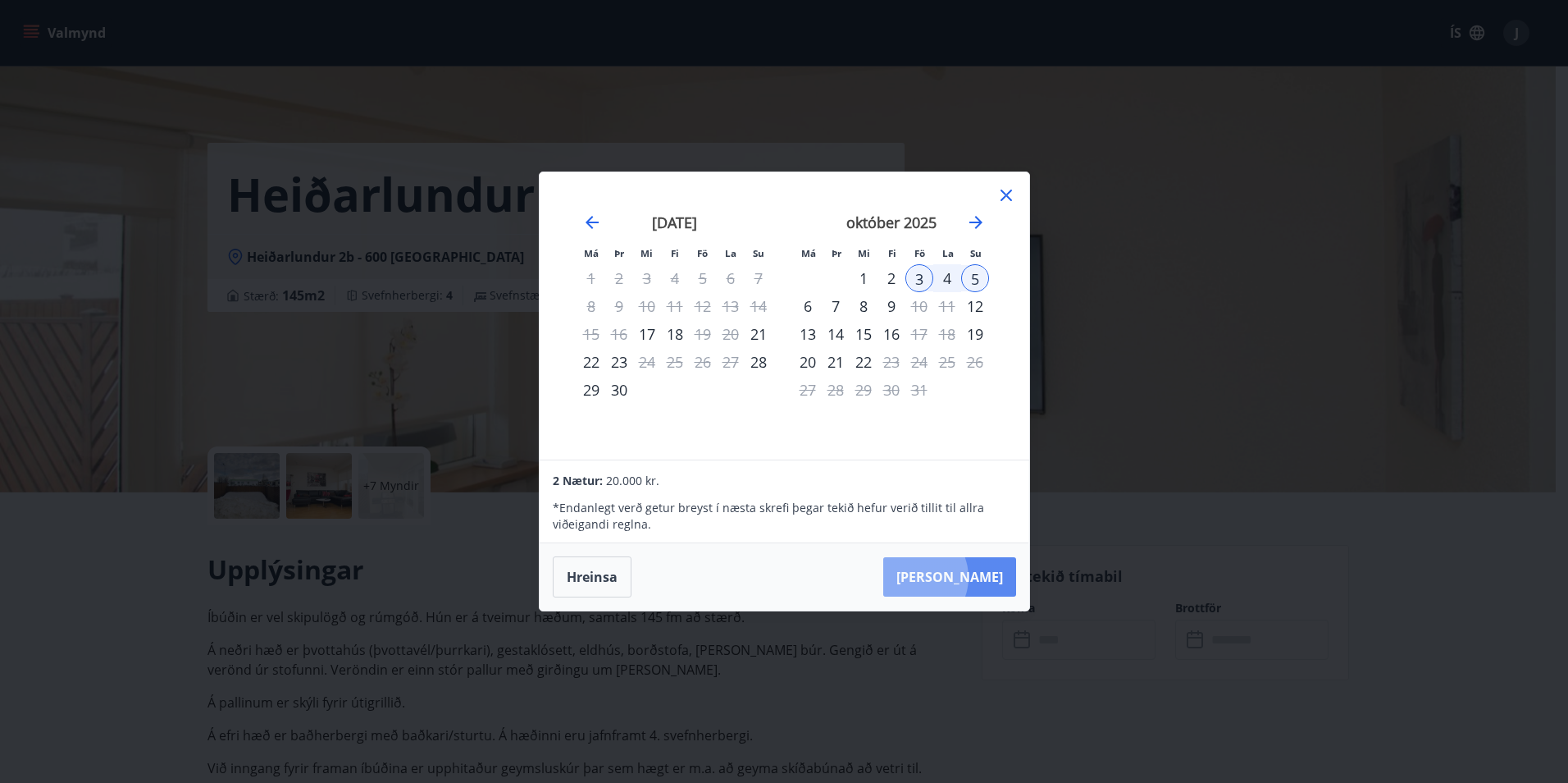
click at [962, 577] on button "Taka Frá" at bounding box center [950, 577] width 133 height 39
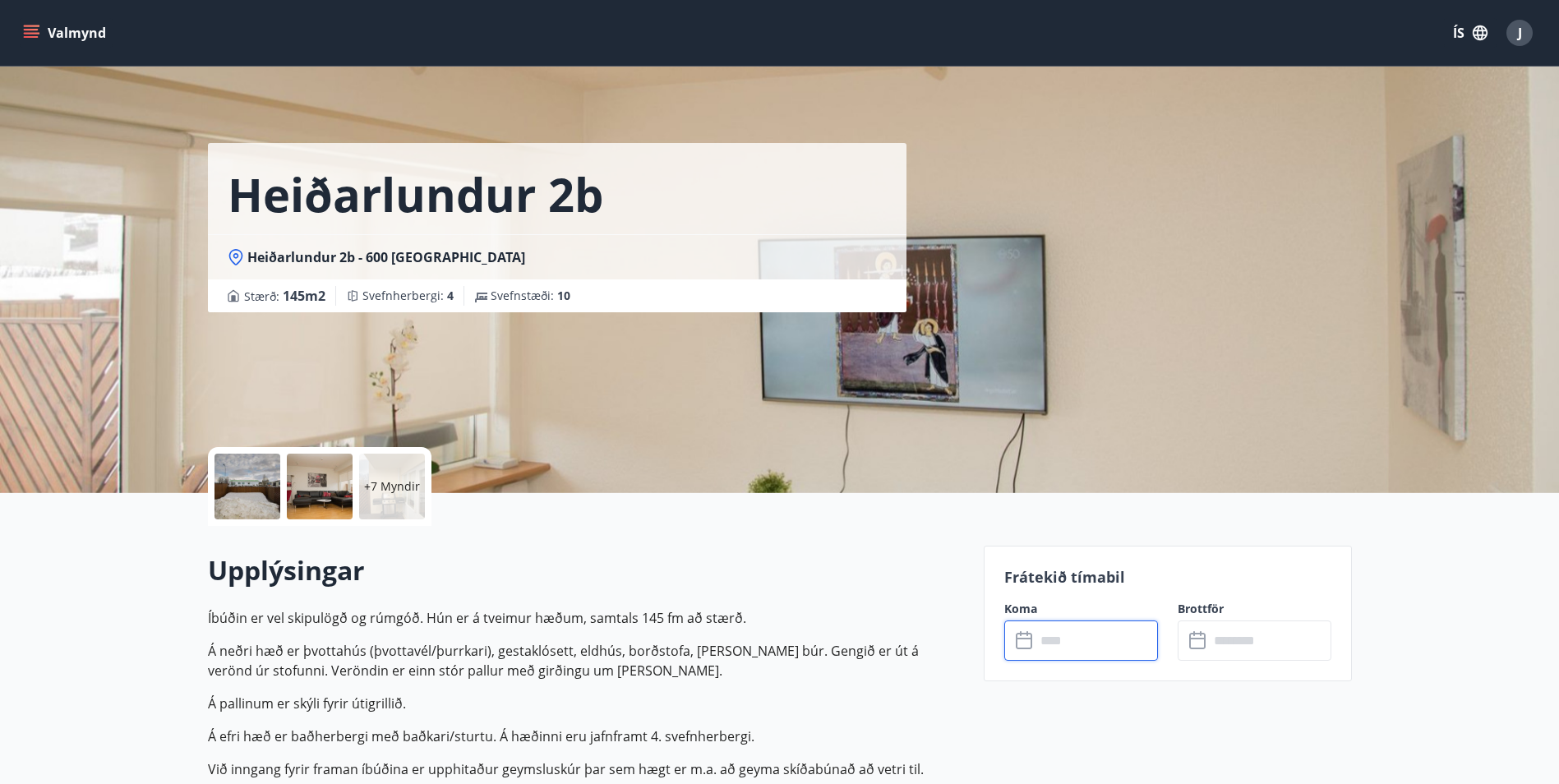
type input "******"
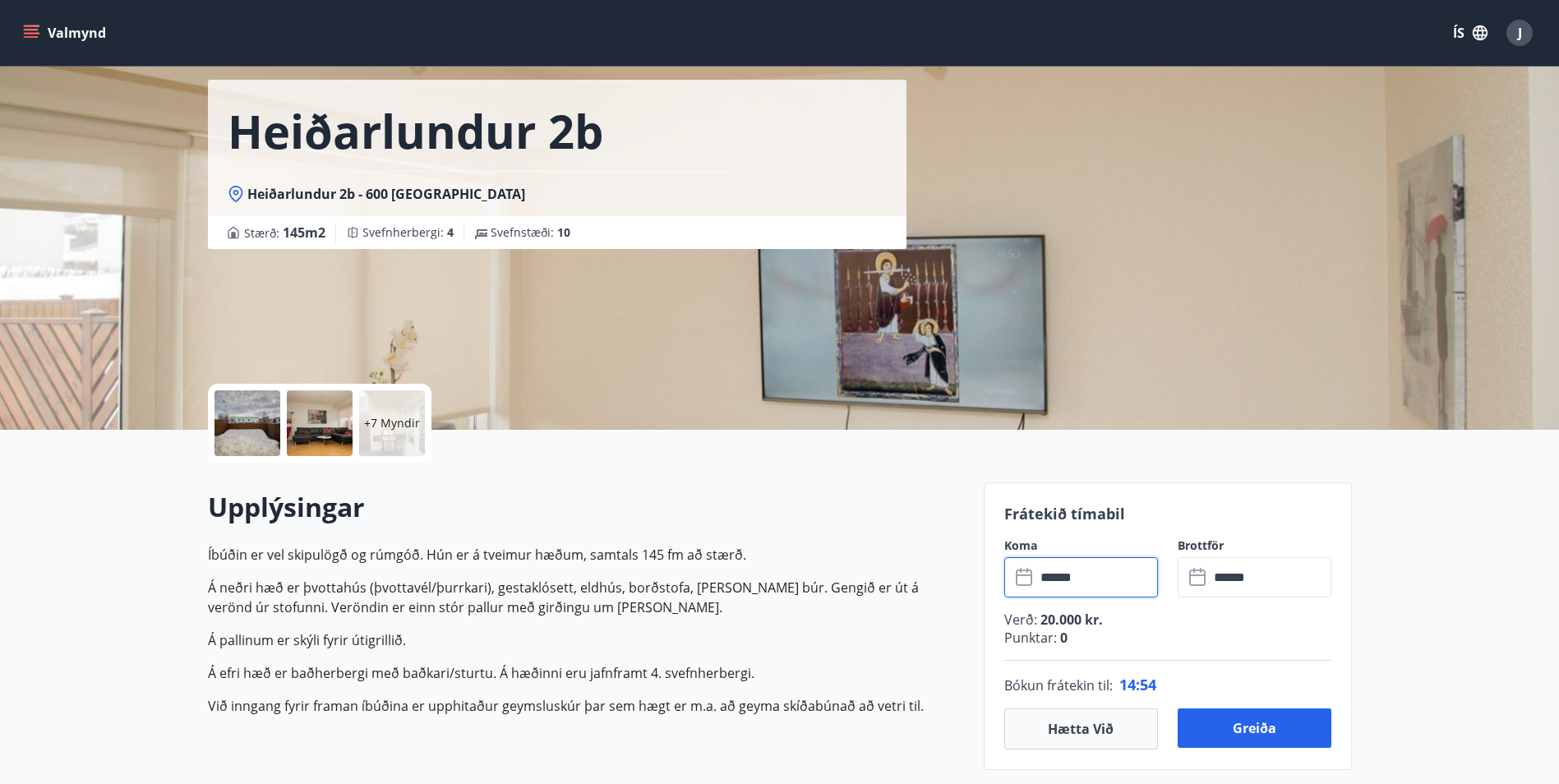
scroll to position [165, 0]
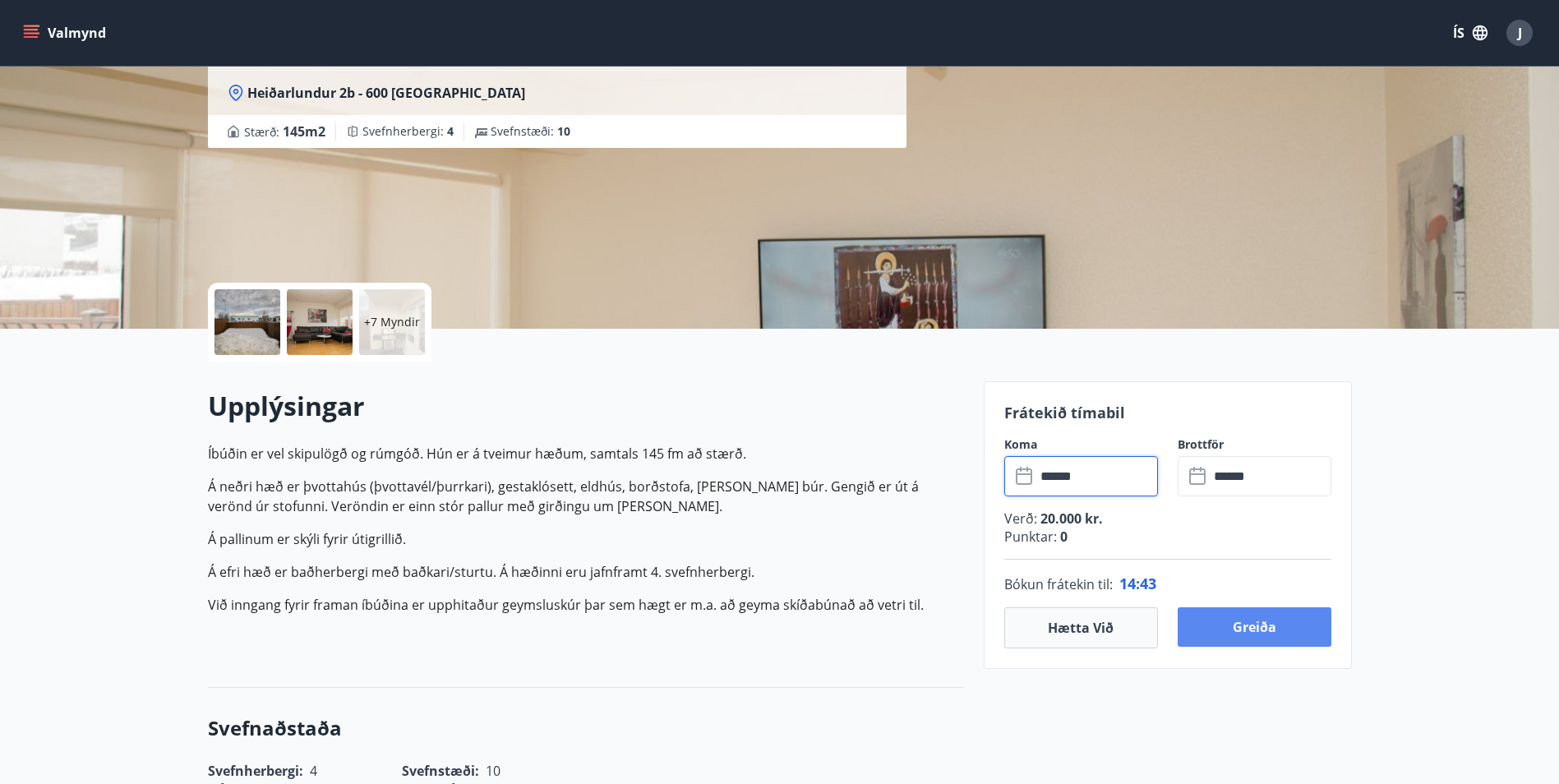
click at [1263, 622] on button "Greiða" at bounding box center [1254, 627] width 154 height 39
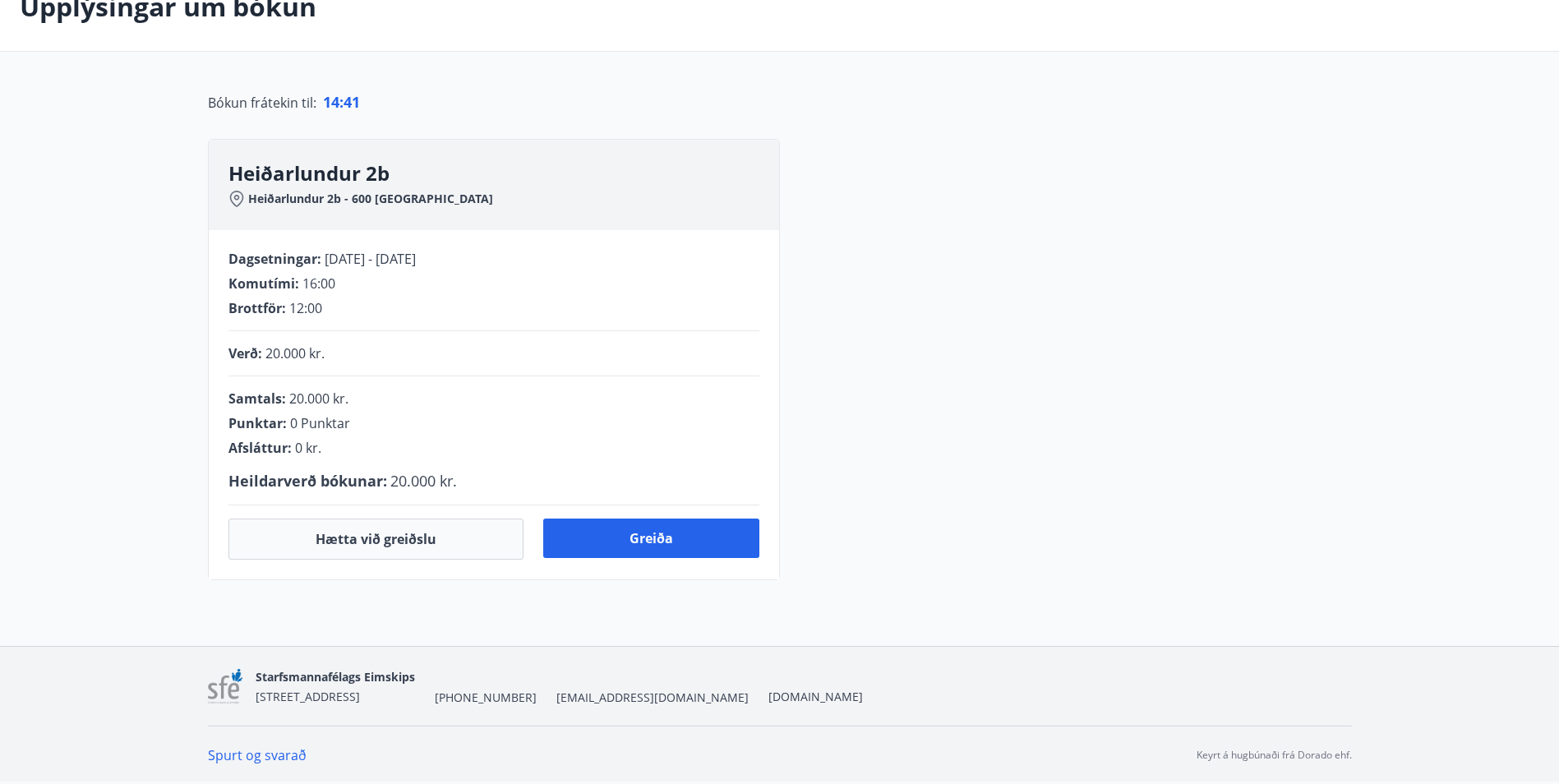
scroll to position [165, 0]
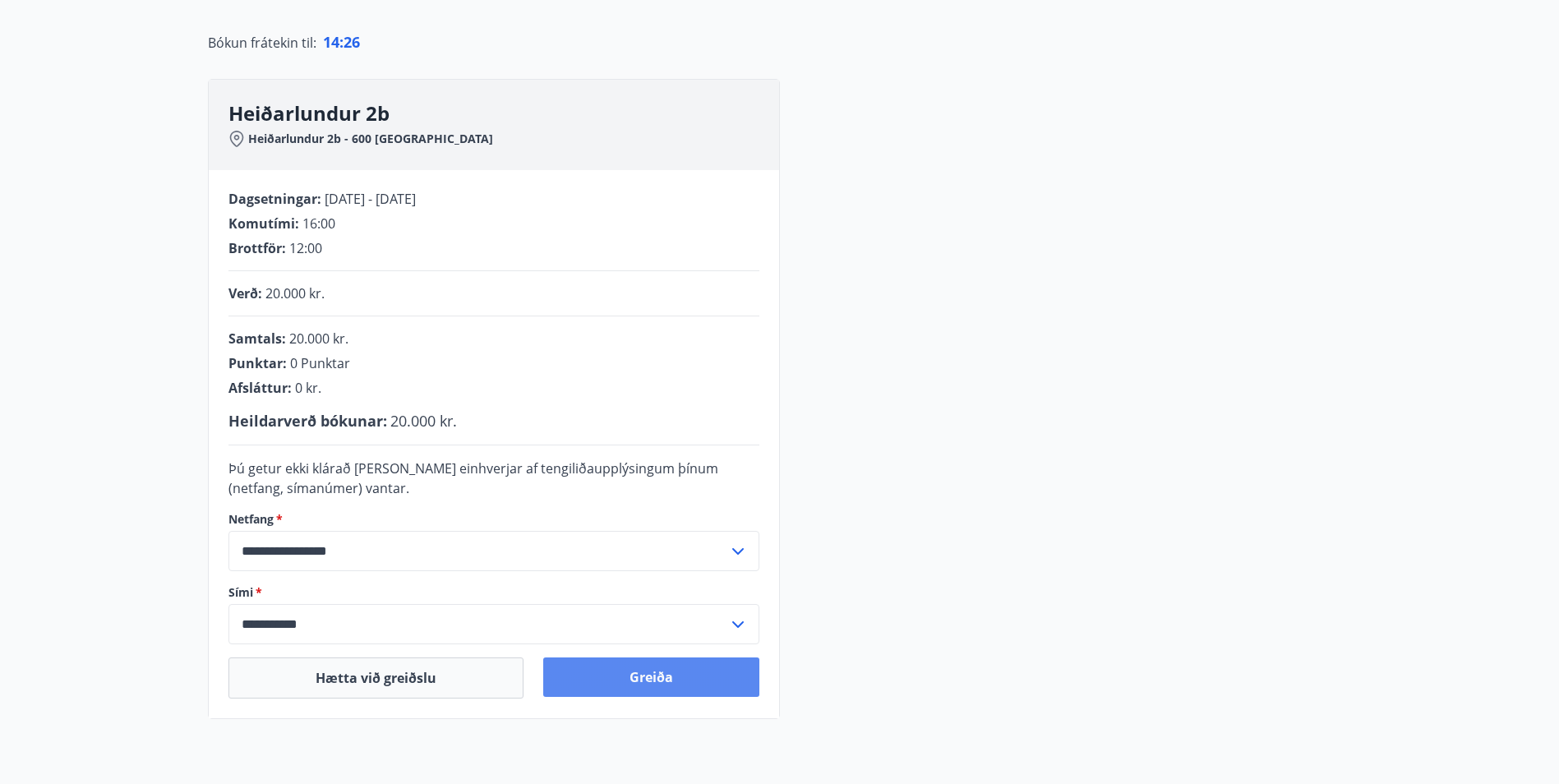
click at [632, 674] on button "Greiða" at bounding box center [651, 677] width 216 height 39
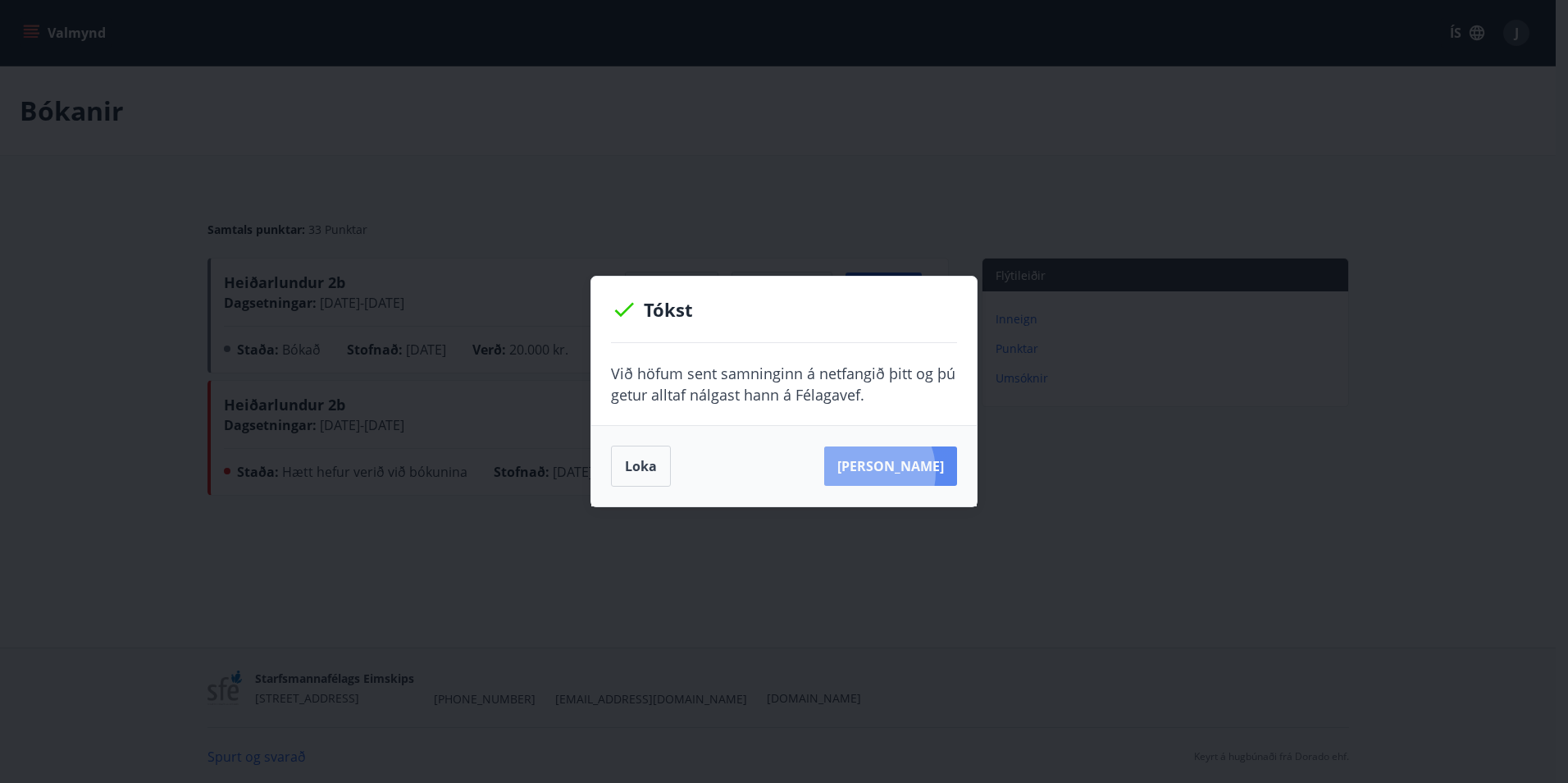
click at [886, 472] on button "[PERSON_NAME]" at bounding box center [891, 466] width 133 height 39
click at [904, 469] on button "[PERSON_NAME]" at bounding box center [891, 466] width 133 height 39
click at [632, 471] on button "Loka" at bounding box center [640, 466] width 60 height 41
